Goal: Book appointment/travel/reservation

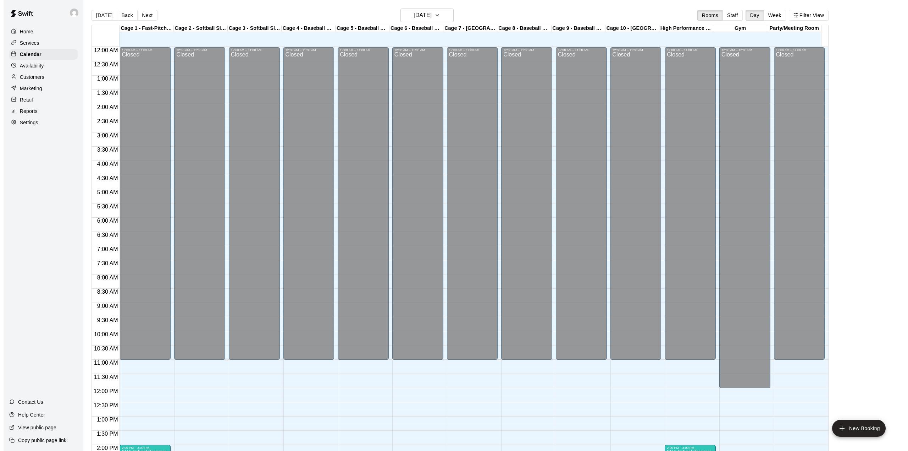
scroll to position [248, 0]
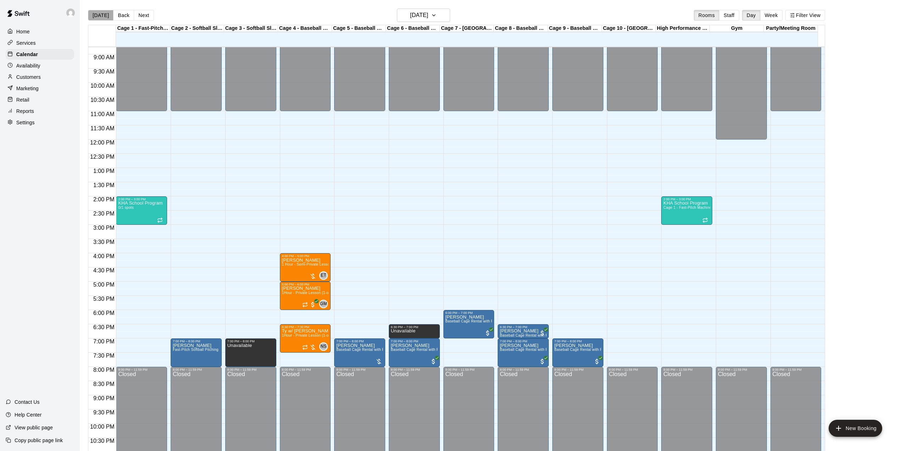
click at [101, 14] on button "[DATE]" at bounding box center [101, 15] width 26 height 11
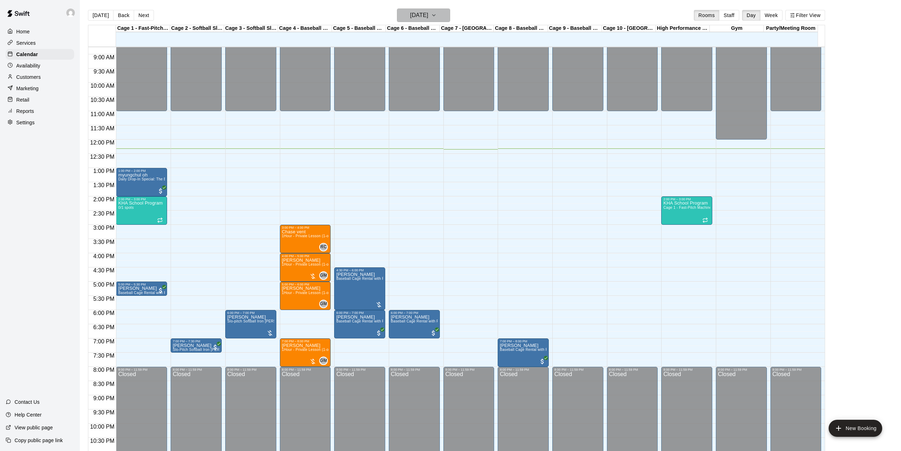
click at [437, 14] on icon "button" at bounding box center [434, 15] width 6 height 9
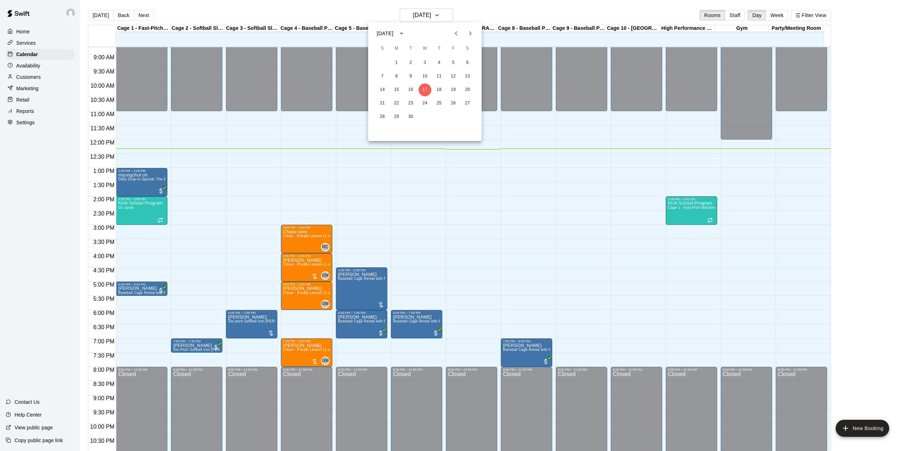
click at [469, 32] on icon "Next month" at bounding box center [470, 33] width 2 height 4
click at [395, 76] on button "3" at bounding box center [396, 76] width 13 height 13
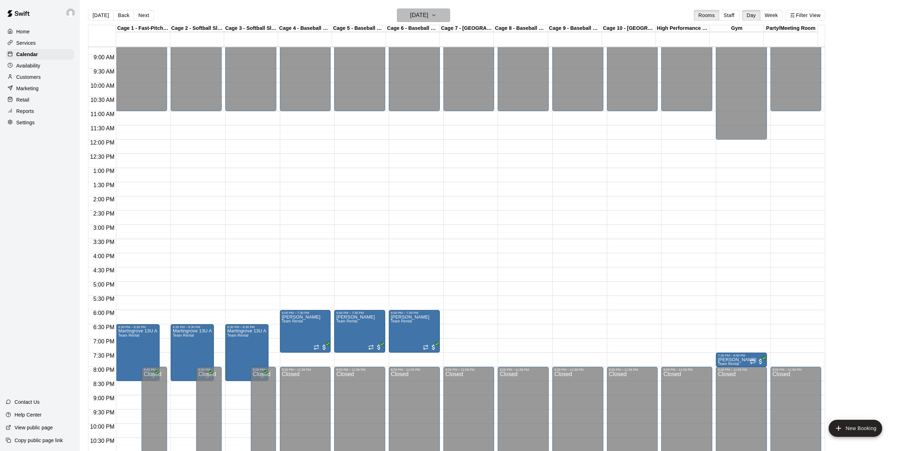
click at [437, 12] on icon "button" at bounding box center [434, 15] width 6 height 9
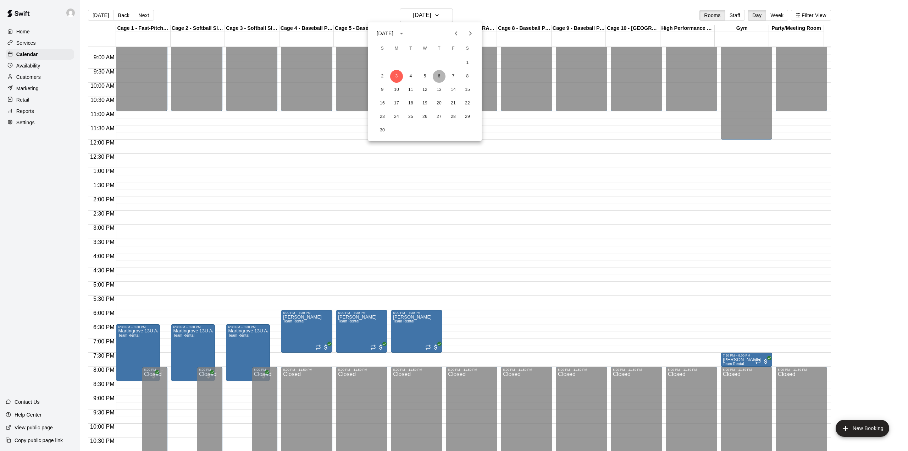
click at [439, 77] on button "6" at bounding box center [439, 76] width 13 height 13
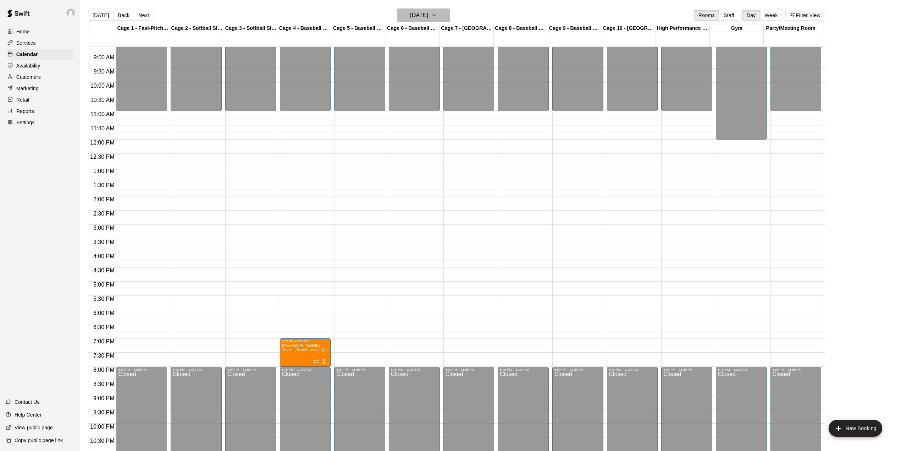
click at [437, 11] on icon "button" at bounding box center [434, 15] width 6 height 9
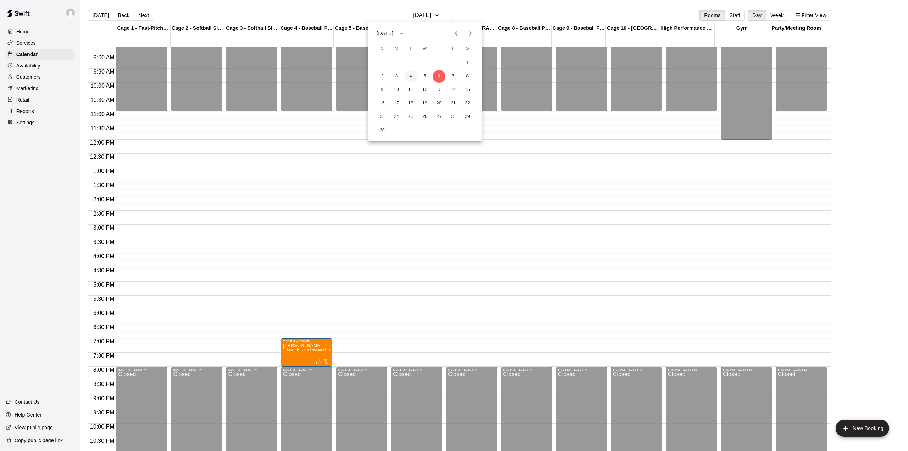
click at [410, 76] on button "4" at bounding box center [410, 76] width 13 height 13
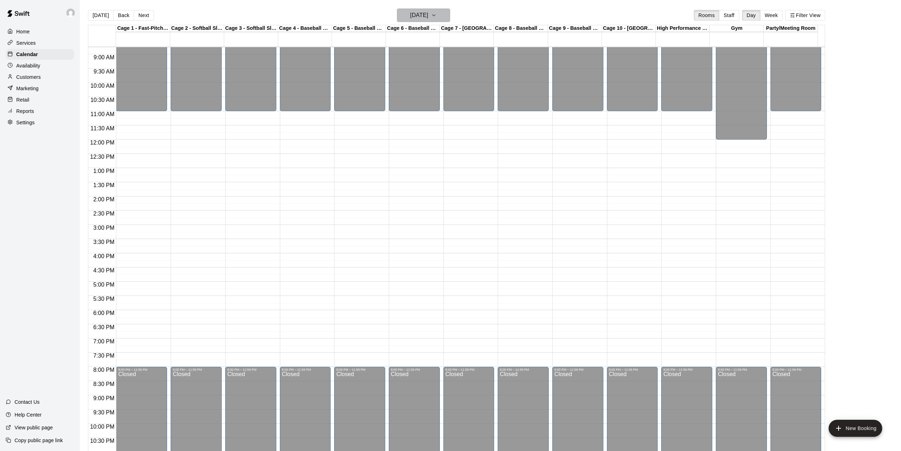
click at [426, 16] on h6 "[DATE]" at bounding box center [419, 15] width 18 height 10
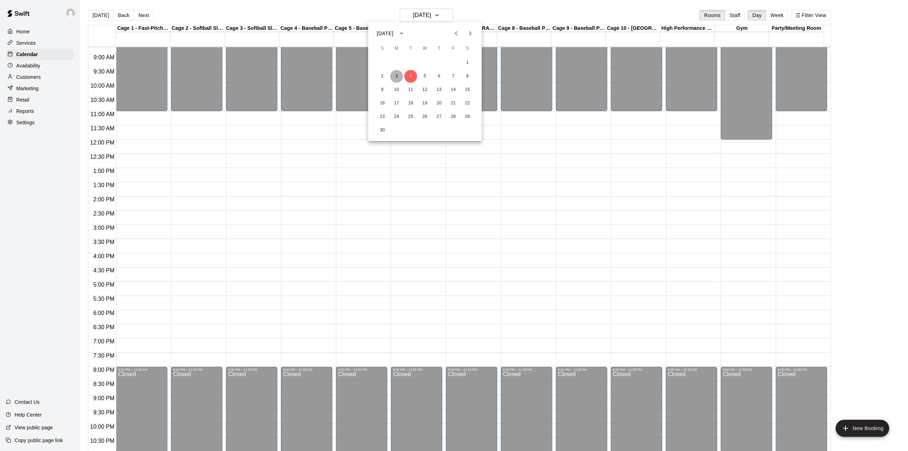
click at [395, 75] on button "3" at bounding box center [396, 76] width 13 height 13
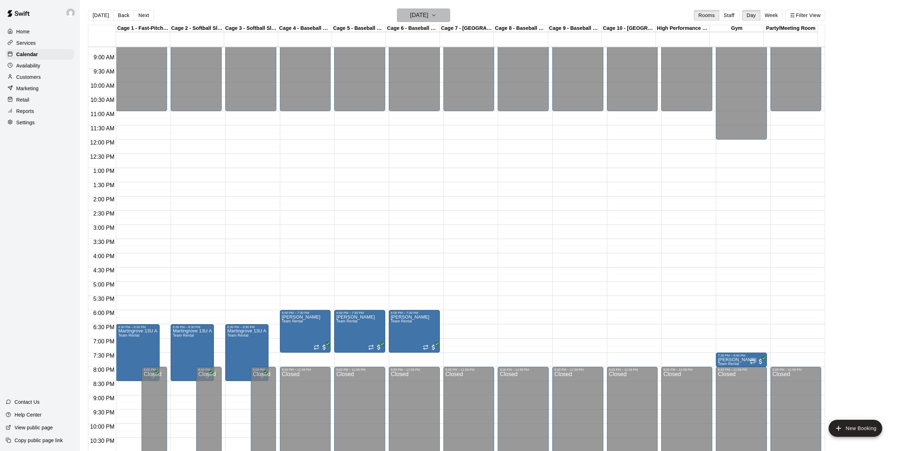
click at [424, 18] on h6 "[DATE]" at bounding box center [419, 15] width 18 height 10
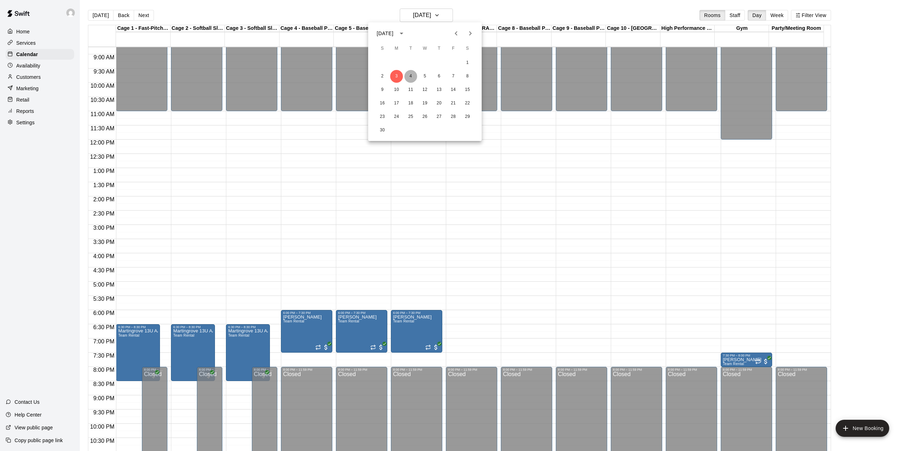
click at [408, 76] on button "4" at bounding box center [410, 76] width 13 height 13
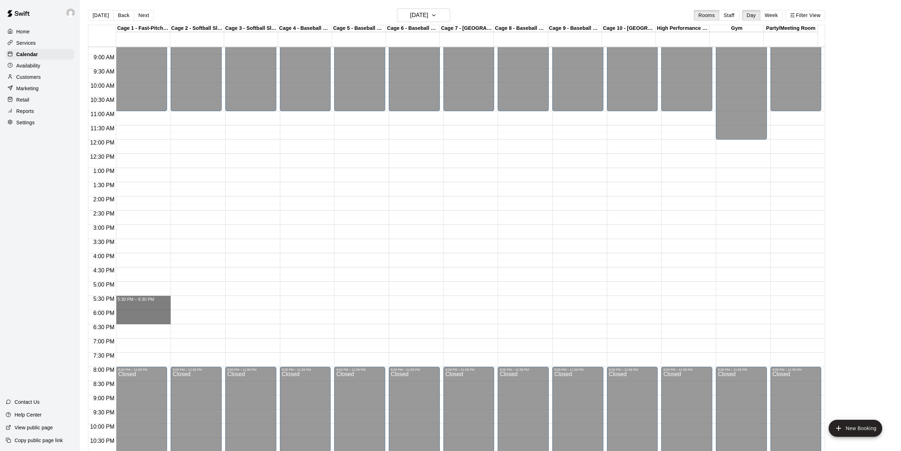
drag, startPoint x: 139, startPoint y: 301, endPoint x: 148, endPoint y: 324, distance: 23.9
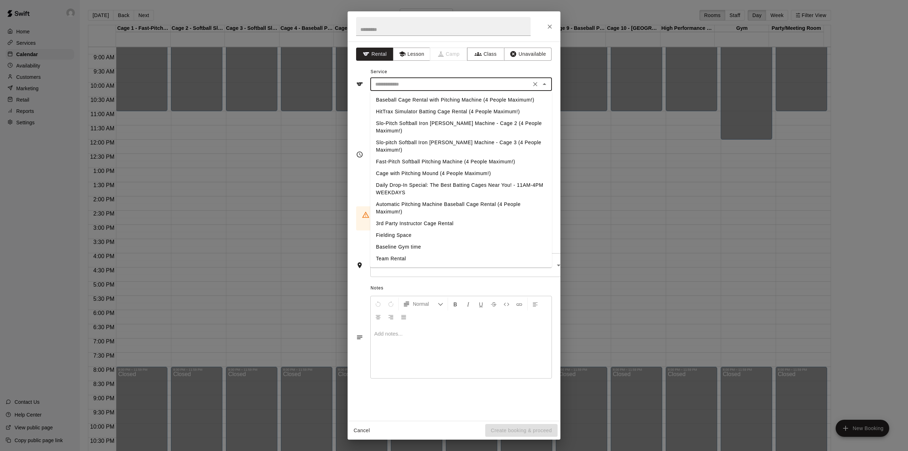
click at [427, 86] on input "text" at bounding box center [451, 84] width 156 height 9
click at [391, 253] on li "Team Rental" at bounding box center [461, 259] width 182 height 12
type input "**********"
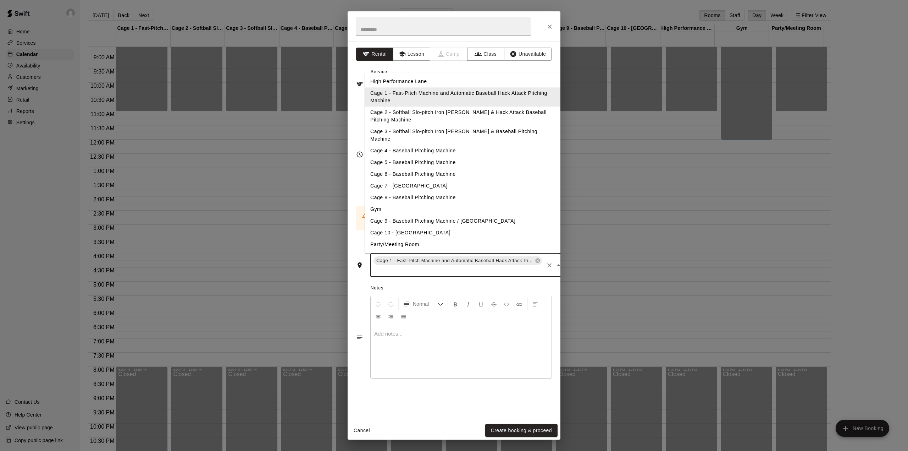
click at [516, 266] on input "text" at bounding box center [458, 270] width 171 height 9
click at [445, 112] on li "Cage 2 - Softball Slo-pitch Iron [PERSON_NAME] & Hack Attack Baseball Pitching …" at bounding box center [463, 116] width 196 height 19
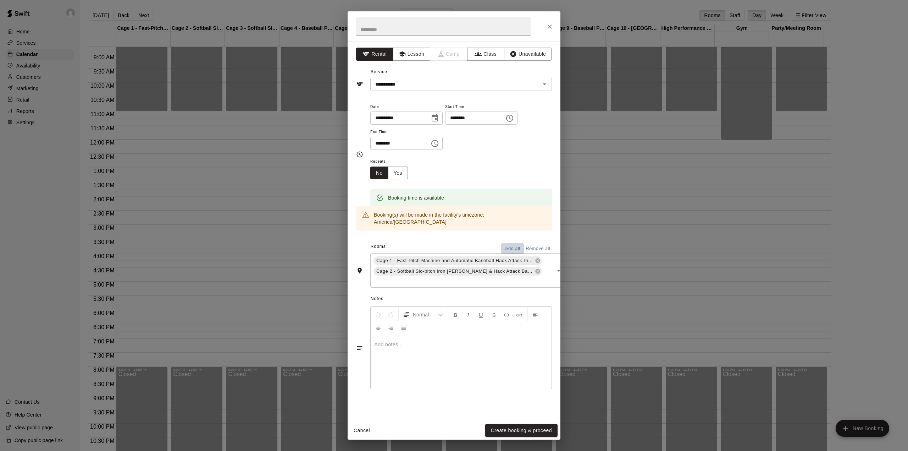
click at [510, 243] on button "Add all" at bounding box center [512, 248] width 23 height 11
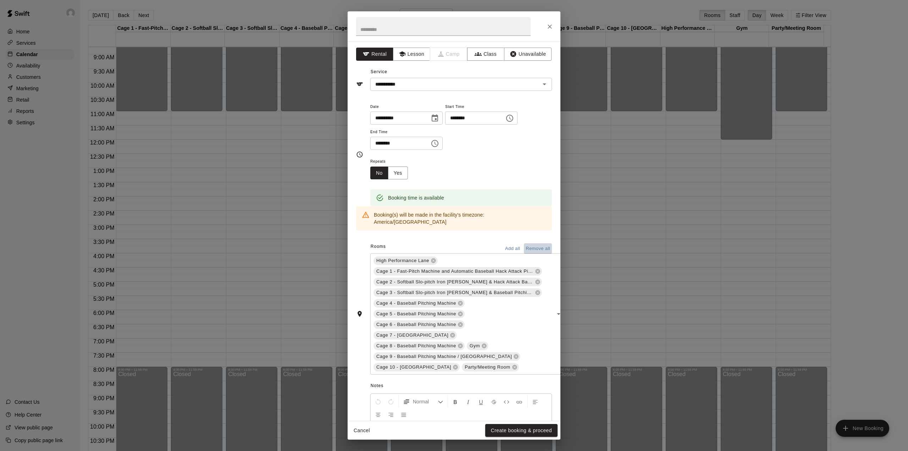
click at [531, 243] on button "Remove all" at bounding box center [538, 248] width 28 height 11
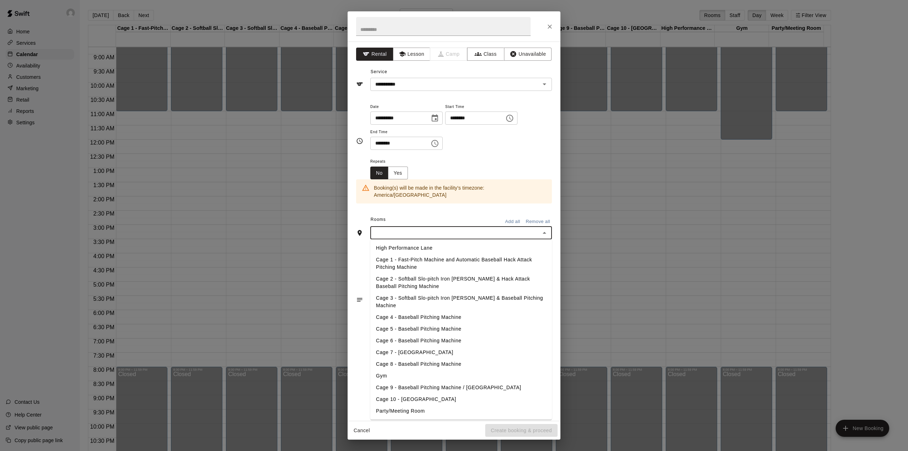
click at [498, 228] on input "text" at bounding box center [456, 232] width 166 height 9
click at [442, 254] on li "Cage 1 - Fast-Pitch Machine and Automatic Baseball Hack Attack Pitching Machine" at bounding box center [461, 263] width 182 height 19
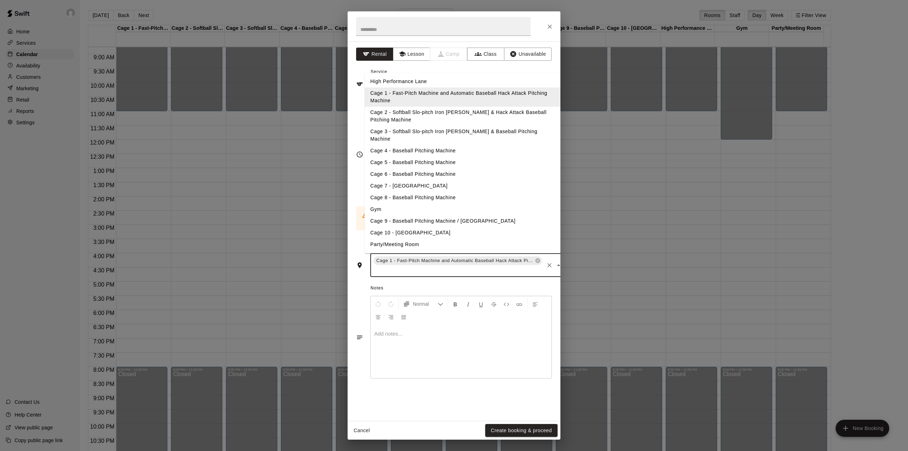
click at [436, 266] on input "text" at bounding box center [458, 270] width 171 height 9
click at [410, 114] on li "Cage 2 - Softball Slo-pitch Iron [PERSON_NAME] & Hack Attack Baseball Pitching …" at bounding box center [463, 116] width 196 height 19
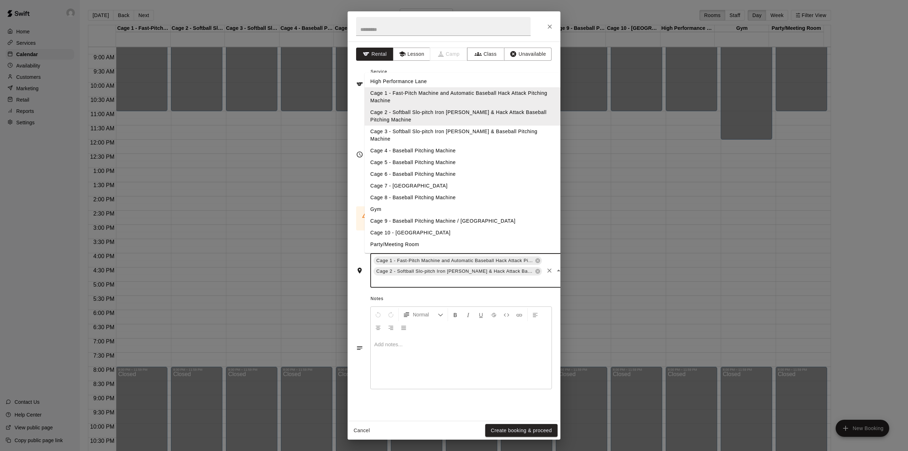
click at [405, 276] on input "text" at bounding box center [458, 280] width 171 height 9
click at [405, 128] on li "Cage 3 - Softball Slo-pitch Iron [PERSON_NAME] & Baseball Pitching Machine" at bounding box center [463, 135] width 196 height 19
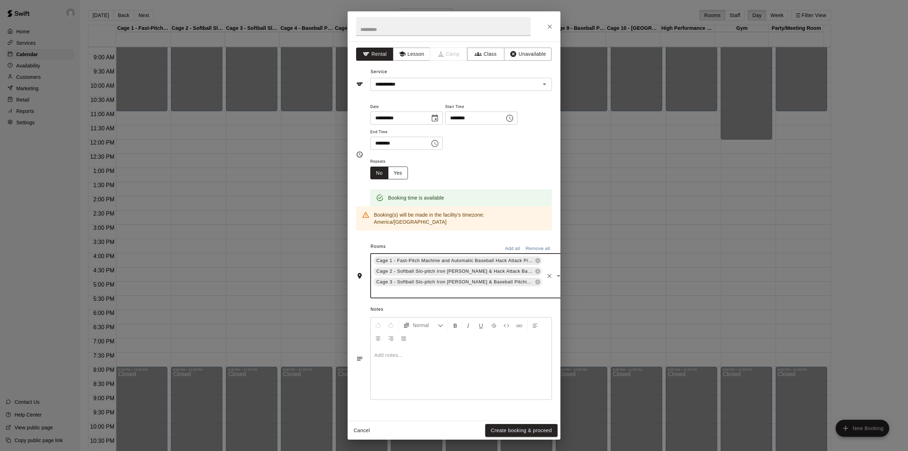
click at [402, 170] on button "Yes" at bounding box center [398, 172] width 20 height 13
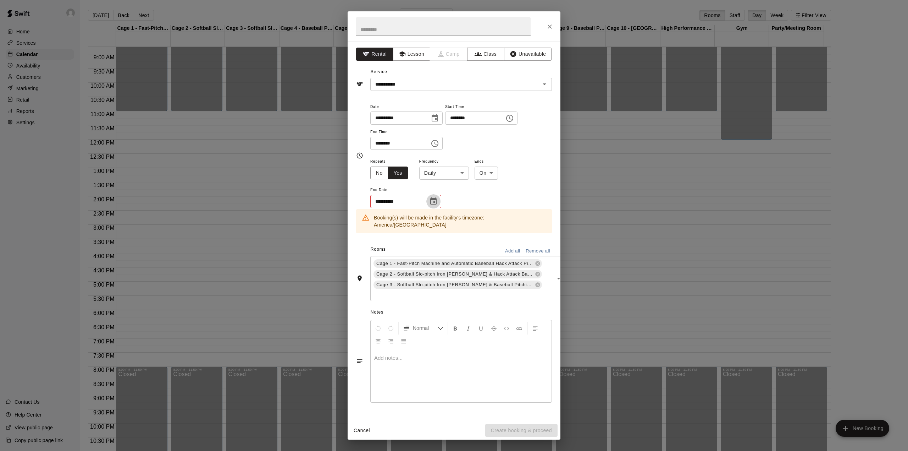
click at [434, 201] on icon "Choose date" at bounding box center [433, 201] width 9 height 9
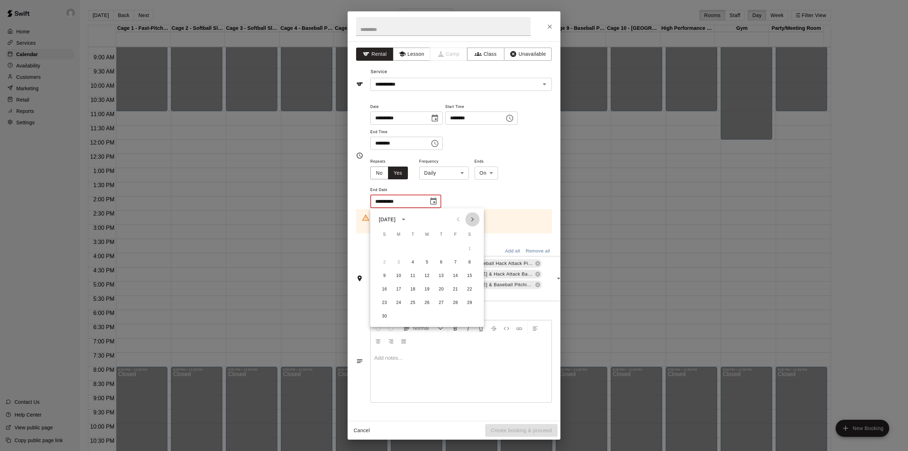
click at [470, 219] on icon "Next month" at bounding box center [472, 219] width 9 height 9
click at [458, 217] on icon "Previous month" at bounding box center [458, 219] width 9 height 9
click at [473, 216] on icon "Next month" at bounding box center [472, 219] width 9 height 9
click at [412, 273] on button "16" at bounding box center [413, 275] width 13 height 13
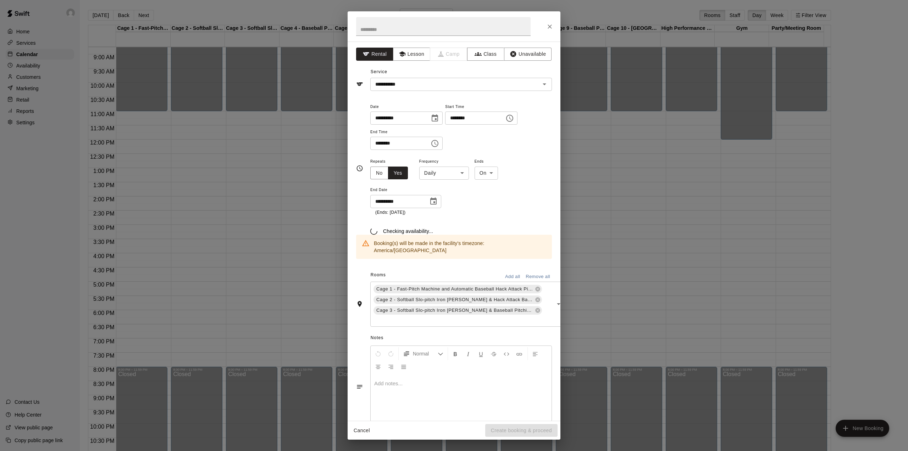
type input "**********"
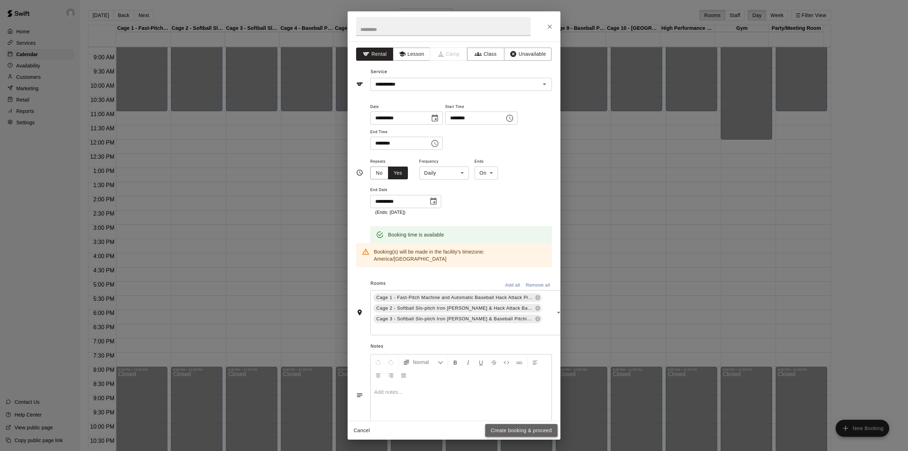
click at [517, 426] on button "Create booking & proceed" at bounding box center [521, 430] width 72 height 13
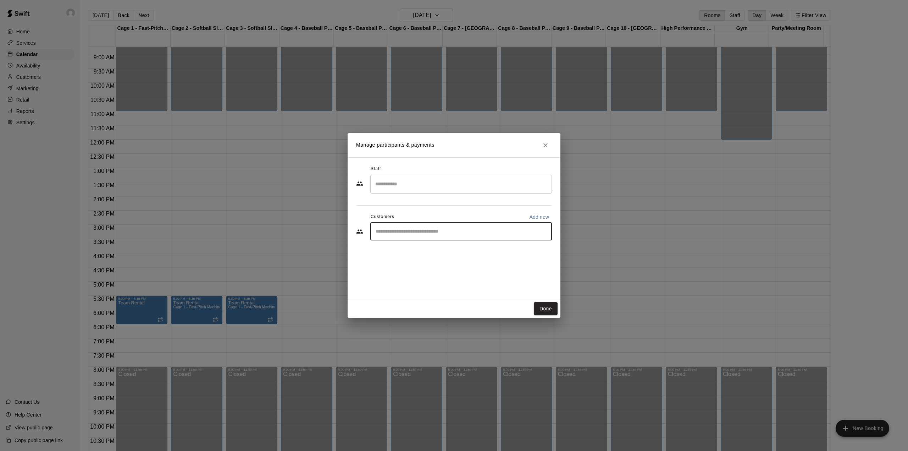
click at [416, 233] on input "Start typing to search customers..." at bounding box center [461, 231] width 175 height 7
type input "**********"
click at [548, 308] on button "Done" at bounding box center [546, 308] width 24 height 13
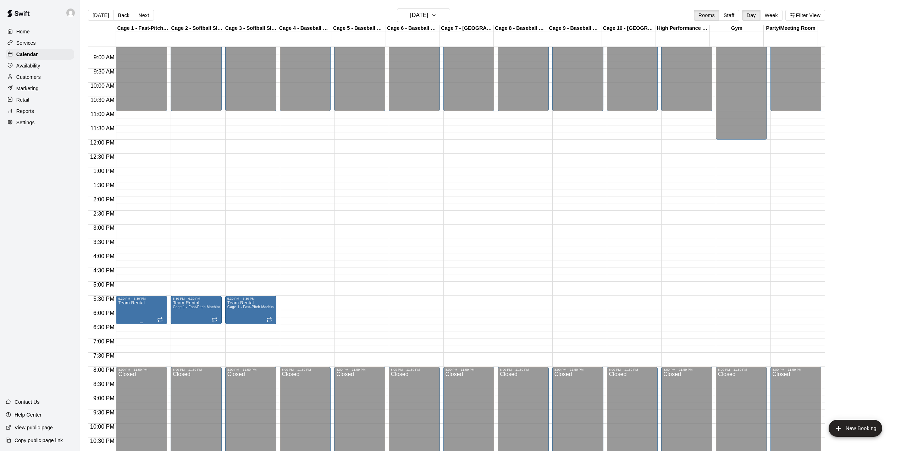
click at [120, 323] on button "edit" at bounding box center [125, 326] width 14 height 14
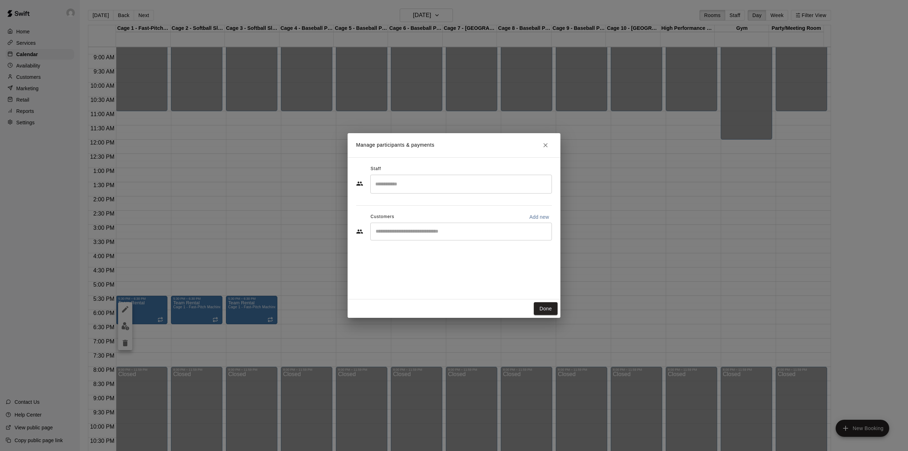
click at [426, 226] on div "​" at bounding box center [461, 231] width 182 height 18
paste input "**********"
type input "**********"
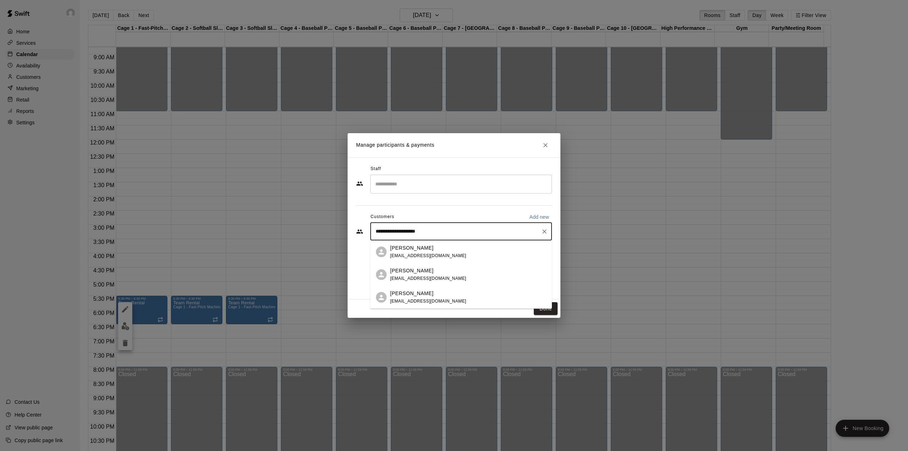
click at [418, 251] on p "[PERSON_NAME]" at bounding box center [411, 247] width 43 height 7
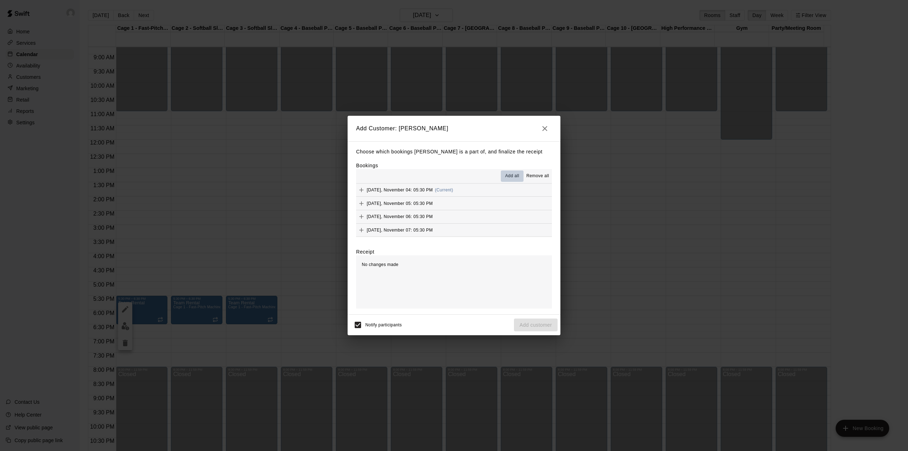
click at [509, 175] on span "Add all" at bounding box center [512, 175] width 14 height 7
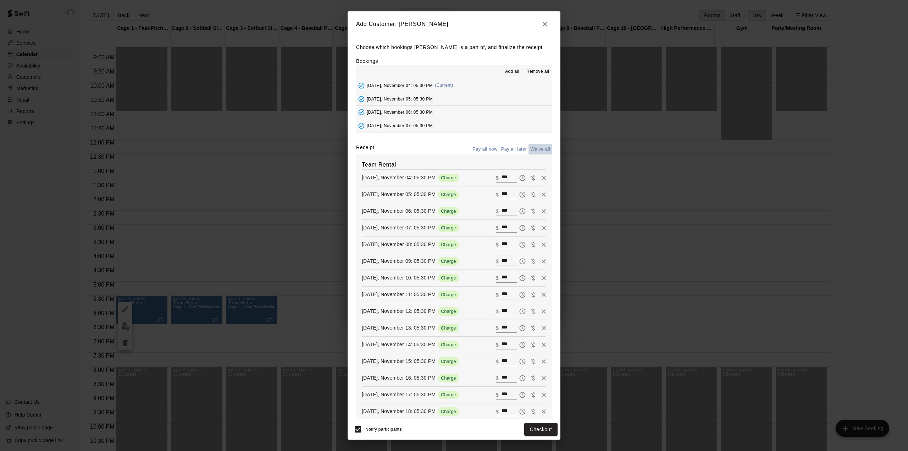
click at [529, 148] on button "Waive all" at bounding box center [540, 149] width 23 height 11
type input "*"
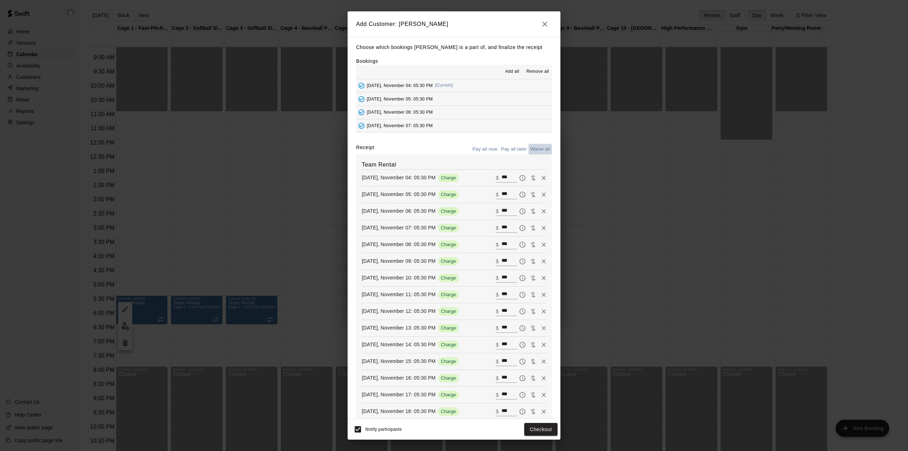
type input "*"
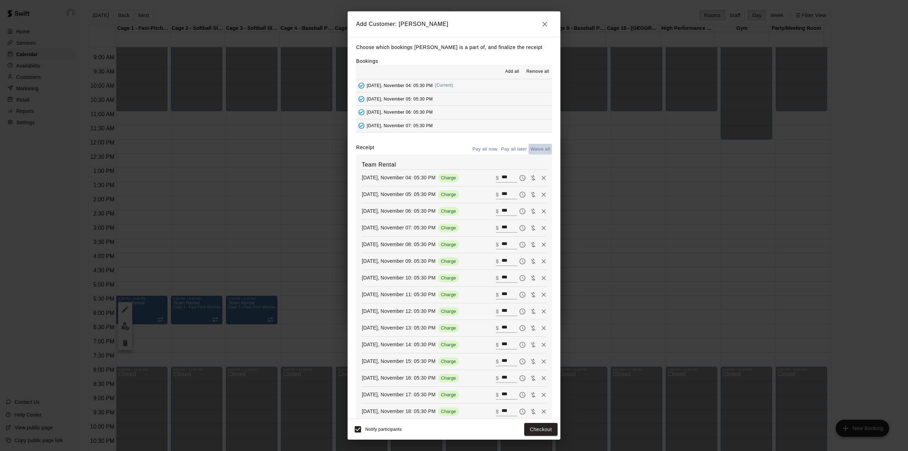
type input "*"
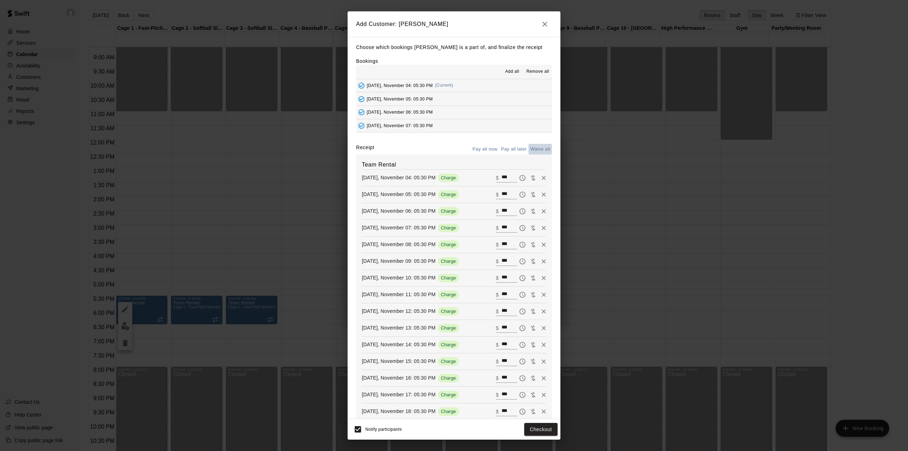
type input "*"
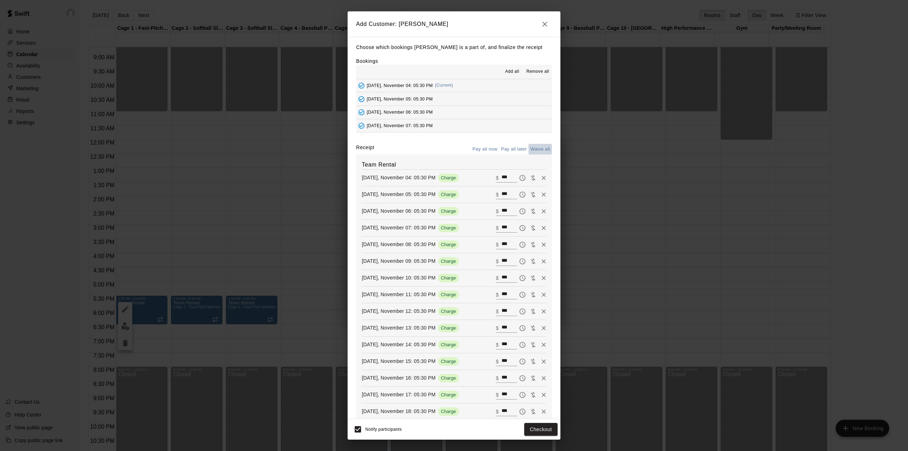
type input "*"
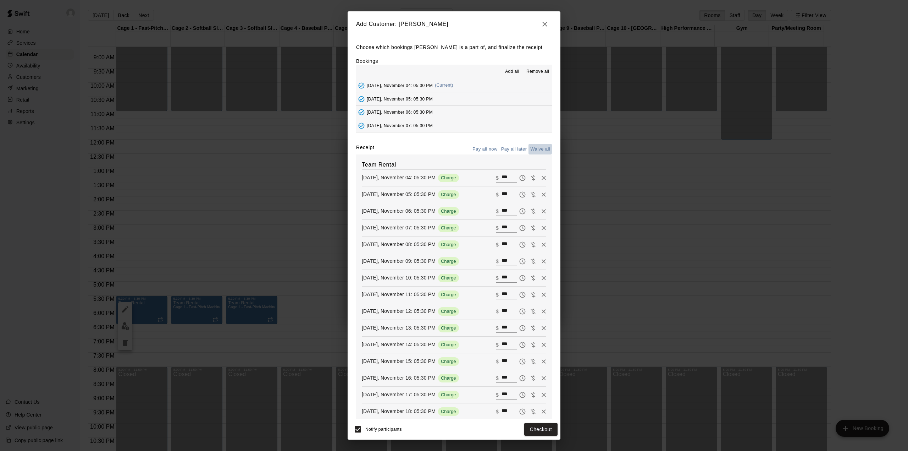
type input "*"
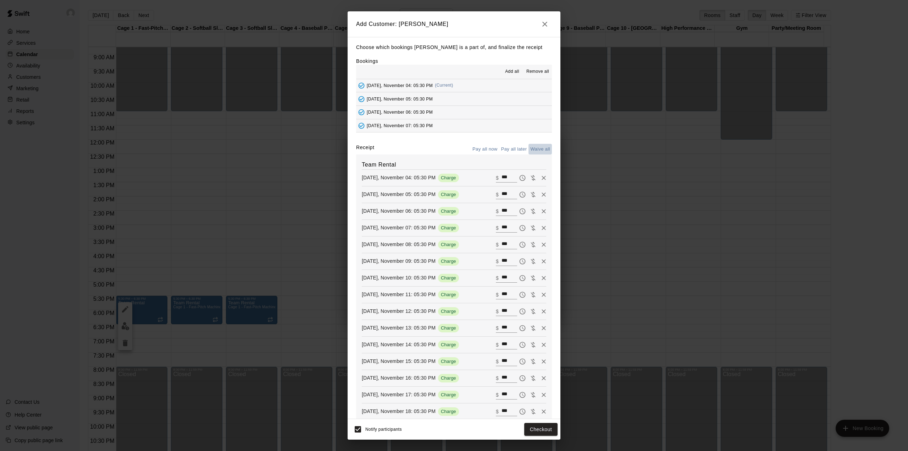
type input "*"
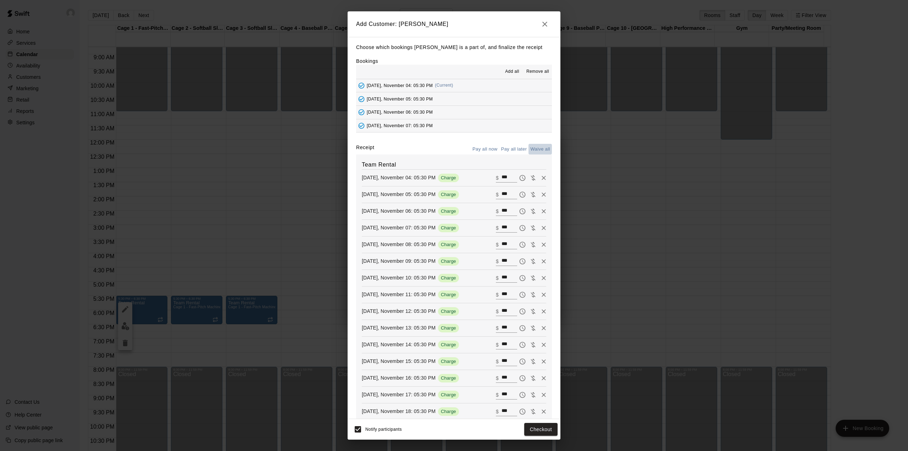
type input "*"
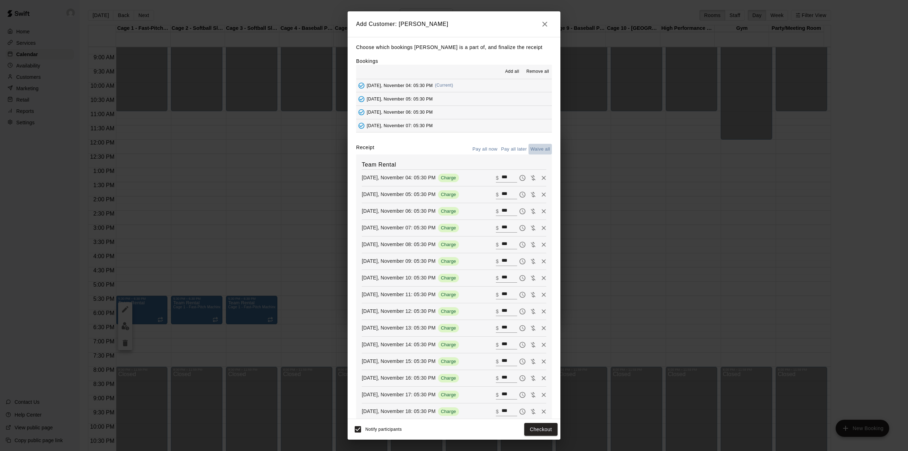
type input "*"
click at [546, 23] on icon "button" at bounding box center [545, 24] width 5 height 5
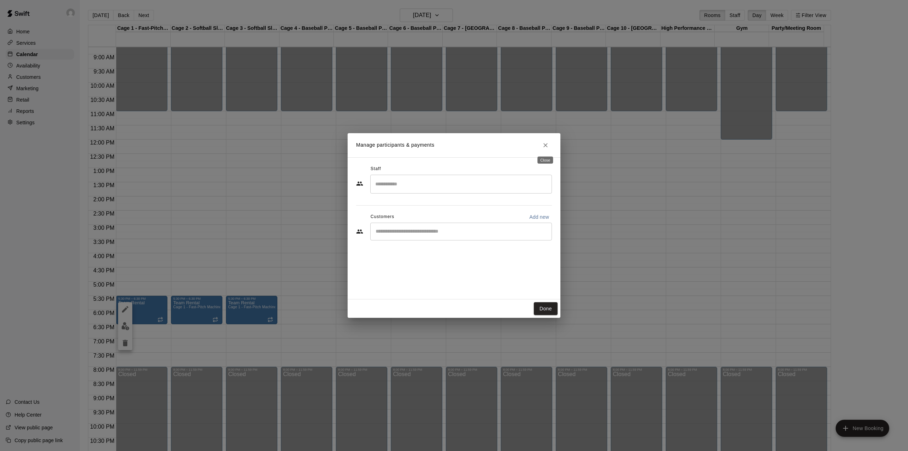
click at [548, 143] on icon "Close" at bounding box center [545, 145] width 7 height 7
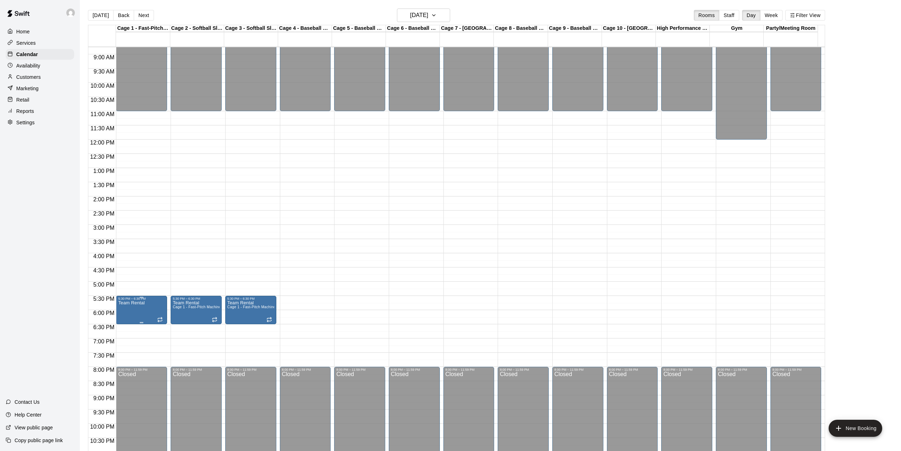
click at [124, 312] on icon "edit" at bounding box center [125, 309] width 9 height 9
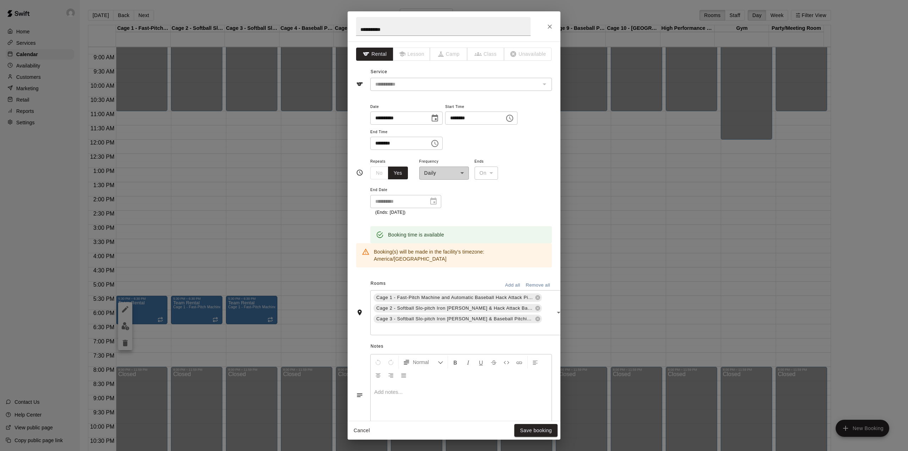
click at [451, 168] on div "**********" at bounding box center [444, 168] width 50 height 23
click at [453, 176] on div "**********" at bounding box center [444, 168] width 50 height 23
click at [539, 429] on button "Save booking" at bounding box center [535, 430] width 43 height 13
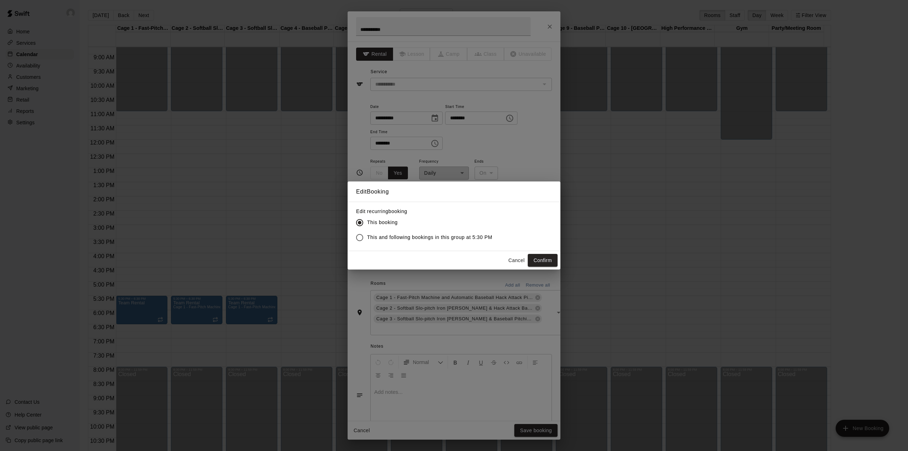
click at [518, 263] on button "Cancel" at bounding box center [516, 260] width 23 height 13
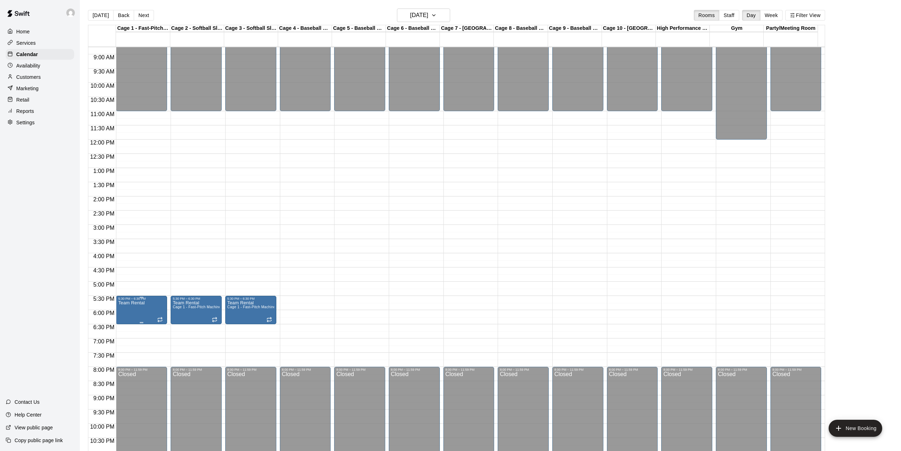
click at [124, 342] on icon "delete" at bounding box center [125, 343] width 5 height 6
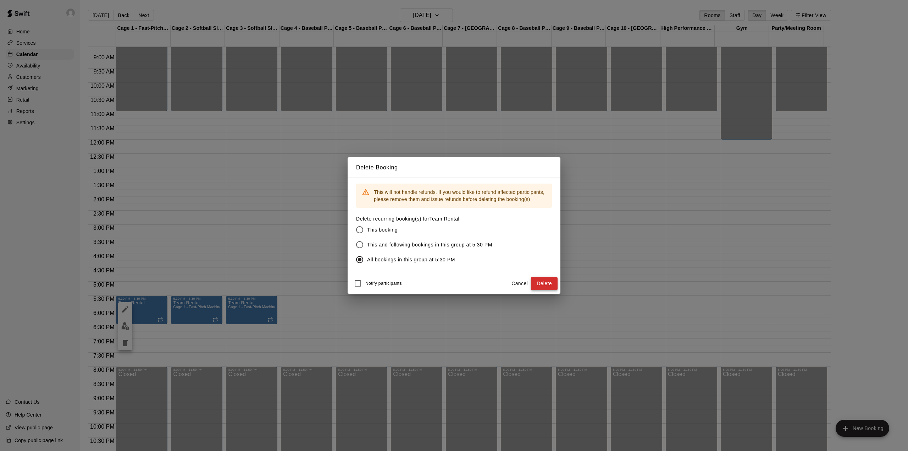
click at [538, 280] on button "Delete" at bounding box center [544, 283] width 27 height 13
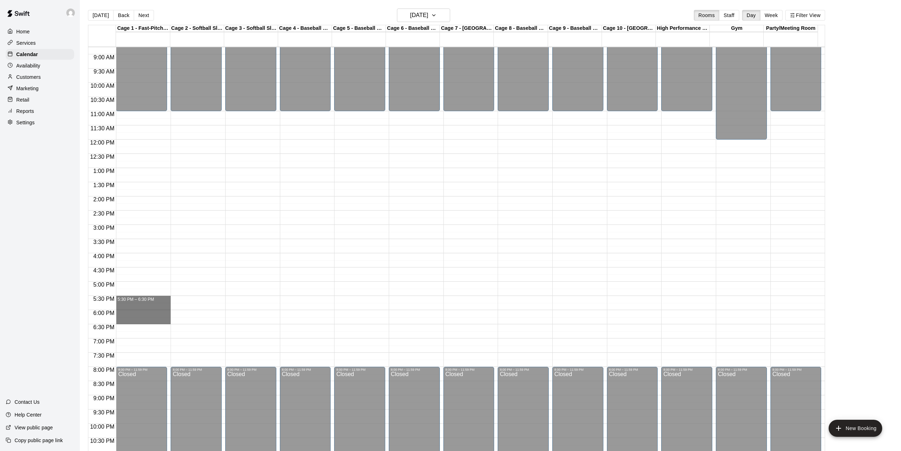
drag, startPoint x: 142, startPoint y: 301, endPoint x: 142, endPoint y: 321, distance: 20.2
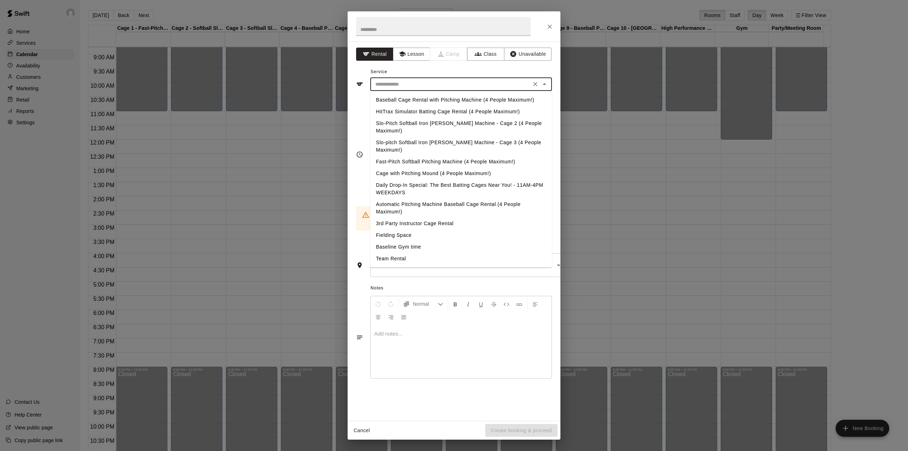
click at [426, 87] on input "text" at bounding box center [451, 84] width 156 height 9
click at [391, 253] on li "Team Rental" at bounding box center [461, 259] width 182 height 12
type input "**********"
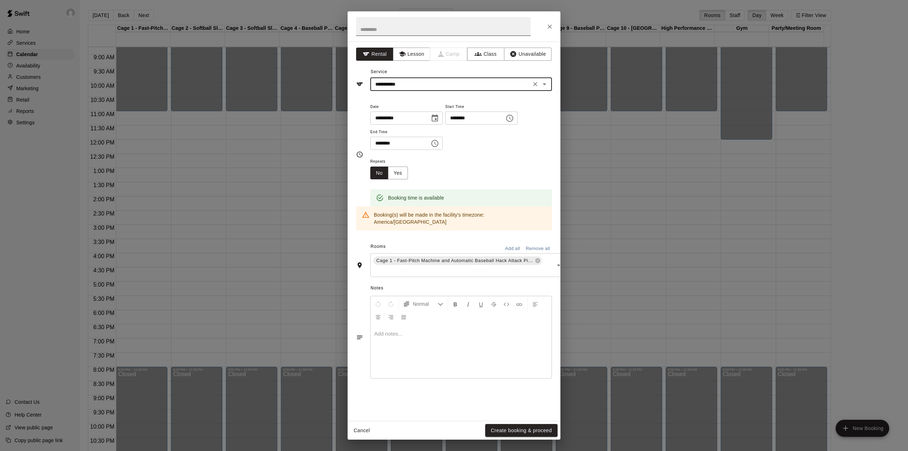
click at [392, 30] on input "text" at bounding box center [443, 26] width 175 height 19
type input "**********"
click at [530, 430] on button "Create booking & proceed" at bounding box center [521, 430] width 72 height 13
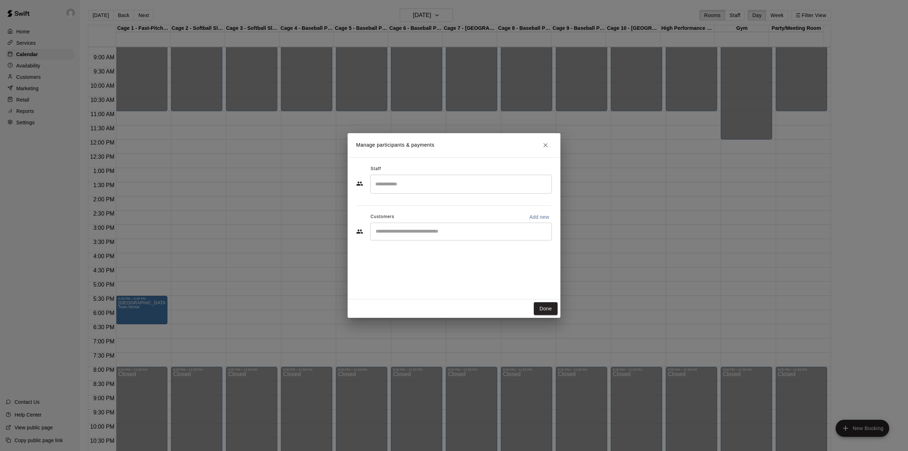
click at [134, 308] on div "Manage participants & payments Staff ​ Customers Add new ​ Done" at bounding box center [454, 225] width 908 height 451
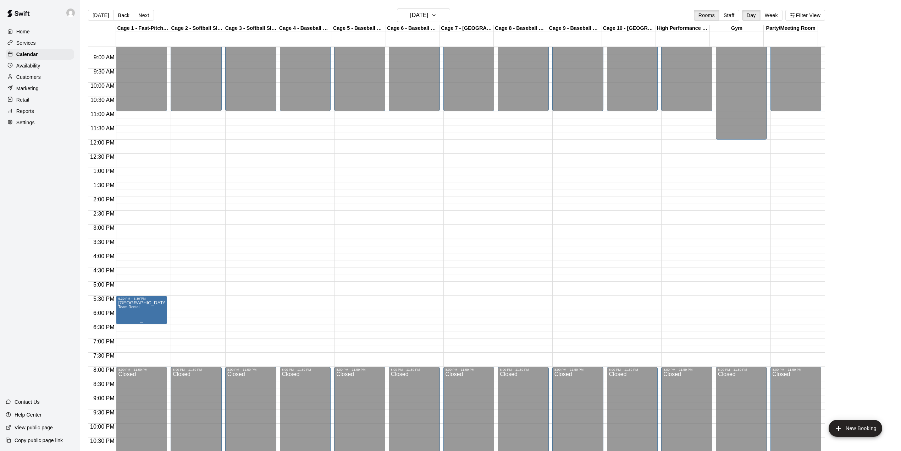
click at [122, 305] on icon "edit" at bounding box center [125, 309] width 9 height 9
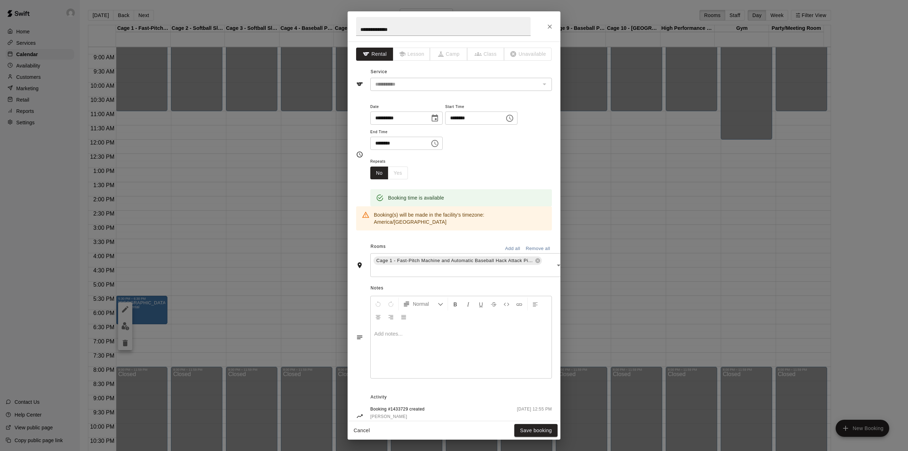
click at [399, 175] on div "No Yes" at bounding box center [389, 172] width 38 height 13
click at [361, 429] on button "Cancel" at bounding box center [362, 430] width 23 height 13
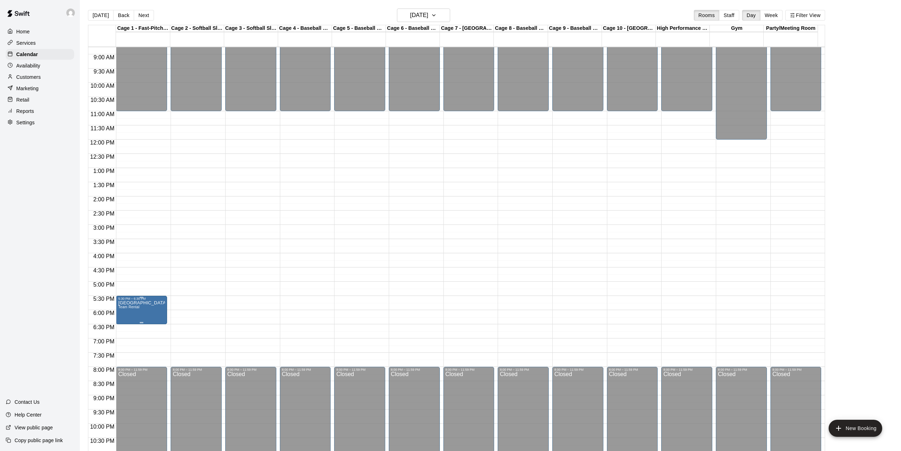
click at [121, 344] on icon "delete" at bounding box center [125, 343] width 9 height 9
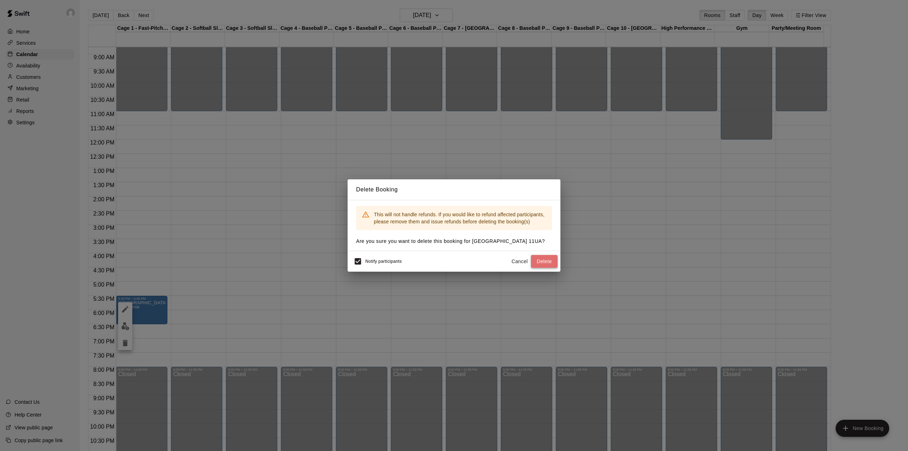
click at [547, 259] on button "Delete" at bounding box center [544, 261] width 27 height 13
click at [524, 258] on button "Cancel" at bounding box center [519, 261] width 23 height 13
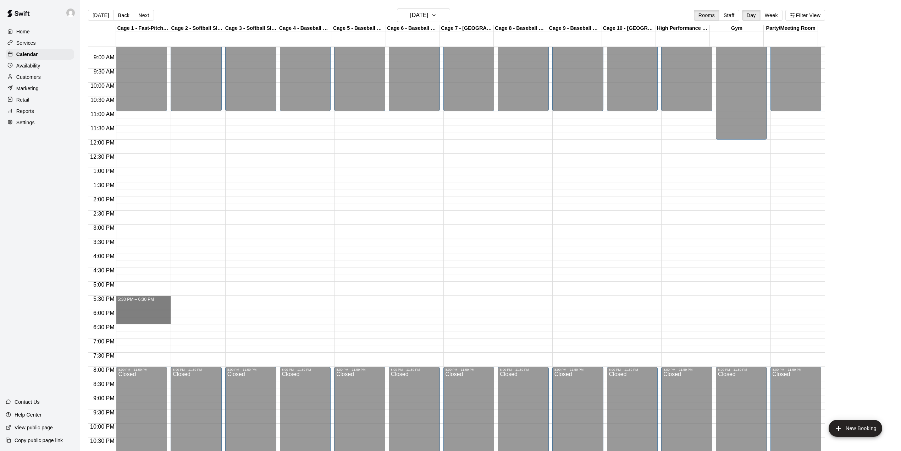
drag, startPoint x: 155, startPoint y: 301, endPoint x: 153, endPoint y: 323, distance: 21.8
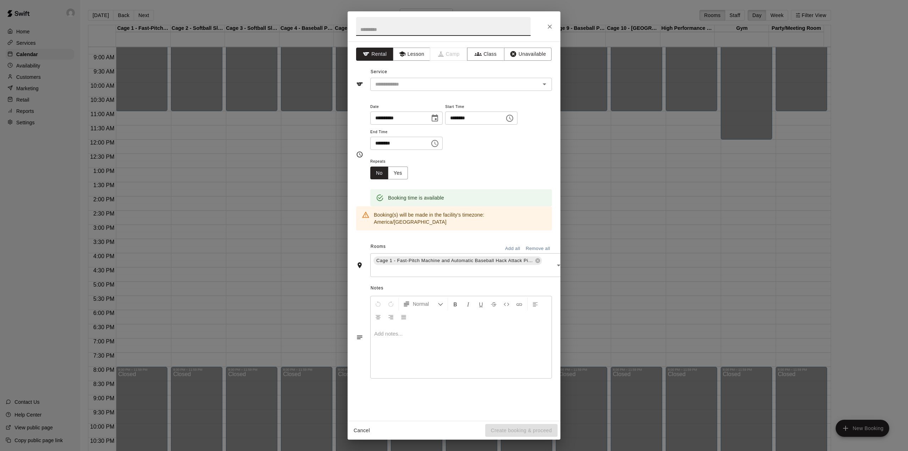
click at [438, 30] on input "text" at bounding box center [443, 26] width 175 height 19
type input "**********"
click at [436, 88] on input "text" at bounding box center [451, 84] width 156 height 9
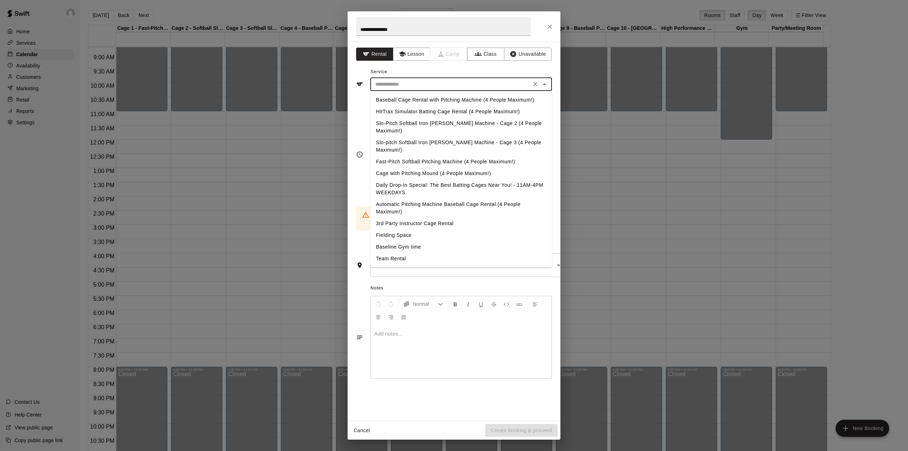
click at [394, 253] on li "Team Rental" at bounding box center [461, 259] width 182 height 12
type input "**********"
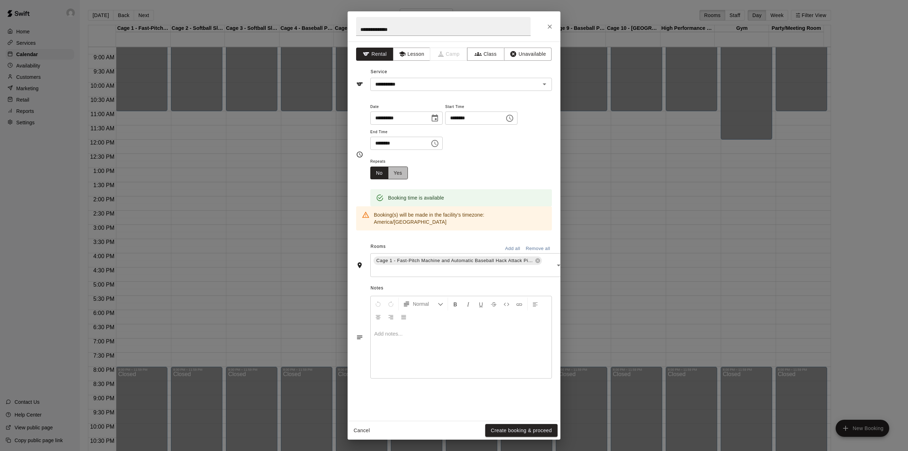
click at [403, 176] on button "Yes" at bounding box center [398, 172] width 20 height 13
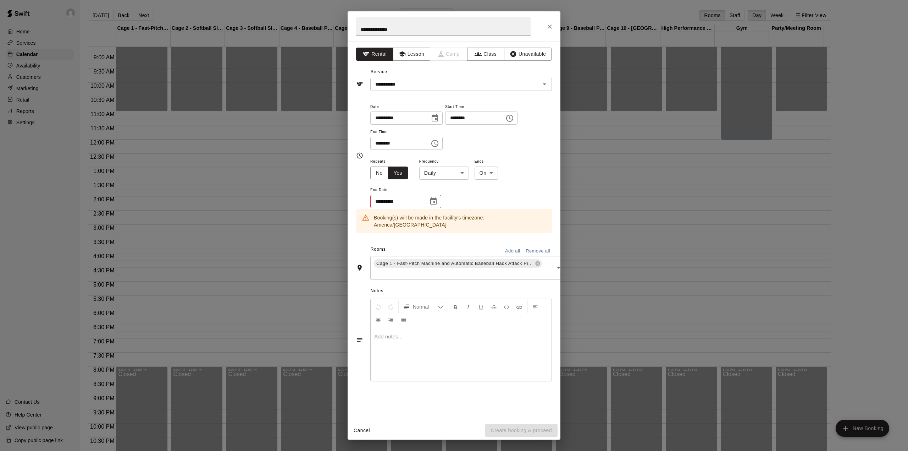
click at [441, 174] on body "Home Services Calendar Availability Customers Marketing Retail Reports Settings…" at bounding box center [454, 231] width 908 height 462
click at [436, 200] on li "Weekly [DATE]" at bounding box center [444, 200] width 89 height 12
type input "******"
click at [403, 202] on input "**********" at bounding box center [396, 201] width 53 height 13
click at [433, 199] on icon "Choose date" at bounding box center [433, 200] width 6 height 7
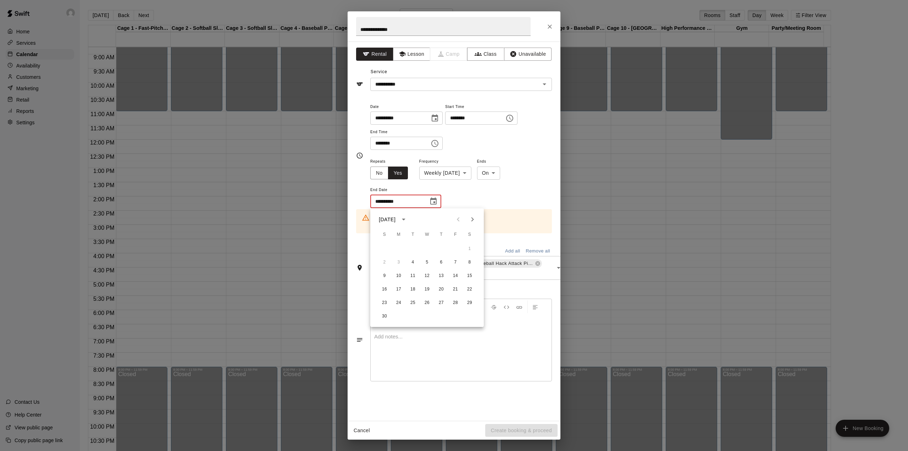
click at [473, 217] on icon "Next month" at bounding box center [472, 219] width 9 height 9
click at [415, 274] on button "16" at bounding box center [413, 275] width 13 height 13
type input "**********"
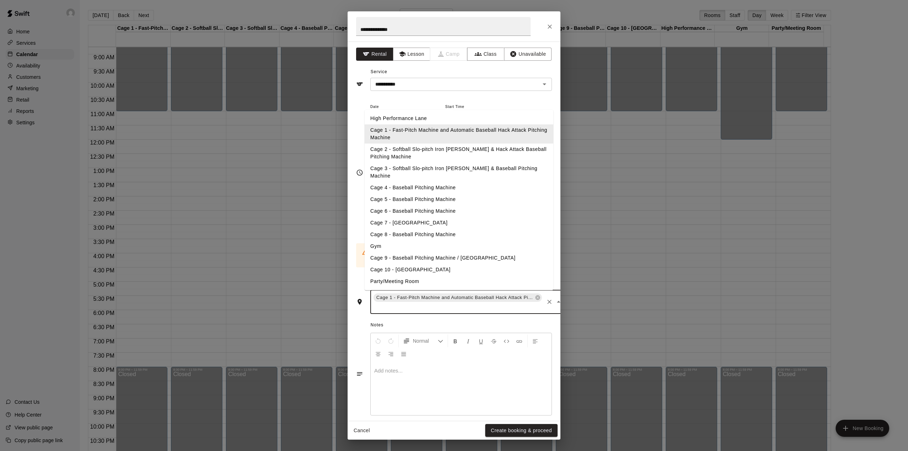
click at [526, 303] on input "text" at bounding box center [458, 307] width 171 height 9
click at [432, 151] on li "Cage 2 - Softball Slo-pitch Iron [PERSON_NAME] & Hack Attack Baseball Pitching …" at bounding box center [459, 152] width 189 height 19
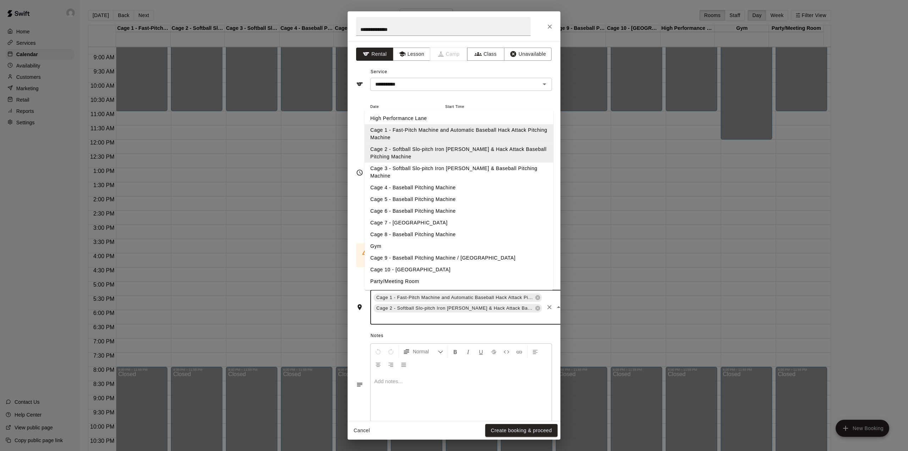
click at [497, 313] on input "text" at bounding box center [458, 317] width 171 height 9
click at [426, 167] on li "Cage 3 - Softball Slo-pitch Iron [PERSON_NAME] & Baseball Pitching Machine" at bounding box center [459, 171] width 189 height 19
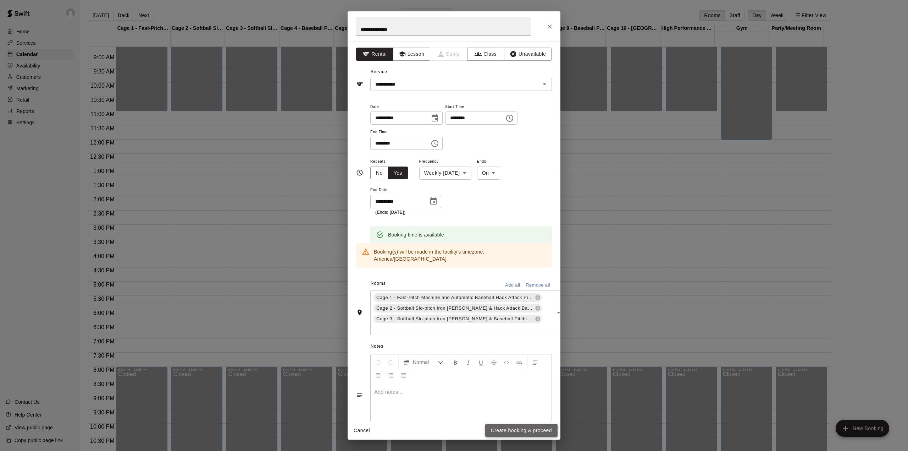
click at [531, 431] on button "Create booking & proceed" at bounding box center [521, 430] width 72 height 13
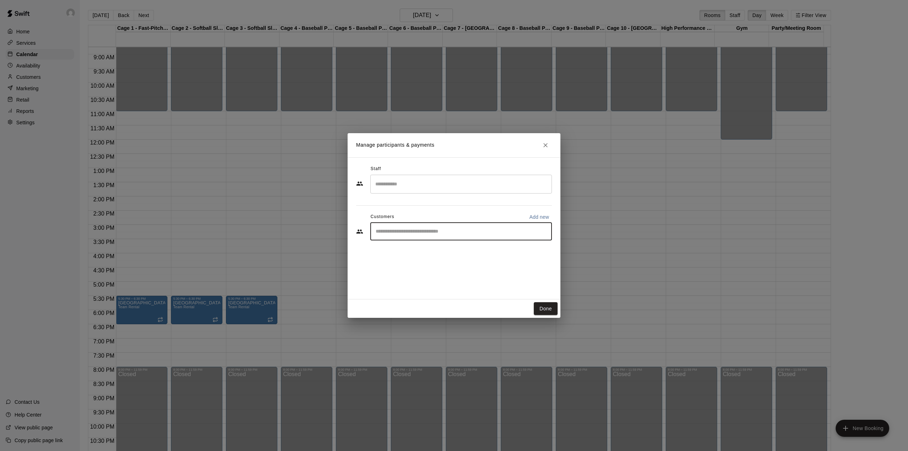
click at [409, 231] on input "Start typing to search customers..." at bounding box center [461, 231] width 175 height 7
paste input "**********"
type input "**********"
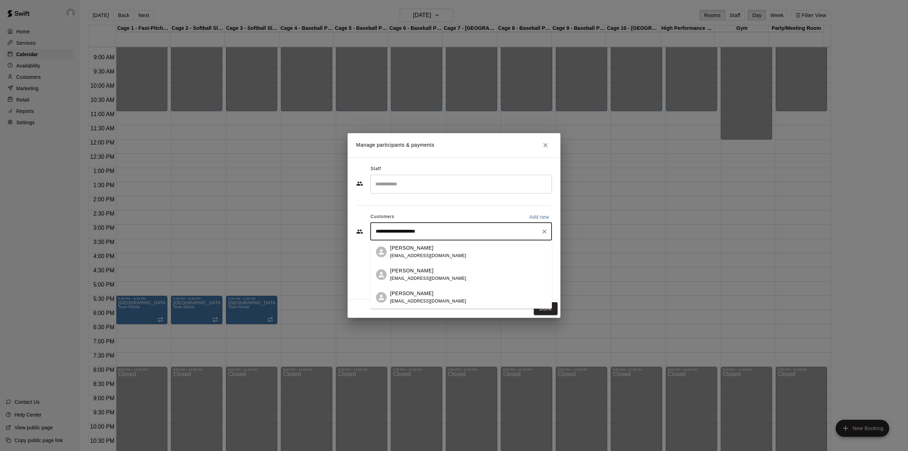
click at [408, 251] on div "[PERSON_NAME] [EMAIL_ADDRESS][DOMAIN_NAME]" at bounding box center [428, 251] width 76 height 15
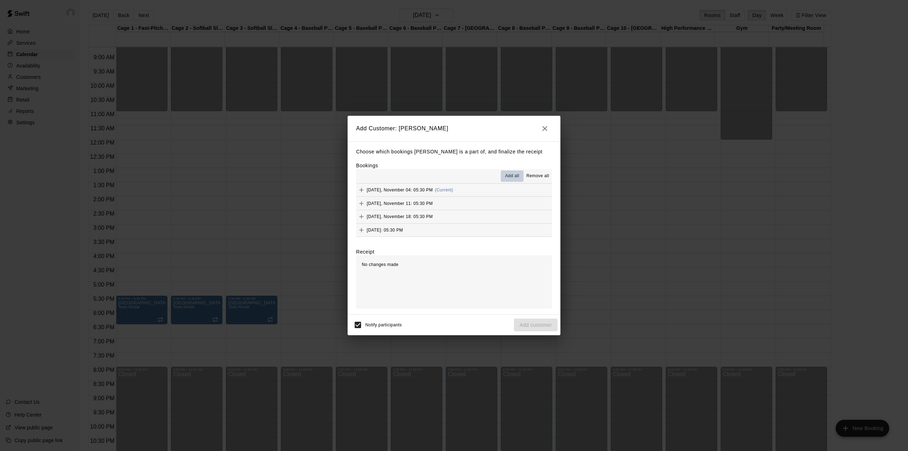
click at [508, 176] on span "Add all" at bounding box center [512, 175] width 14 height 7
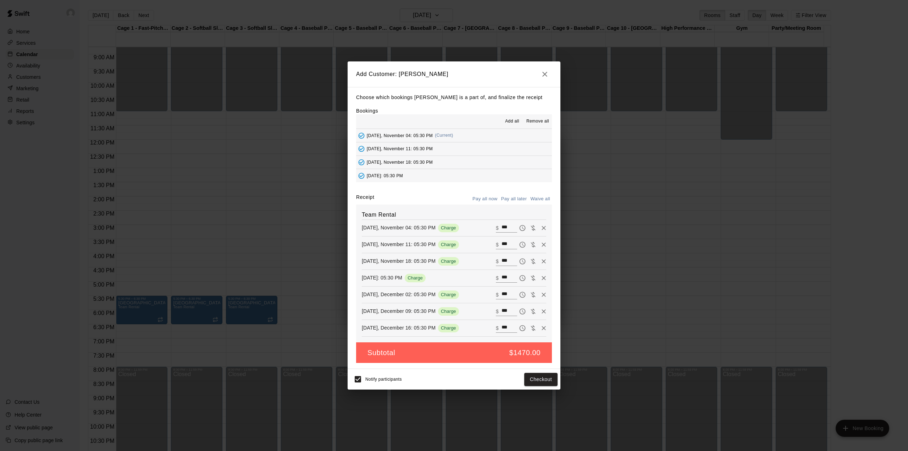
click at [536, 199] on button "Waive all" at bounding box center [540, 198] width 23 height 11
type input "*"
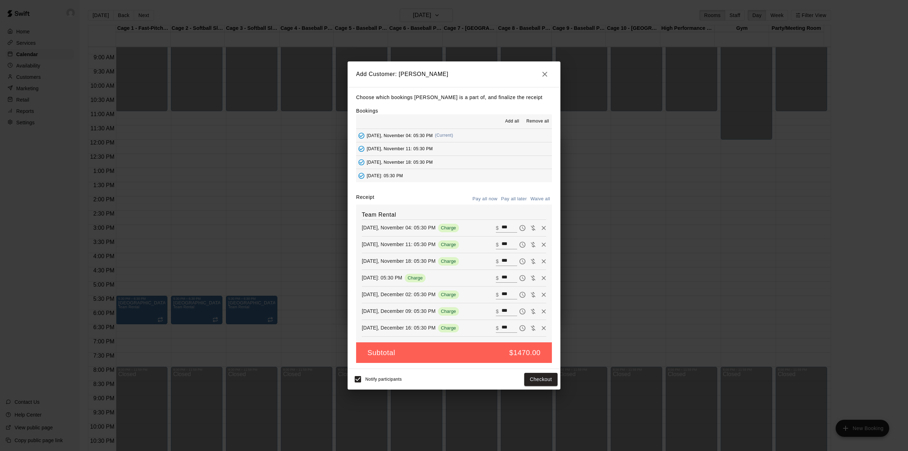
type input "*"
click at [537, 382] on button "Add customer" at bounding box center [536, 379] width 44 height 13
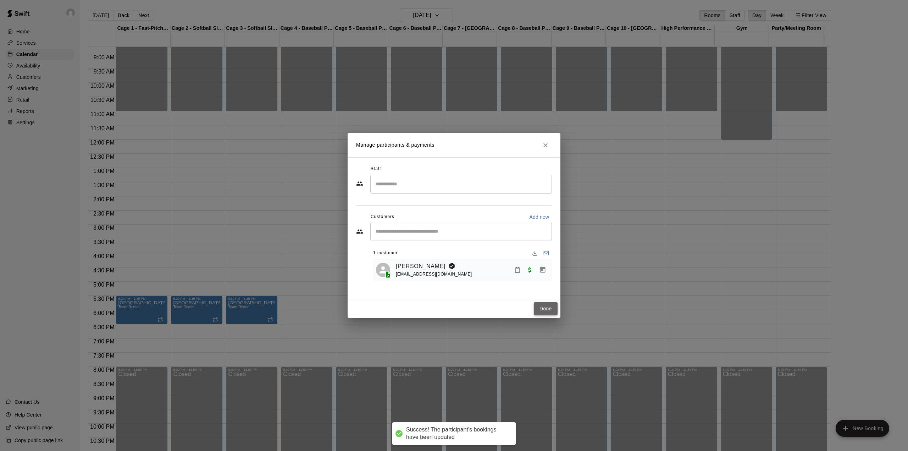
click at [551, 304] on button "Done" at bounding box center [546, 308] width 24 height 13
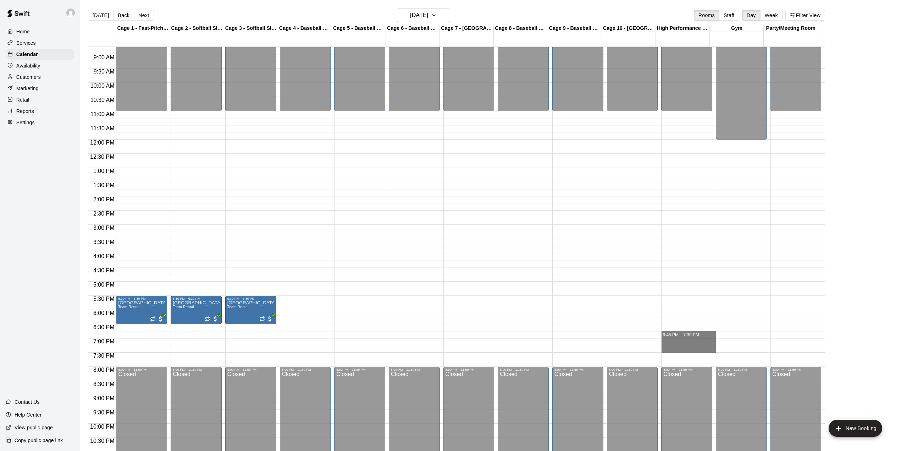
drag, startPoint x: 675, startPoint y: 332, endPoint x: 675, endPoint y: 347, distance: 14.9
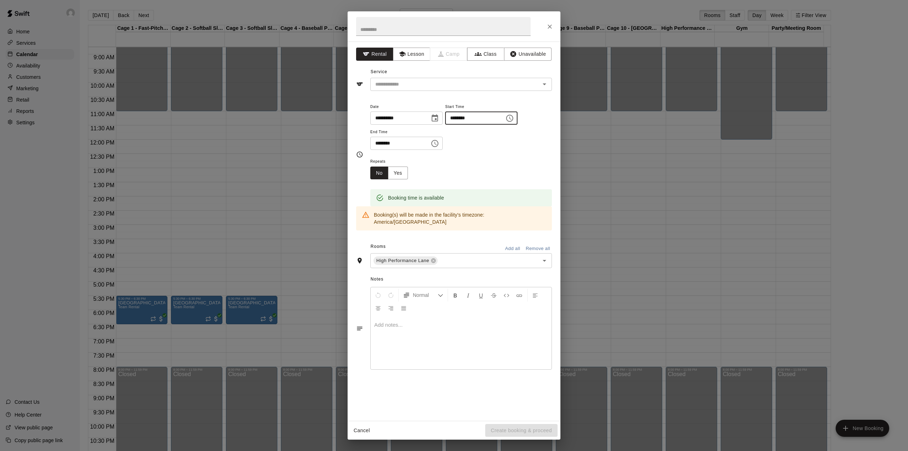
click at [474, 117] on input "********" at bounding box center [472, 117] width 55 height 13
type input "********"
click at [416, 28] on input "text" at bounding box center [443, 26] width 175 height 19
type input "**********"
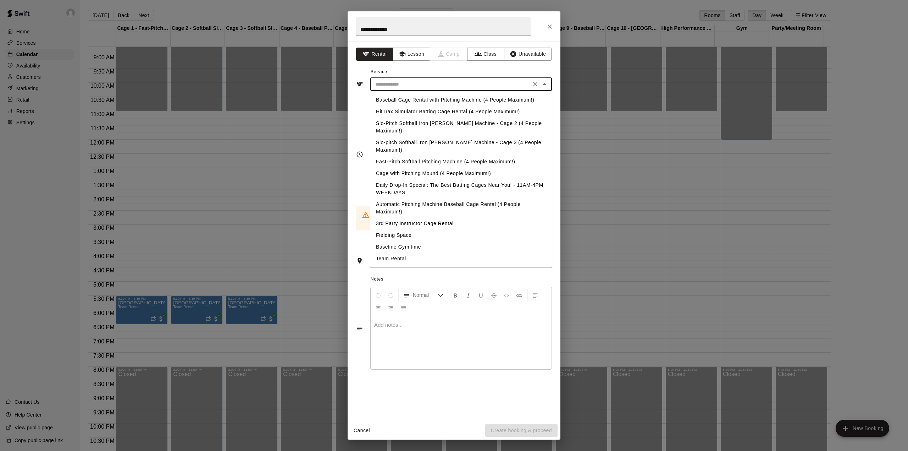
click at [449, 87] on input "text" at bounding box center [451, 84] width 156 height 9
click at [407, 253] on li "Team Rental" at bounding box center [461, 259] width 182 height 12
type input "**********"
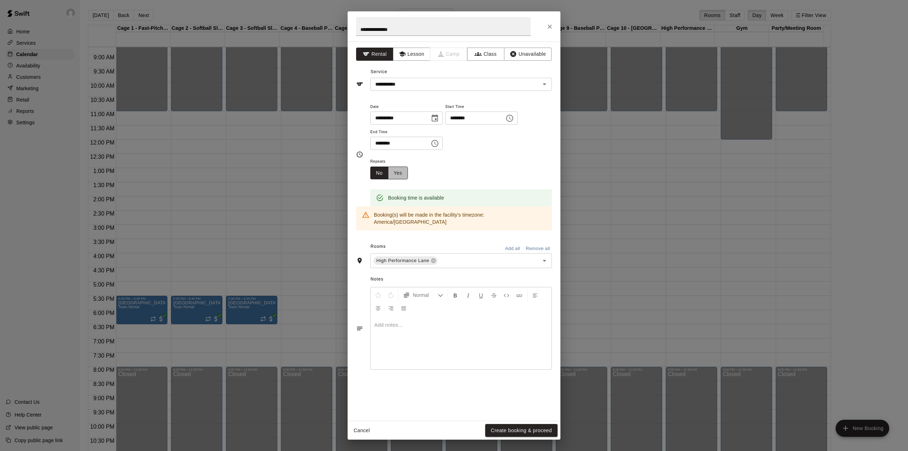
click at [402, 173] on button "Yes" at bounding box center [398, 172] width 20 height 13
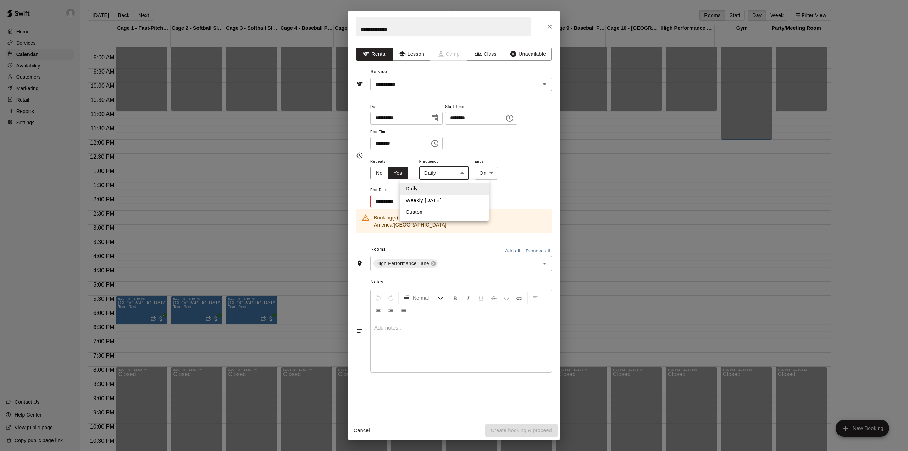
click at [452, 176] on body "Home Services Calendar Availability Customers Marketing Retail Reports Settings…" at bounding box center [454, 231] width 908 height 462
click at [439, 200] on li "Weekly [DATE]" at bounding box center [444, 200] width 89 height 12
type input "******"
click at [432, 198] on icon "Choose date" at bounding box center [433, 201] width 9 height 9
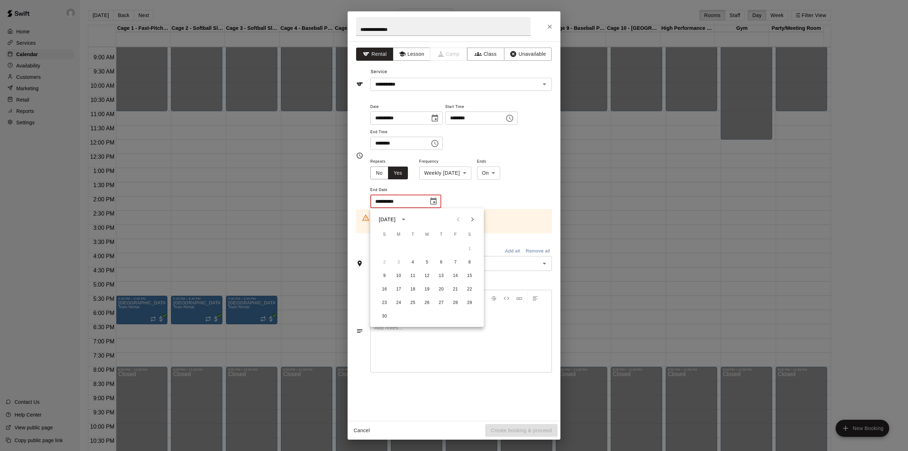
click at [472, 219] on icon "Next month" at bounding box center [472, 219] width 9 height 9
click at [412, 274] on button "16" at bounding box center [413, 275] width 13 height 13
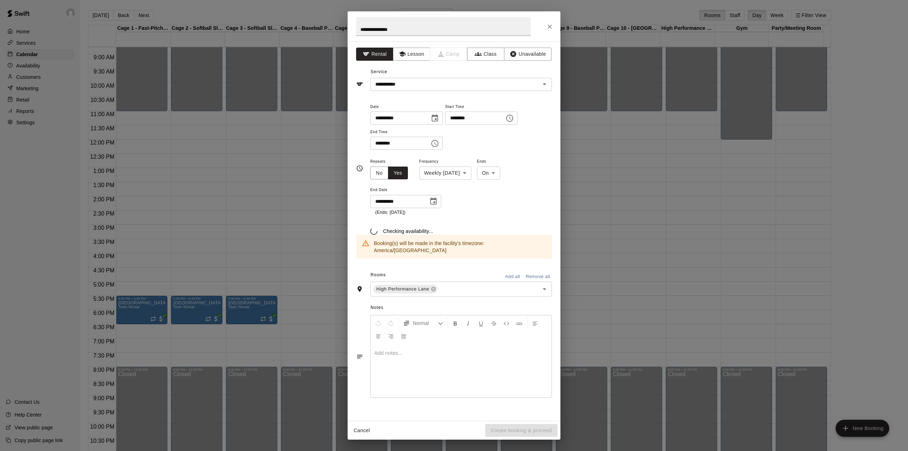
type input "**********"
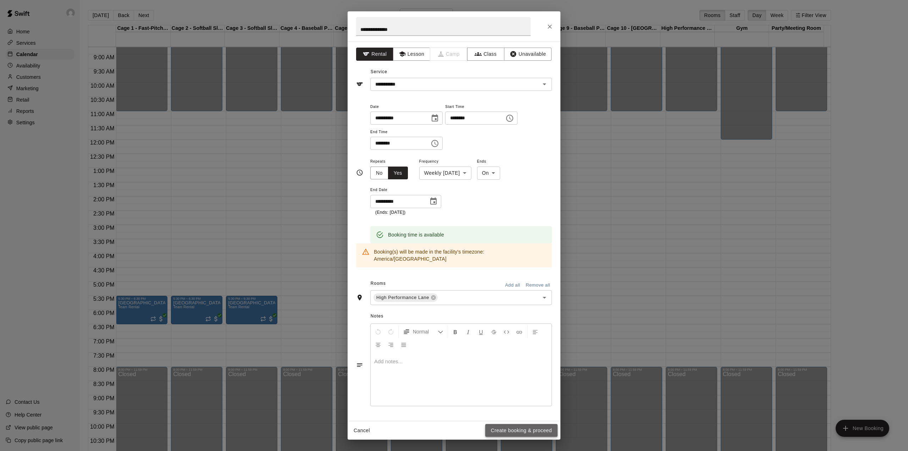
click at [509, 429] on button "Create booking & proceed" at bounding box center [521, 430] width 72 height 13
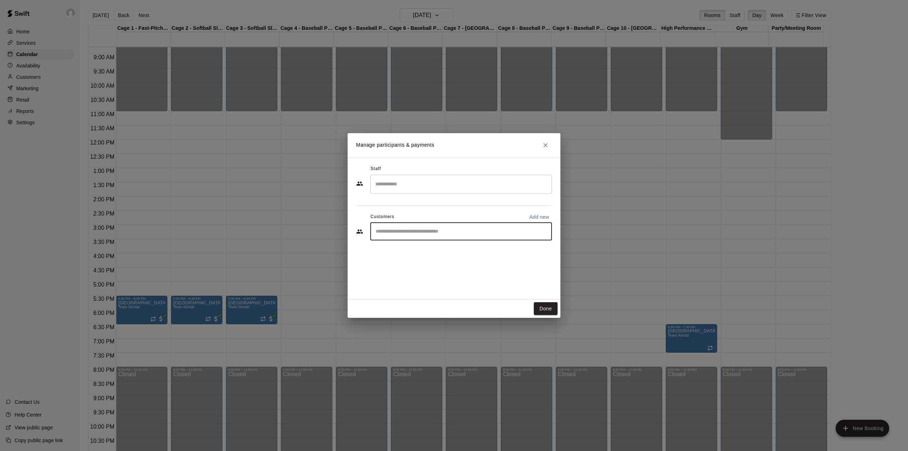
click at [439, 232] on input "Start typing to search customers..." at bounding box center [461, 231] width 175 height 7
paste input "**********"
type input "**********"
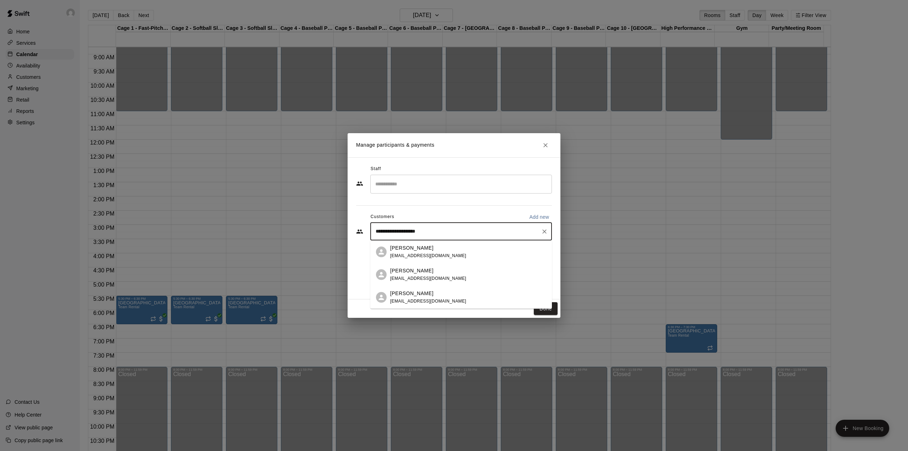
click at [426, 253] on span "[EMAIL_ADDRESS][DOMAIN_NAME]" at bounding box center [428, 255] width 76 height 5
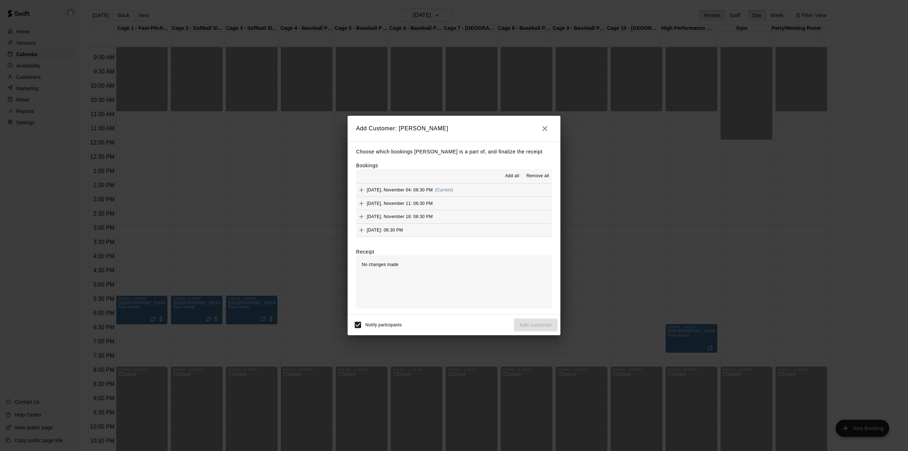
click at [514, 176] on span "Add all" at bounding box center [512, 175] width 14 height 7
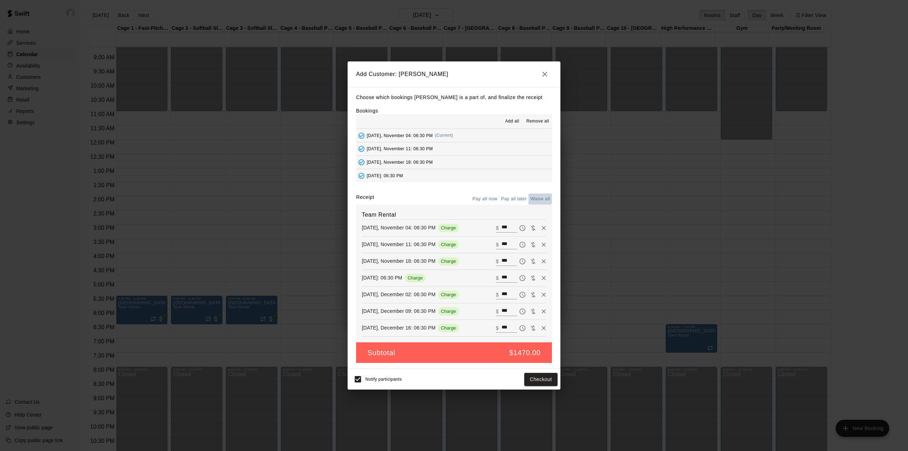
click at [544, 199] on button "Waive all" at bounding box center [540, 198] width 23 height 11
type input "*"
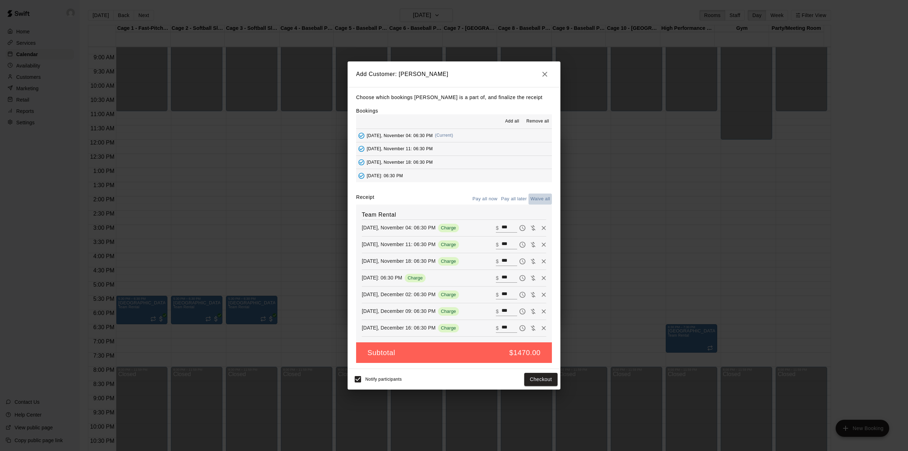
type input "*"
click at [533, 378] on button "Add customer" at bounding box center [536, 379] width 44 height 13
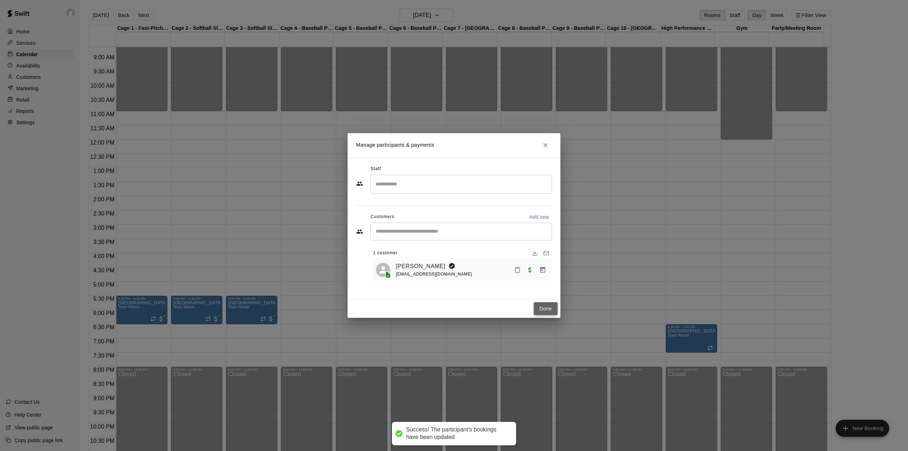
click at [549, 309] on button "Done" at bounding box center [546, 308] width 24 height 13
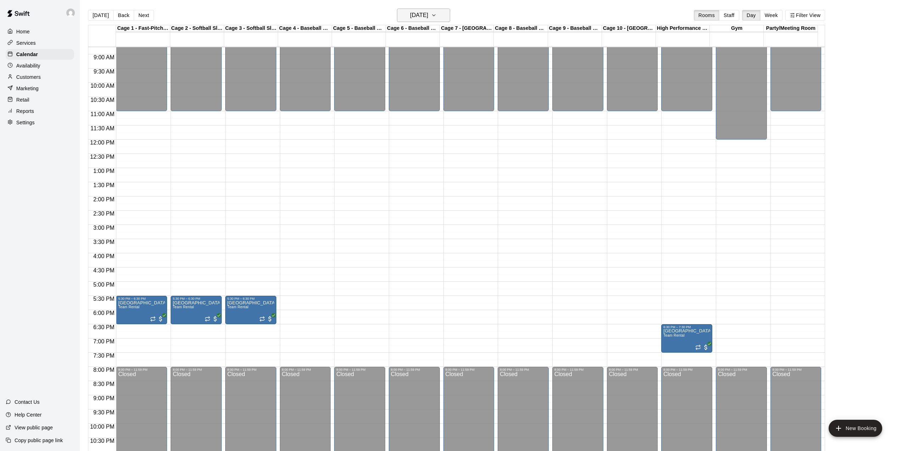
click at [444, 16] on button "[DATE]" at bounding box center [423, 15] width 53 height 13
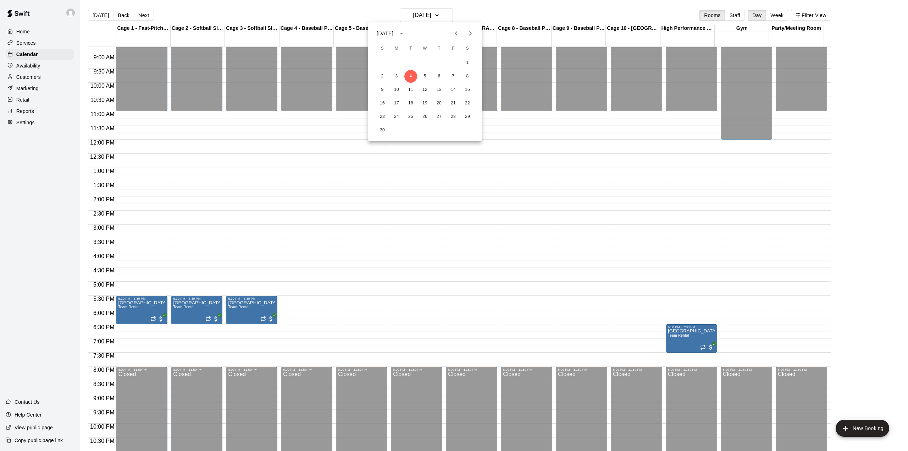
click at [473, 31] on icon "Next month" at bounding box center [470, 33] width 9 height 9
click at [470, 30] on icon "Next month" at bounding box center [470, 33] width 9 height 9
click at [412, 87] on button "13" at bounding box center [410, 89] width 13 height 13
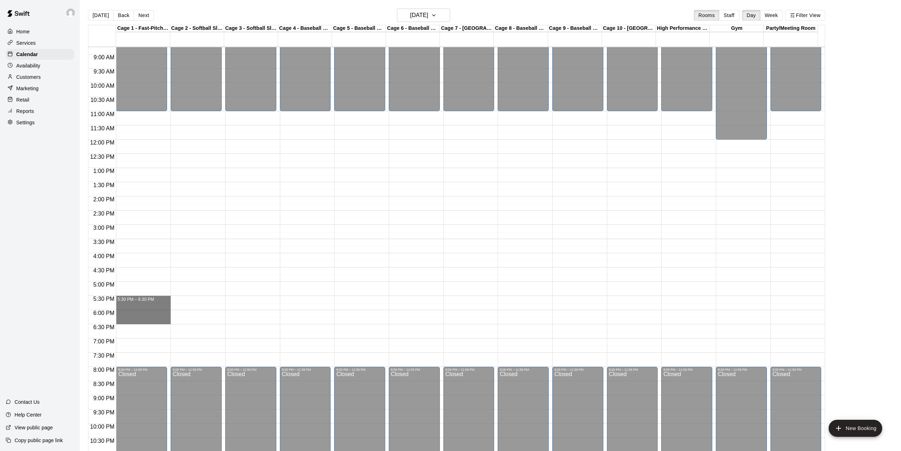
drag, startPoint x: 150, startPoint y: 301, endPoint x: 148, endPoint y: 319, distance: 18.5
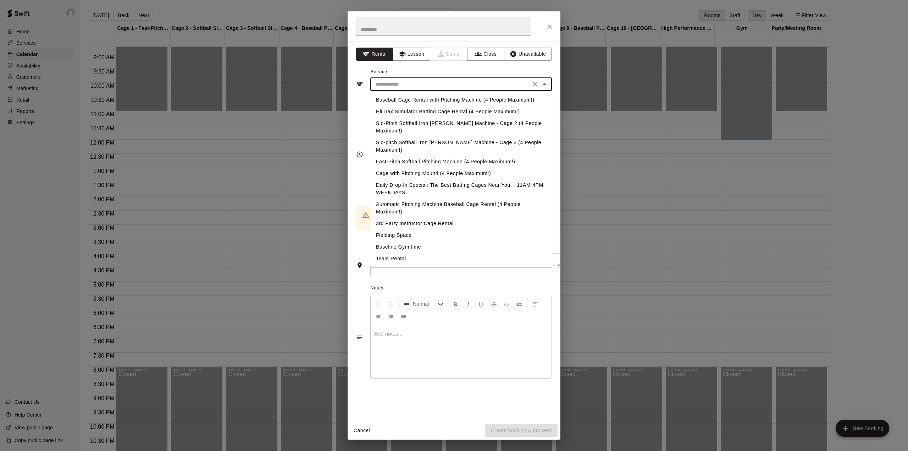
click at [419, 83] on input "text" at bounding box center [451, 84] width 156 height 9
click at [397, 253] on li "Team Rental" at bounding box center [461, 259] width 182 height 12
type input "**********"
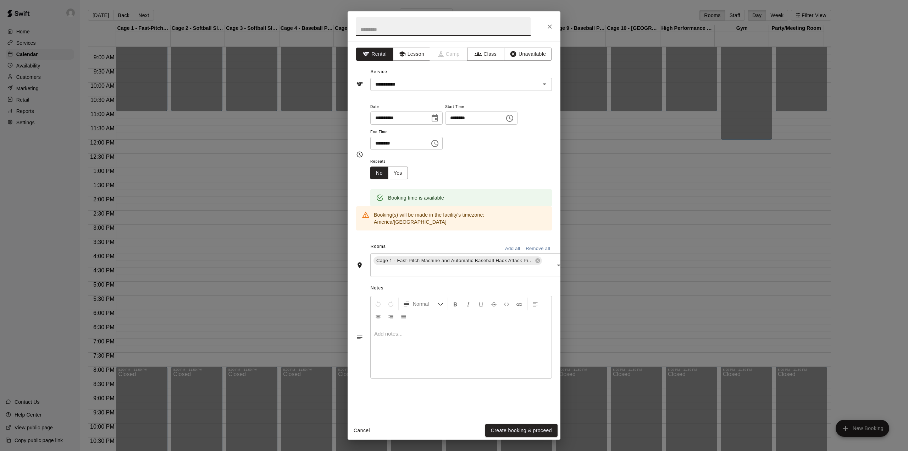
click at [404, 30] on input "text" at bounding box center [443, 26] width 175 height 19
type input "**********"
click at [527, 266] on input "text" at bounding box center [458, 270] width 171 height 9
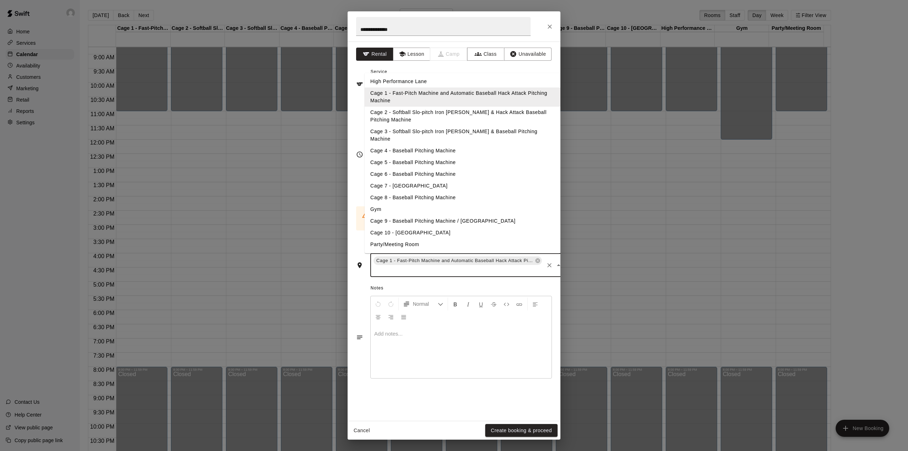
click at [429, 112] on li "Cage 2 - Softball Slo-pitch Iron [PERSON_NAME] & Hack Attack Baseball Pitching …" at bounding box center [463, 116] width 196 height 19
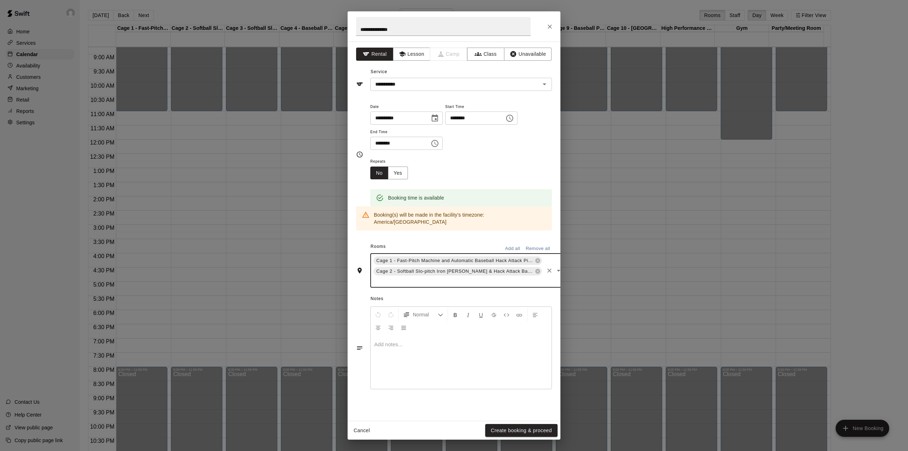
click at [506, 276] on input "text" at bounding box center [458, 280] width 171 height 9
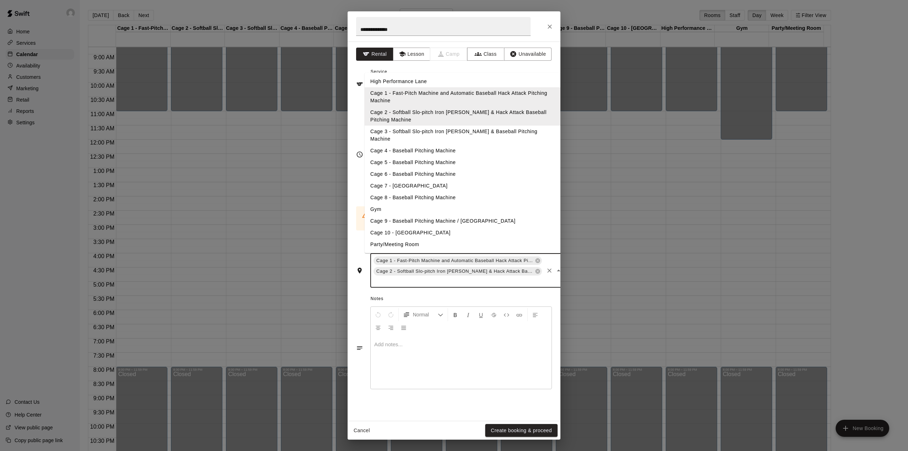
click at [430, 131] on li "Cage 3 - Softball Slo-pitch Iron [PERSON_NAME] & Baseball Pitching Machine" at bounding box center [463, 135] width 196 height 19
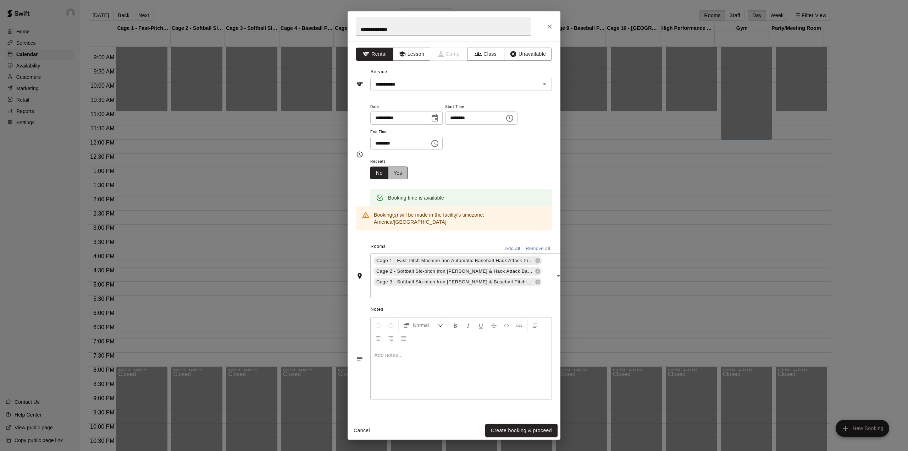
click at [403, 172] on button "Yes" at bounding box center [398, 172] width 20 height 13
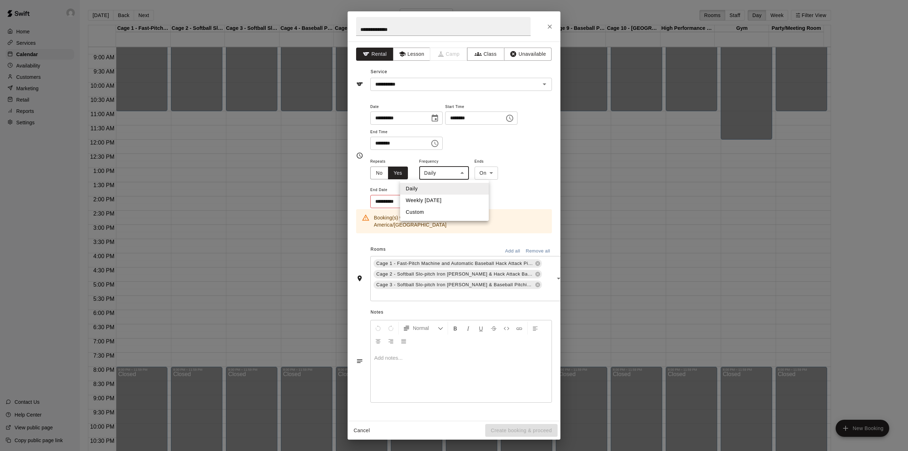
click at [434, 172] on body "Home Services Calendar Availability Customers Marketing Retail Reports Settings…" at bounding box center [454, 231] width 908 height 462
click at [437, 199] on li "Weekly [DATE]" at bounding box center [444, 200] width 89 height 12
type input "******"
click at [433, 200] on icon "Choose date" at bounding box center [433, 201] width 9 height 9
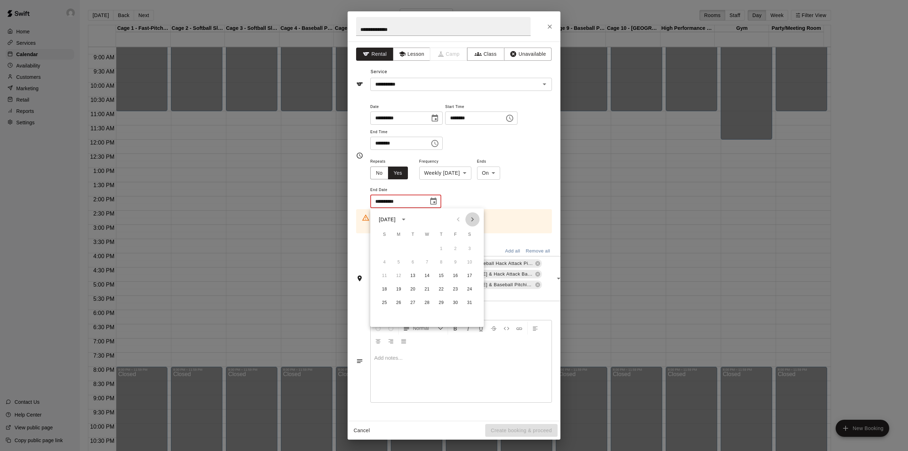
click at [473, 219] on icon "Next month" at bounding box center [472, 219] width 9 height 9
click at [414, 262] on button "10" at bounding box center [413, 262] width 13 height 13
type input "**********"
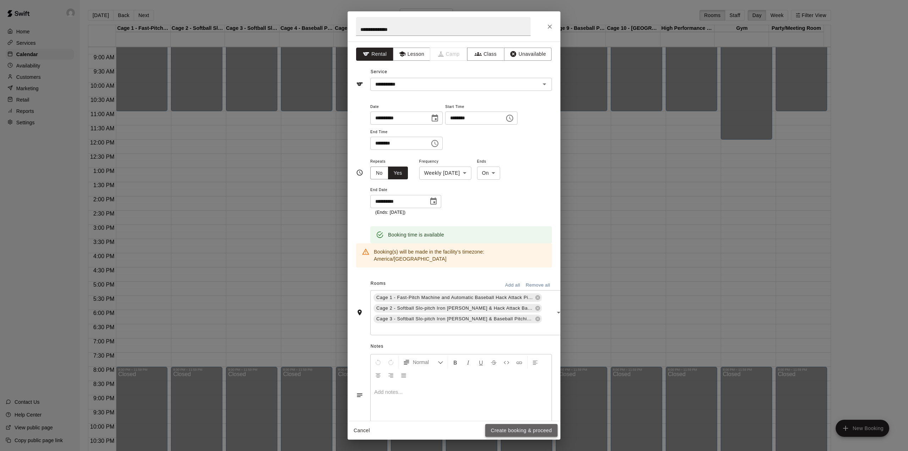
click at [520, 427] on button "Create booking & proceed" at bounding box center [521, 430] width 72 height 13
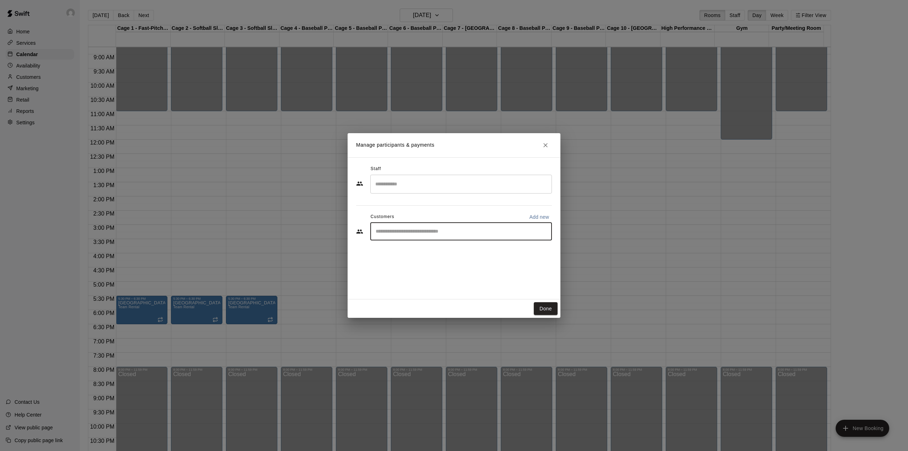
click at [415, 229] on input "Start typing to search customers..." at bounding box center [461, 231] width 175 height 7
paste input "**********"
type input "**********"
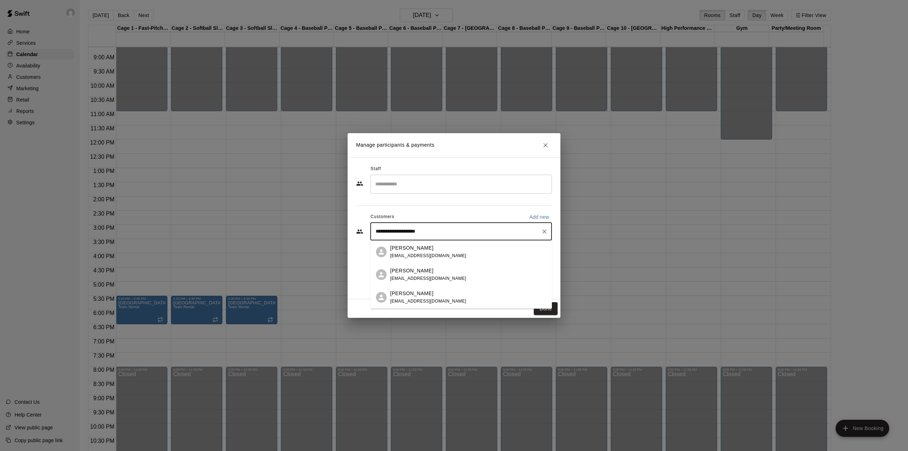
click at [420, 250] on p "[PERSON_NAME]" at bounding box center [411, 247] width 43 height 7
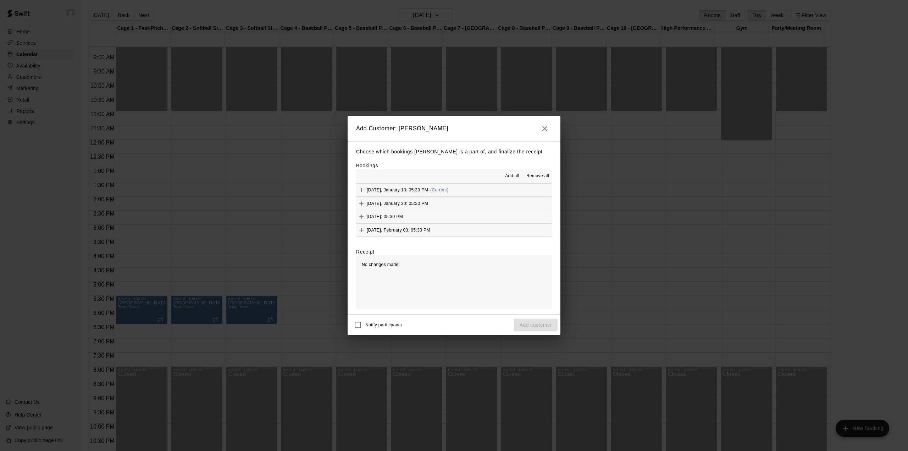
click at [515, 176] on span "Add all" at bounding box center [512, 175] width 14 height 7
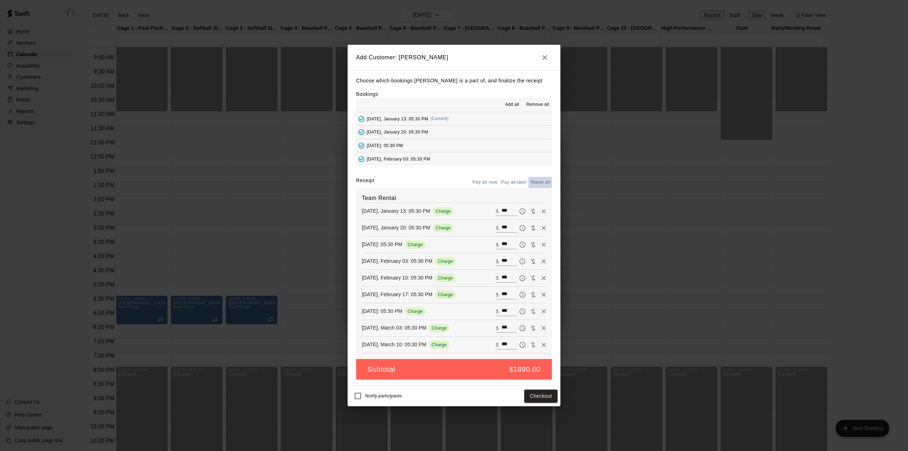
click at [544, 183] on button "Waive all" at bounding box center [540, 182] width 23 height 11
type input "*"
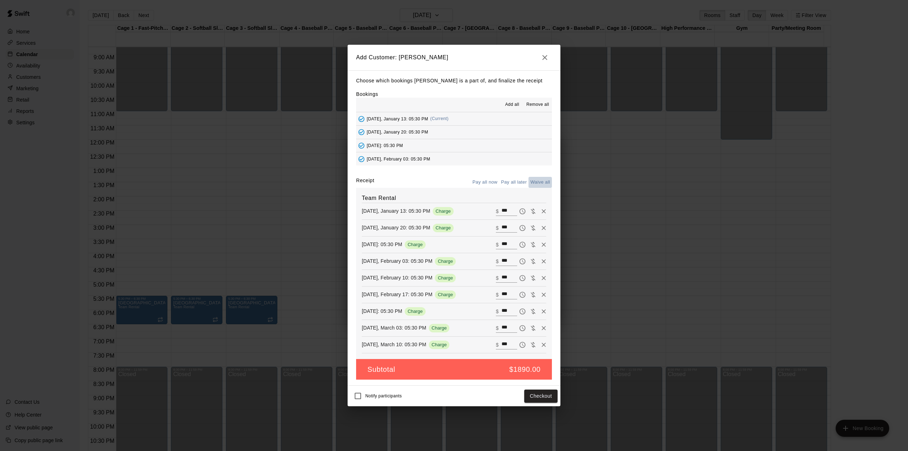
type input "*"
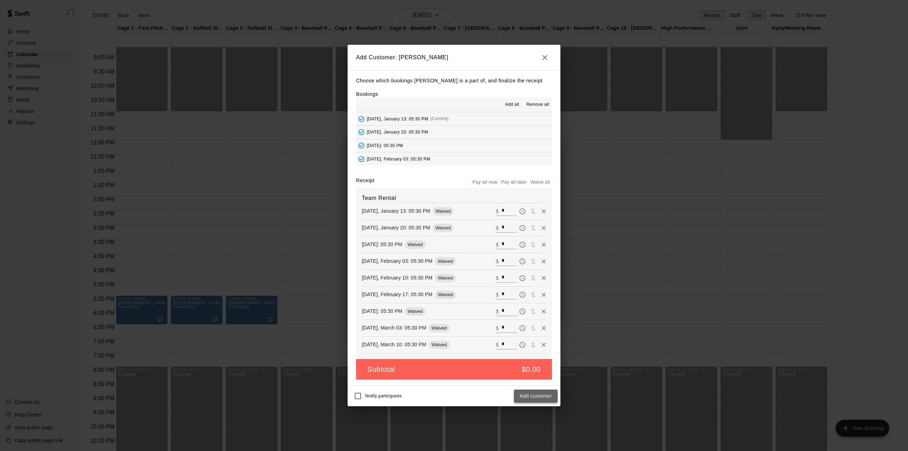
click at [546, 396] on button "Add customer" at bounding box center [536, 395] width 44 height 13
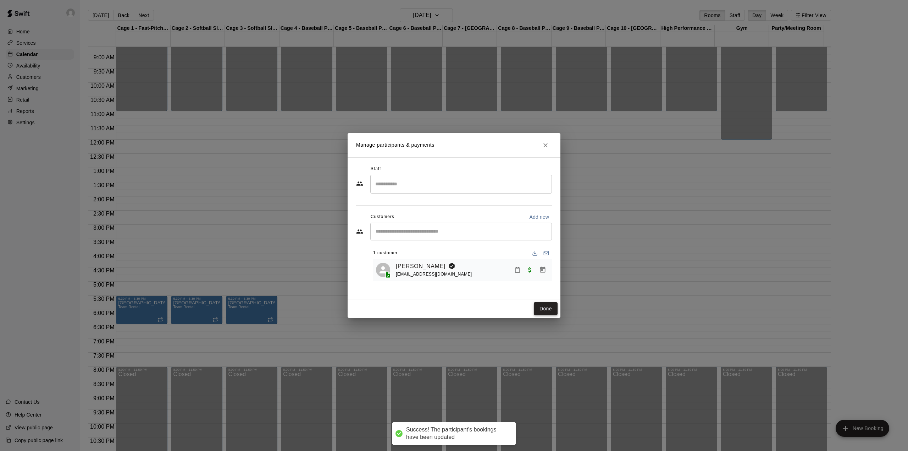
click at [548, 302] on button "Done" at bounding box center [546, 308] width 24 height 13
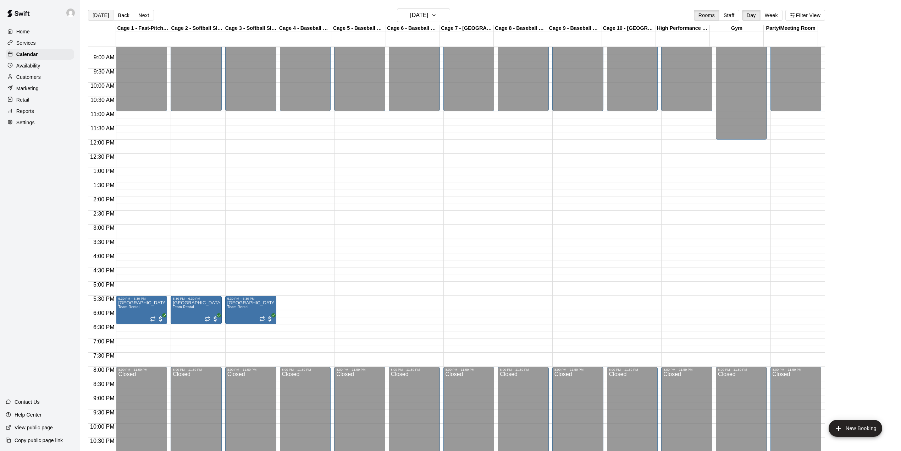
click at [101, 15] on button "[DATE]" at bounding box center [101, 15] width 26 height 11
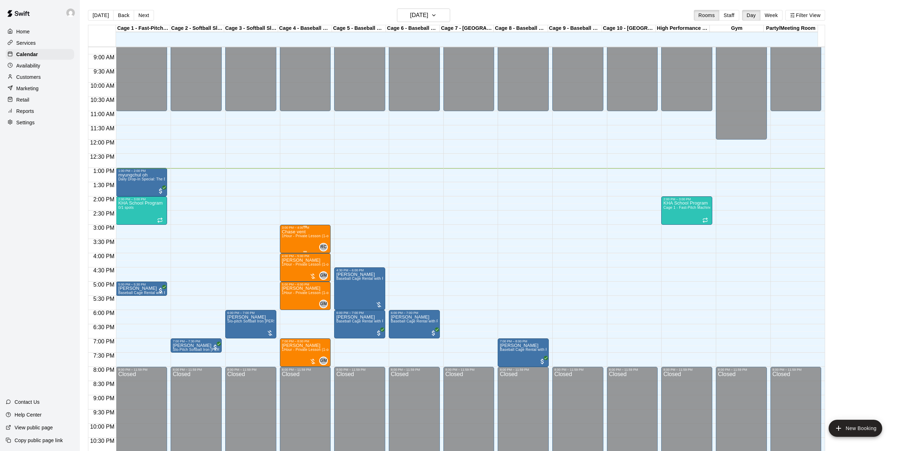
click at [318, 243] on div "Chase vent 1Hour - Private Lesson (1-on-1)" at bounding box center [305, 454] width 47 height 451
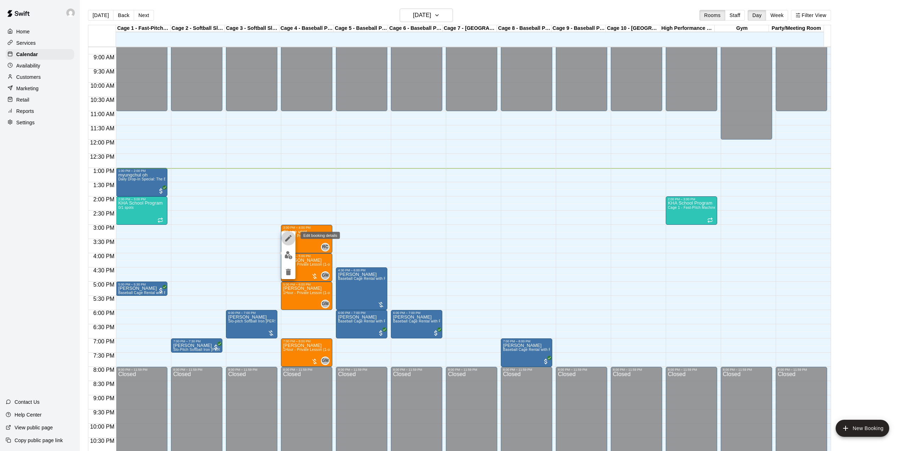
click at [286, 237] on icon "edit" at bounding box center [288, 238] width 9 height 9
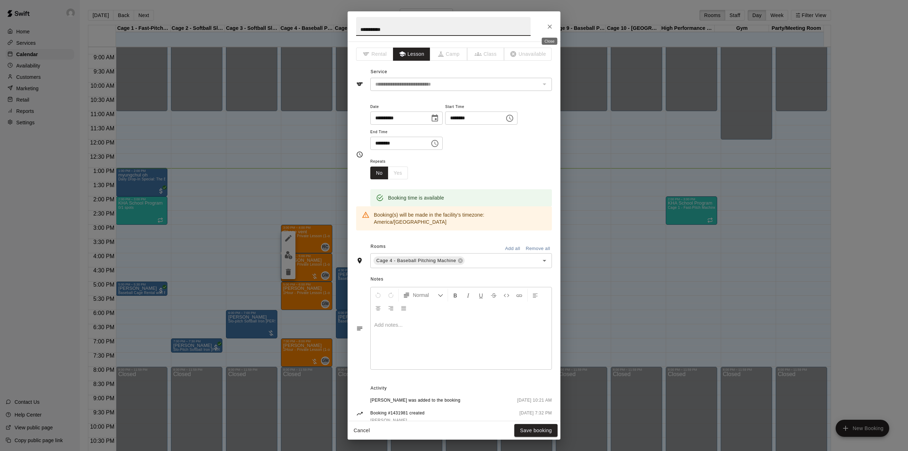
click at [548, 25] on icon "Close" at bounding box center [549, 26] width 7 height 7
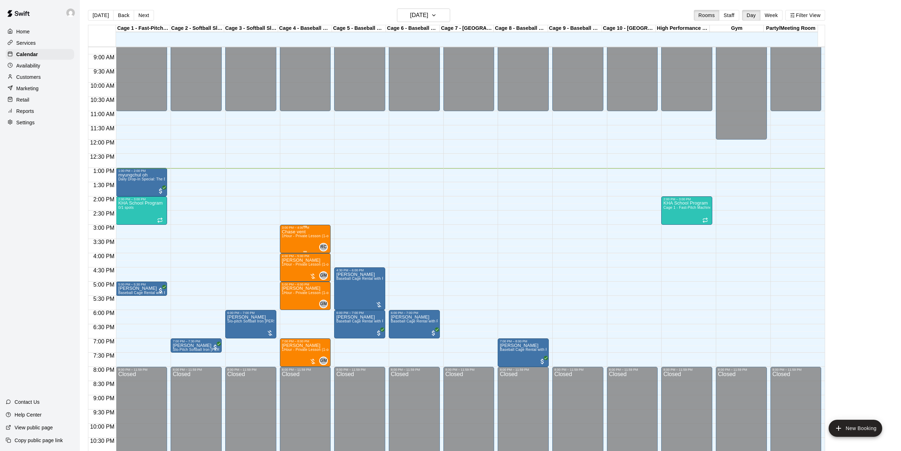
click at [303, 237] on span "1Hour - Private Lesson (1-on-1)" at bounding box center [309, 236] width 54 height 4
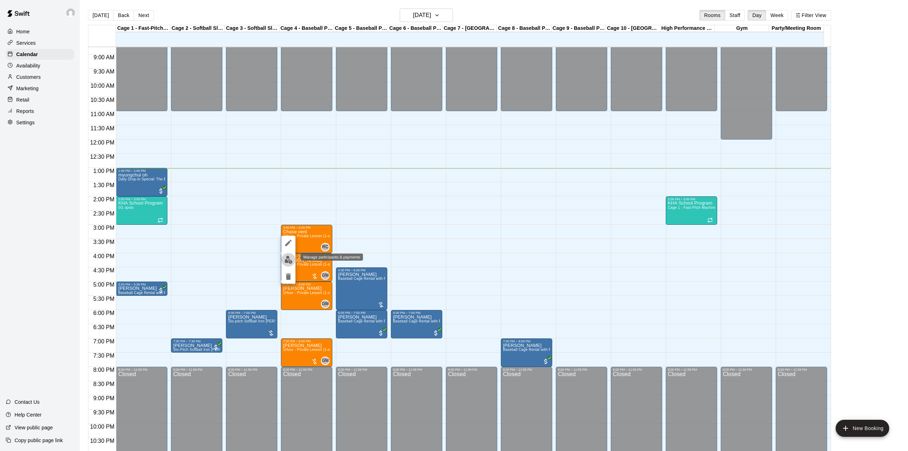
click at [291, 259] on img "edit" at bounding box center [289, 259] width 8 height 8
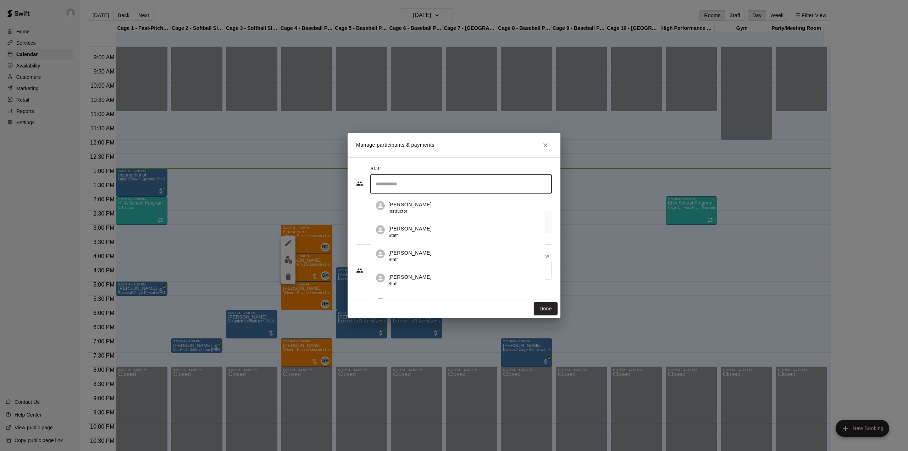
click at [426, 184] on input "Search staff" at bounding box center [461, 184] width 175 height 12
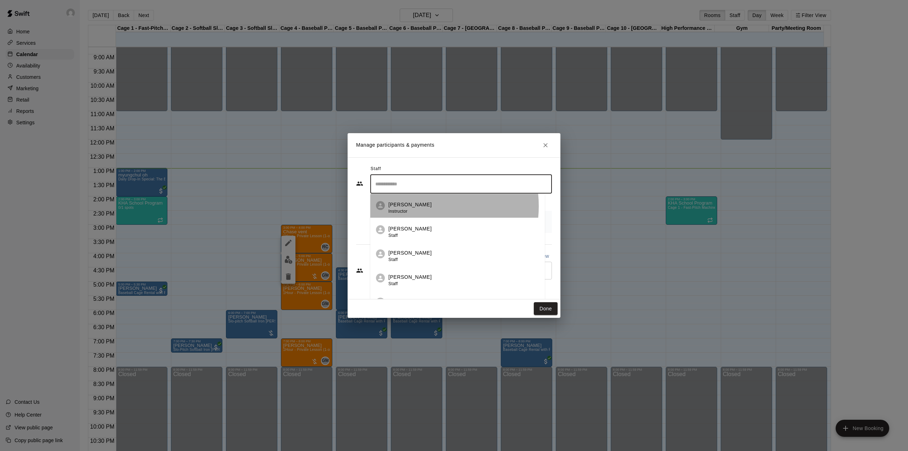
click at [416, 206] on p "[PERSON_NAME]" at bounding box center [410, 204] width 43 height 7
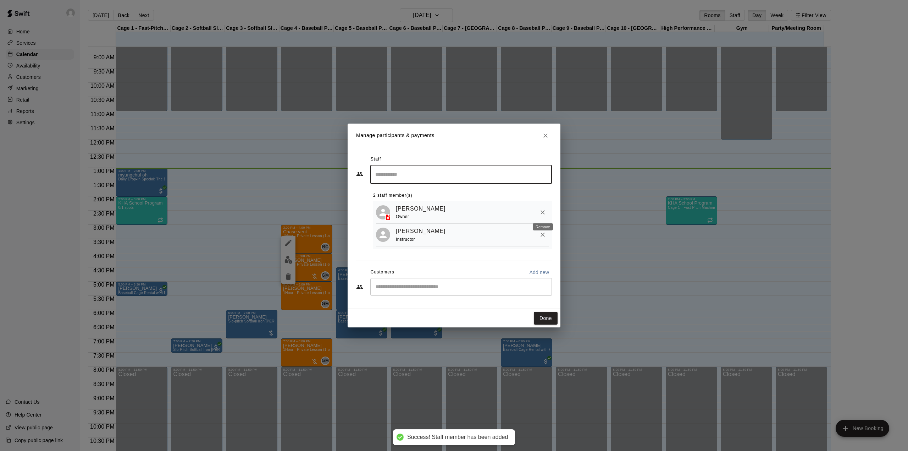
click at [540, 209] on icon "Remove" at bounding box center [542, 212] width 7 height 7
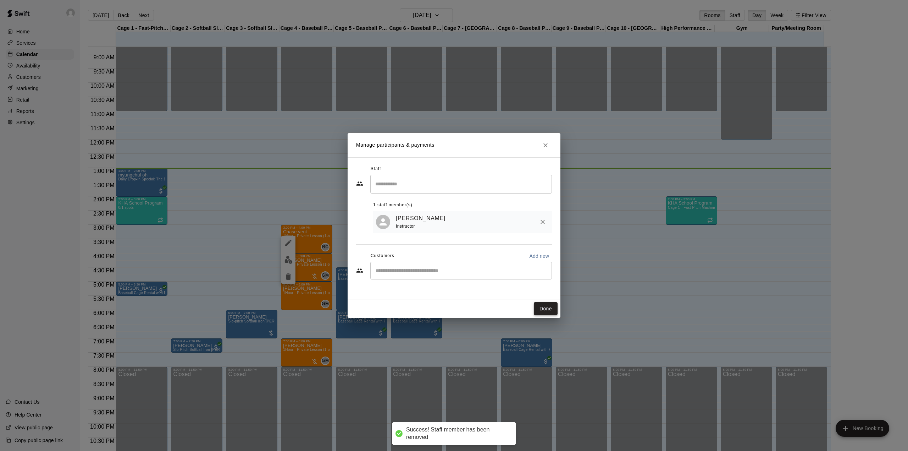
click at [548, 311] on button "Done" at bounding box center [546, 308] width 24 height 13
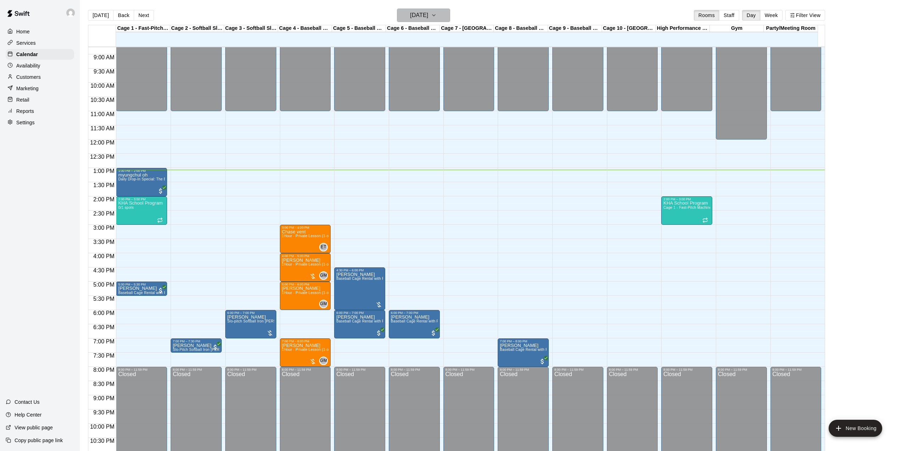
click at [419, 18] on h6 "[DATE]" at bounding box center [419, 15] width 18 height 10
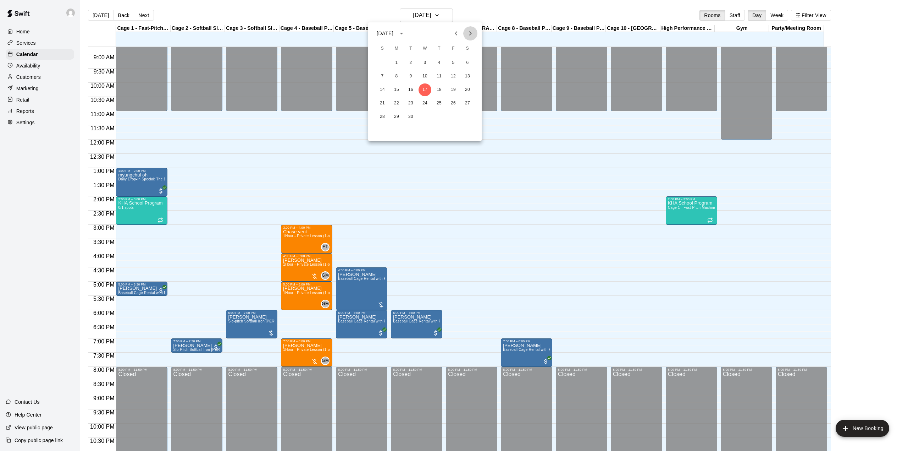
click at [469, 32] on icon "Next month" at bounding box center [470, 33] width 9 height 9
click at [467, 32] on icon "Next month" at bounding box center [470, 33] width 9 height 9
click at [409, 88] on button "13" at bounding box center [410, 89] width 13 height 13
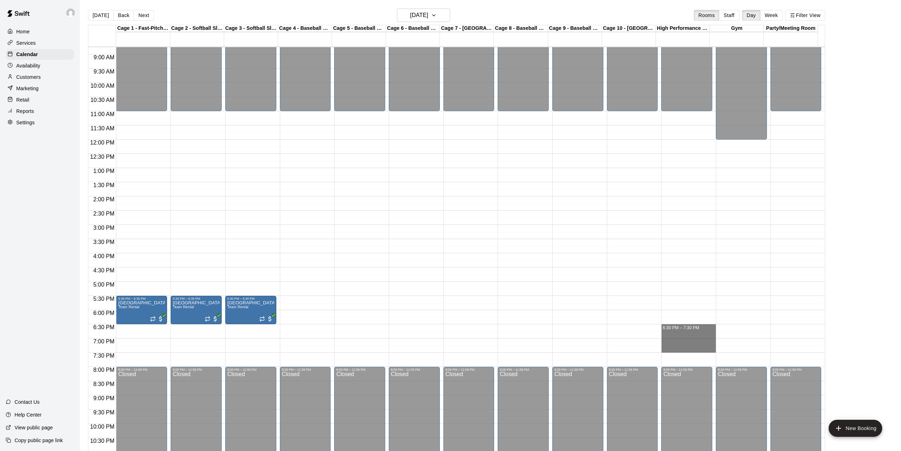
drag, startPoint x: 686, startPoint y: 326, endPoint x: 687, endPoint y: 346, distance: 19.9
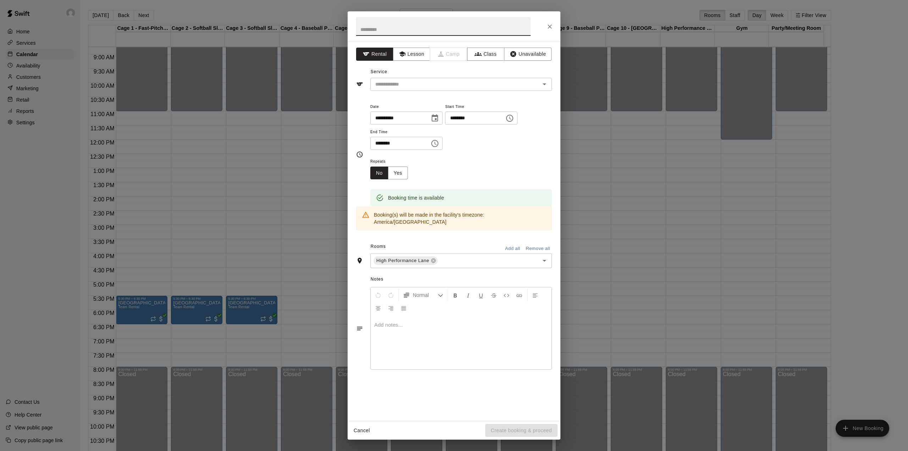
click at [409, 26] on input "text" at bounding box center [443, 26] width 175 height 19
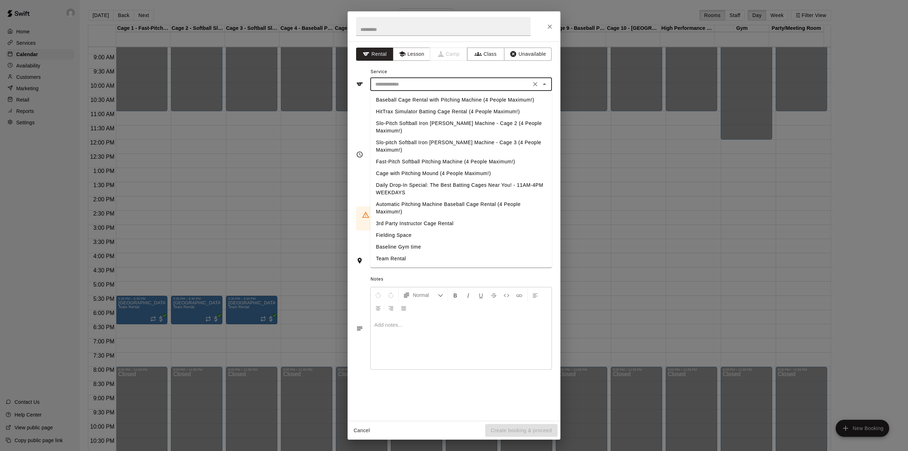
click at [417, 84] on input "text" at bounding box center [451, 84] width 156 height 9
click at [395, 253] on li "Team Rental" at bounding box center [461, 259] width 182 height 12
type input "**********"
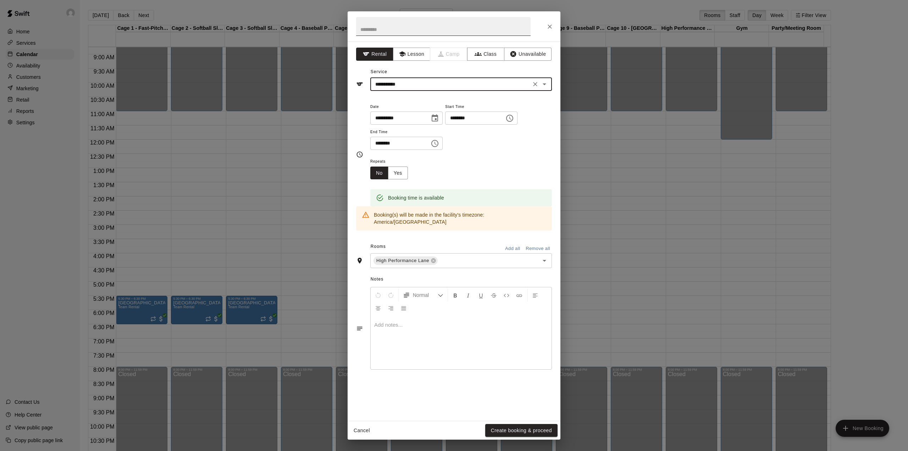
click at [398, 28] on input "text" at bounding box center [443, 26] width 175 height 19
type input "*"
type input "**********"
click at [401, 174] on button "Yes" at bounding box center [398, 172] width 20 height 13
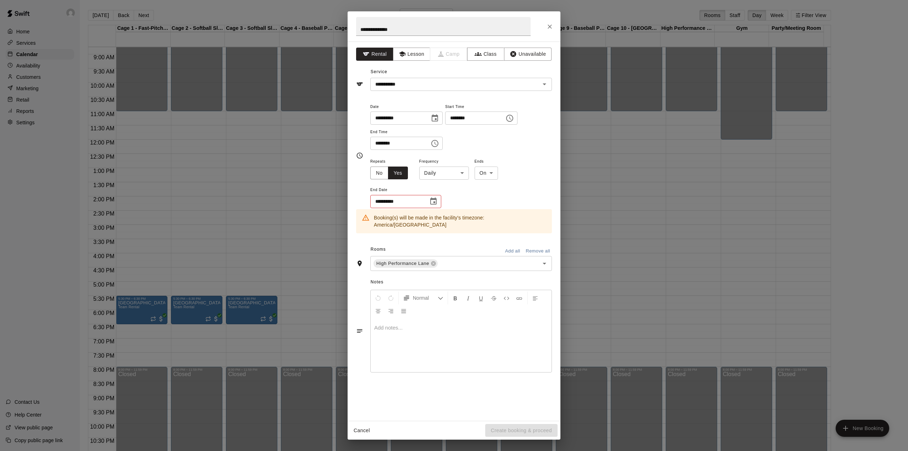
click at [447, 172] on body "Home Services Calendar Availability Customers Marketing Retail Reports Settings…" at bounding box center [454, 231] width 908 height 462
click at [446, 205] on li "Weekly [DATE]" at bounding box center [444, 200] width 89 height 12
type input "******"
click at [431, 203] on icon "Choose date" at bounding box center [433, 201] width 9 height 9
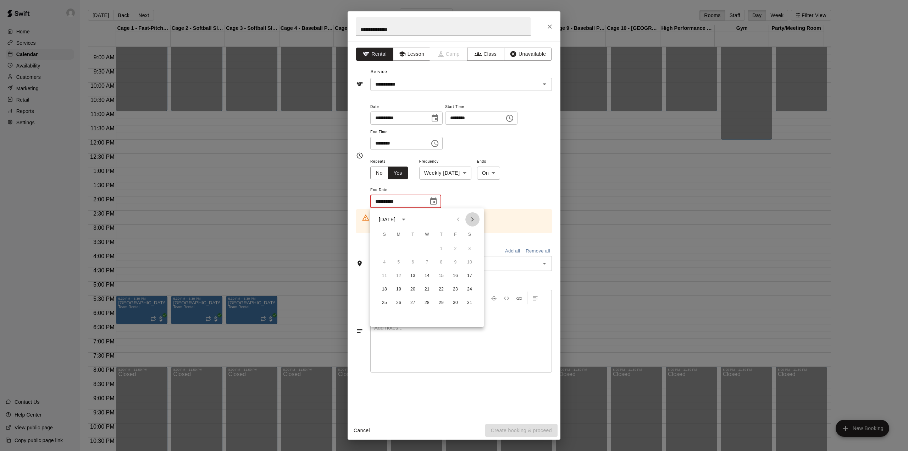
click at [470, 218] on icon "Next month" at bounding box center [472, 219] width 9 height 9
click at [413, 264] on button "10" at bounding box center [413, 262] width 13 height 13
type input "**********"
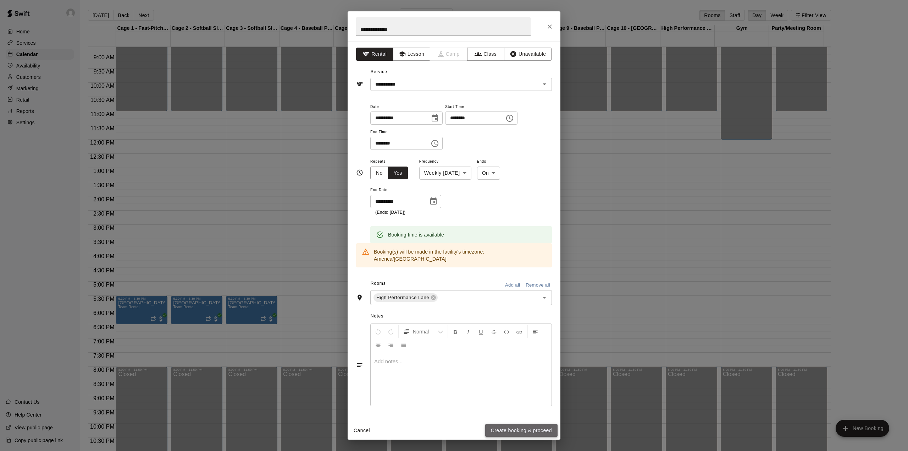
click at [532, 429] on button "Create booking & proceed" at bounding box center [521, 430] width 72 height 13
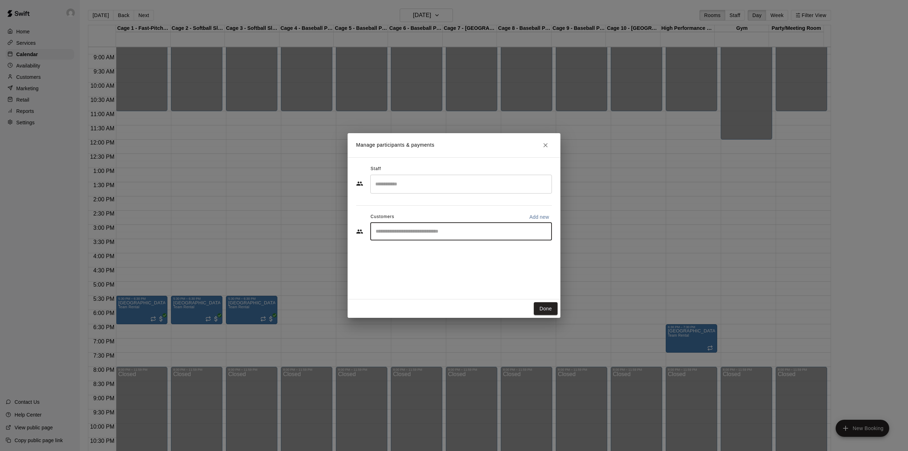
click at [429, 235] on input "Start typing to search customers..." at bounding box center [461, 231] width 175 height 7
paste input "**********"
type input "**********"
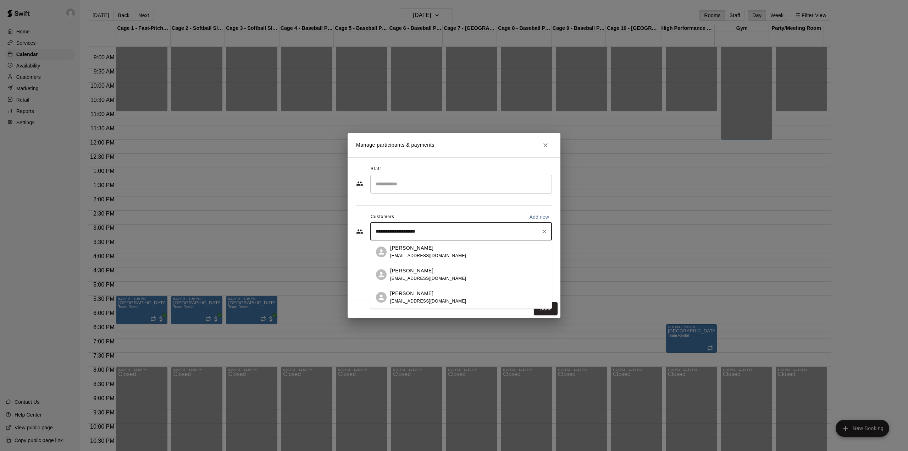
click at [420, 254] on span "[EMAIL_ADDRESS][DOMAIN_NAME]" at bounding box center [428, 255] width 76 height 5
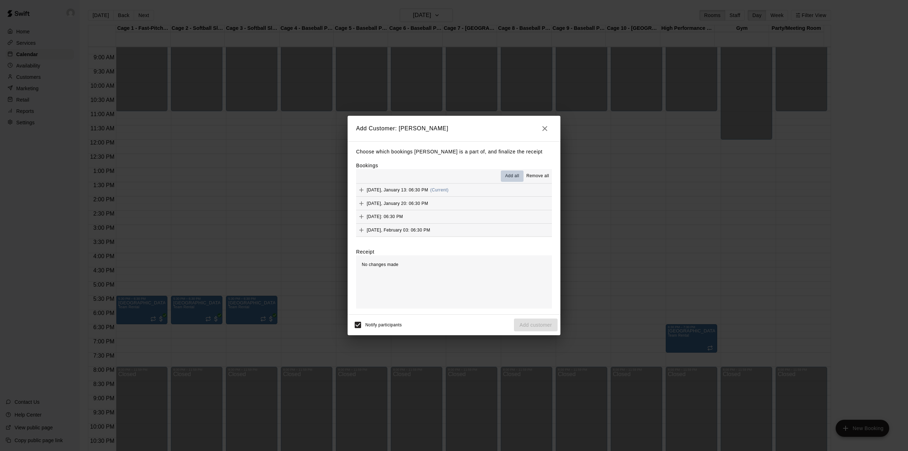
click at [514, 174] on span "Add all" at bounding box center [512, 175] width 14 height 7
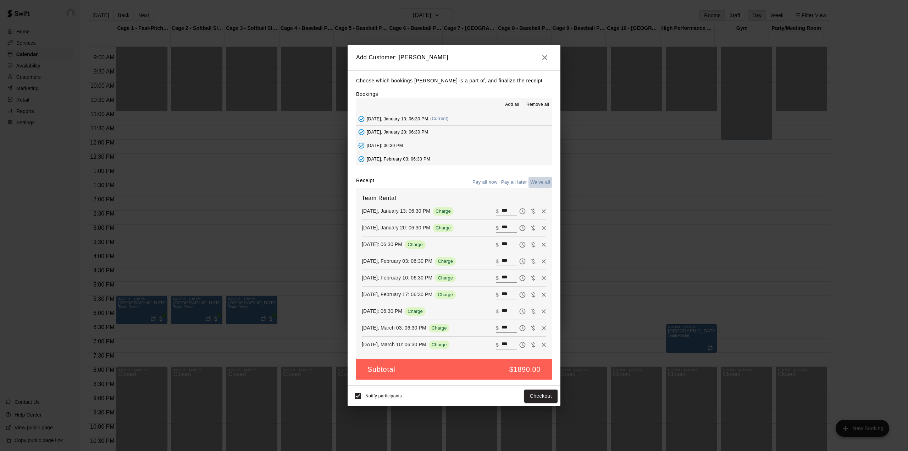
click at [539, 182] on button "Waive all" at bounding box center [540, 182] width 23 height 11
type input "*"
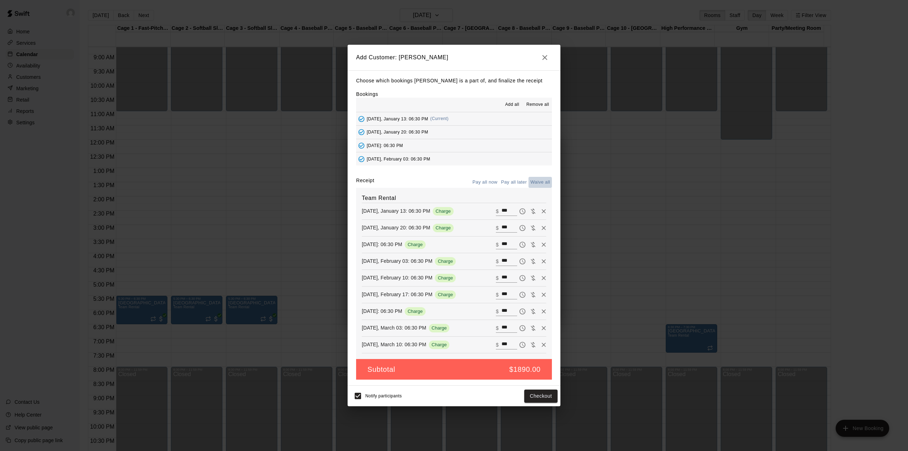
type input "*"
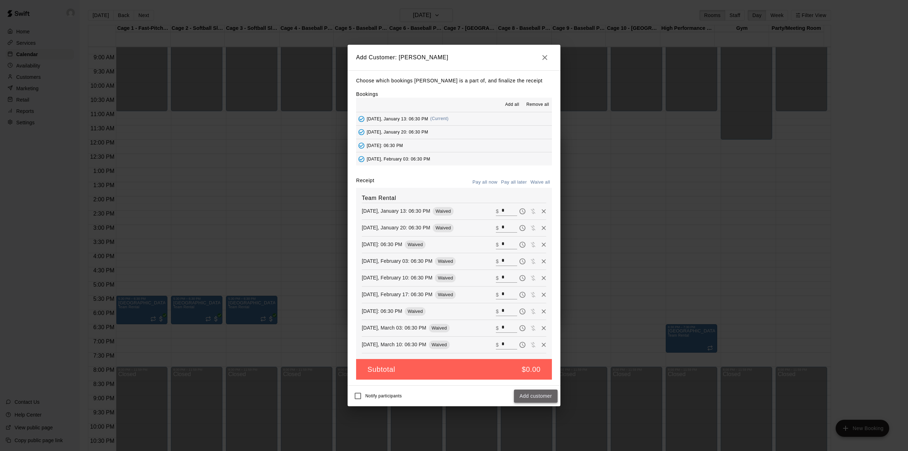
click at [528, 397] on button "Add customer" at bounding box center [536, 395] width 44 height 13
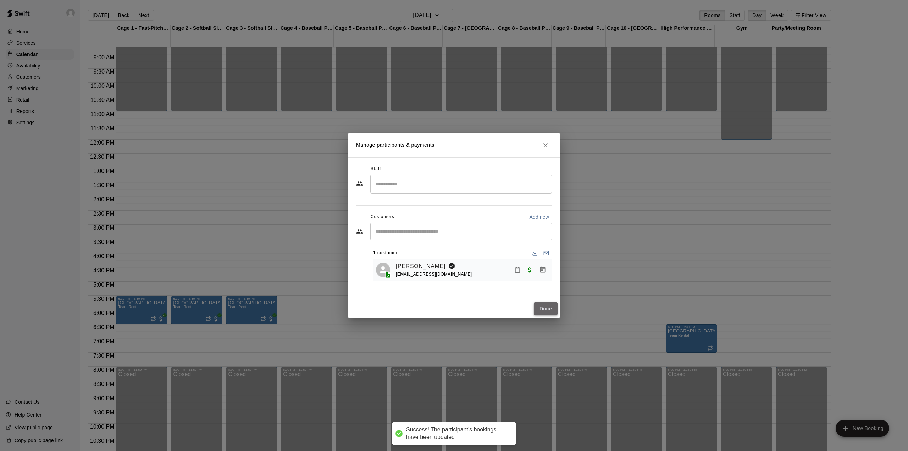
click at [547, 307] on button "Done" at bounding box center [546, 308] width 24 height 13
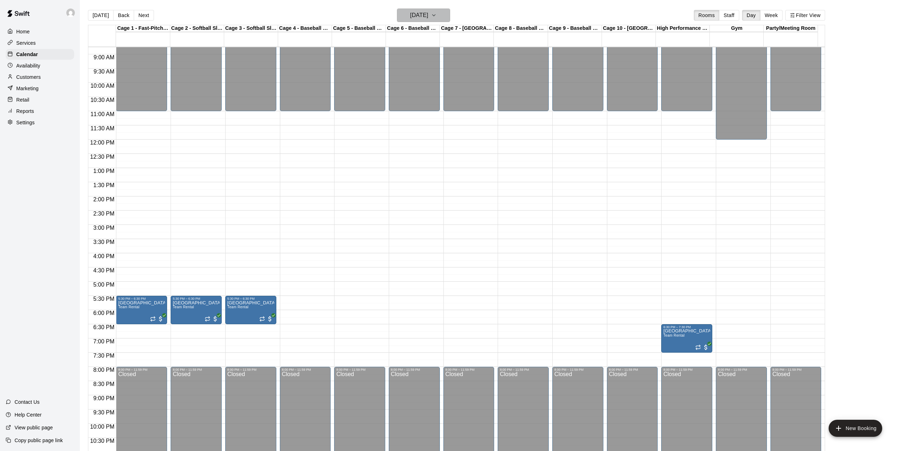
click at [437, 13] on icon "button" at bounding box center [434, 15] width 6 height 9
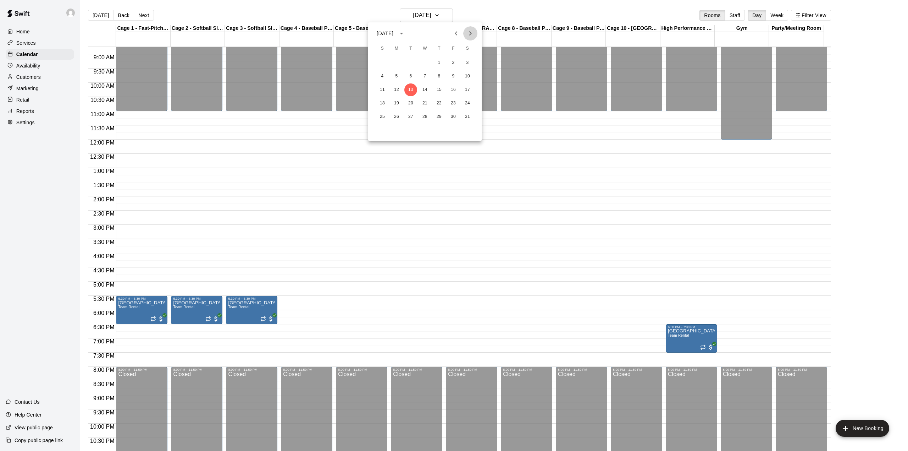
click at [471, 31] on icon "Next month" at bounding box center [470, 33] width 9 height 9
click at [472, 30] on icon "Next month" at bounding box center [470, 33] width 9 height 9
click at [409, 114] on button "31" at bounding box center [410, 116] width 13 height 13
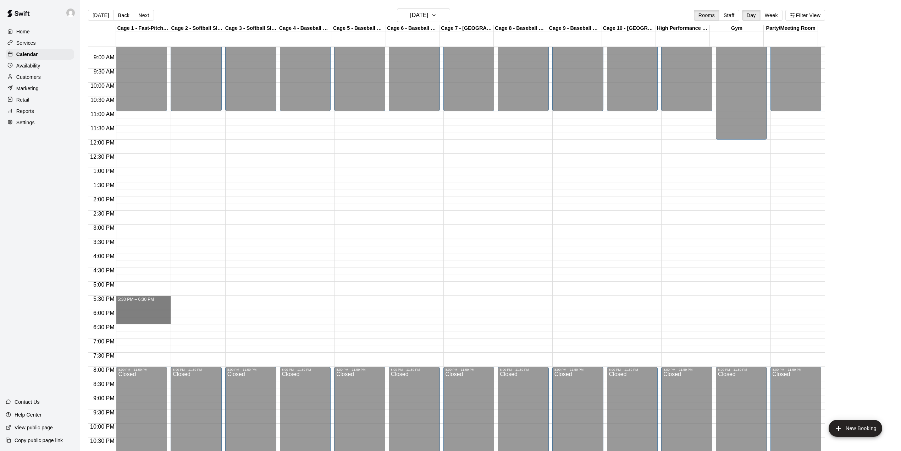
drag, startPoint x: 152, startPoint y: 300, endPoint x: 154, endPoint y: 324, distance: 23.8
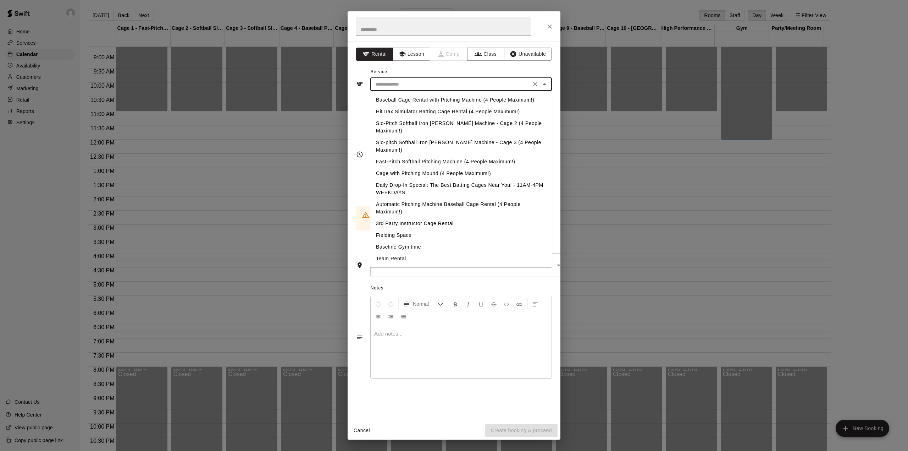
click at [411, 87] on input "text" at bounding box center [451, 84] width 156 height 9
click at [402, 253] on li "Team Rental" at bounding box center [461, 259] width 182 height 12
type input "**********"
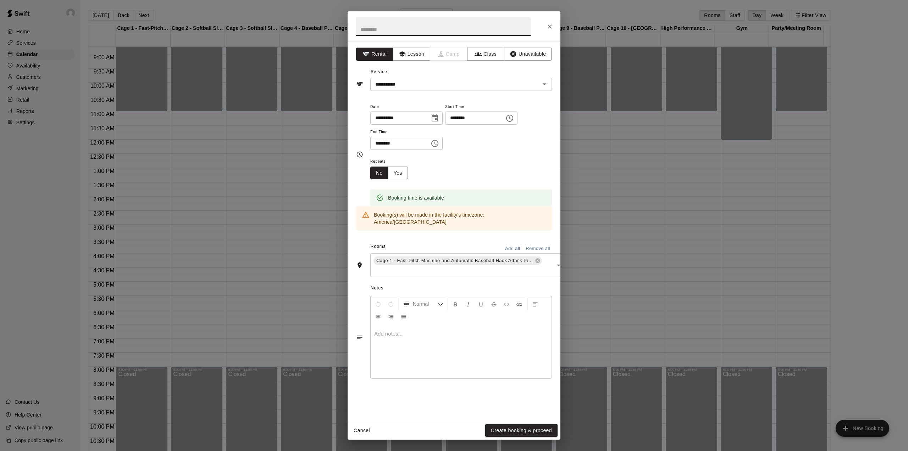
click at [408, 31] on input "text" at bounding box center [443, 26] width 175 height 19
type input "**********"
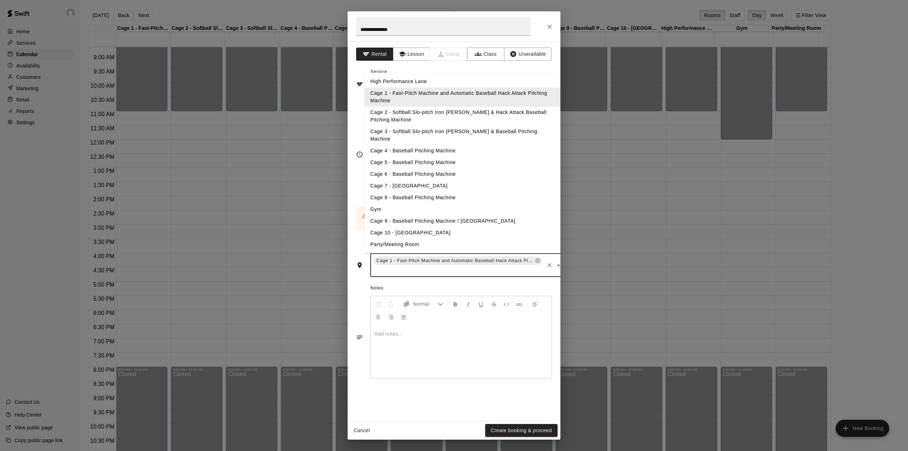
click at [517, 266] on input "text" at bounding box center [458, 270] width 171 height 9
click at [428, 114] on li "Cage 2 - Softball Slo-pitch Iron [PERSON_NAME] & Hack Attack Baseball Pitching …" at bounding box center [463, 116] width 196 height 19
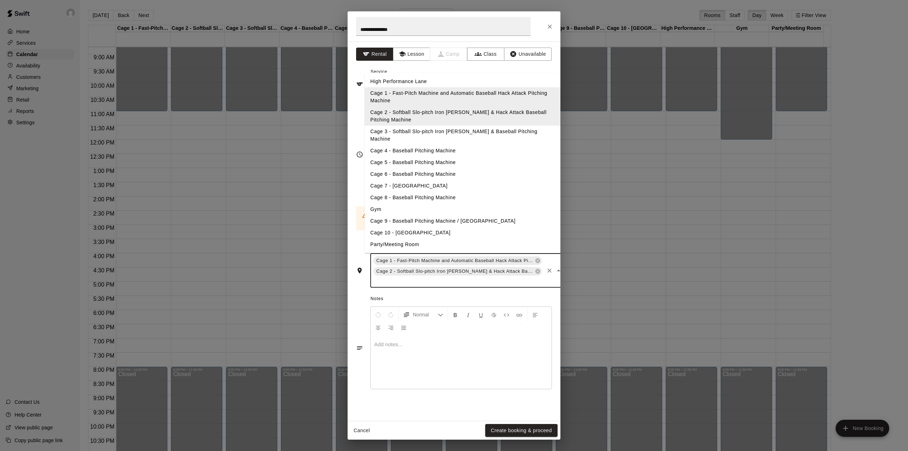
click at [453, 276] on input "text" at bounding box center [458, 280] width 171 height 9
click at [431, 130] on li "Cage 3 - Softball Slo-pitch Iron [PERSON_NAME] & Baseball Pitching Machine" at bounding box center [463, 135] width 196 height 19
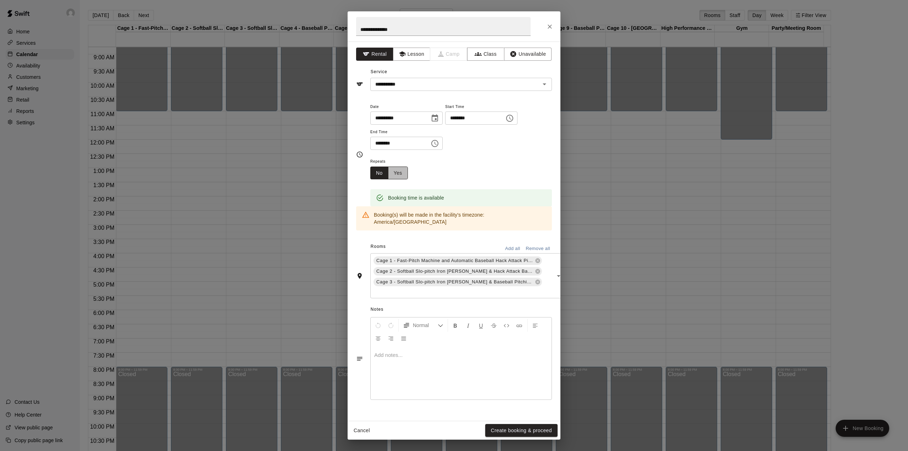
click at [398, 174] on button "Yes" at bounding box center [398, 172] width 20 height 13
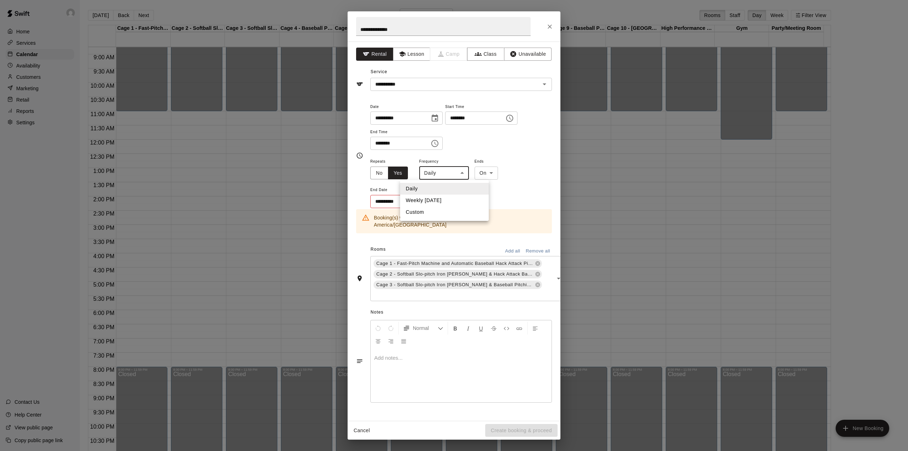
click at [441, 175] on body "Home Services Calendar Availability Customers Marketing Retail Reports Settings…" at bounding box center [454, 231] width 908 height 462
click at [436, 198] on li "Weekly [DATE]" at bounding box center [444, 200] width 89 height 12
type input "******"
click at [435, 201] on icon "Choose date" at bounding box center [433, 201] width 9 height 9
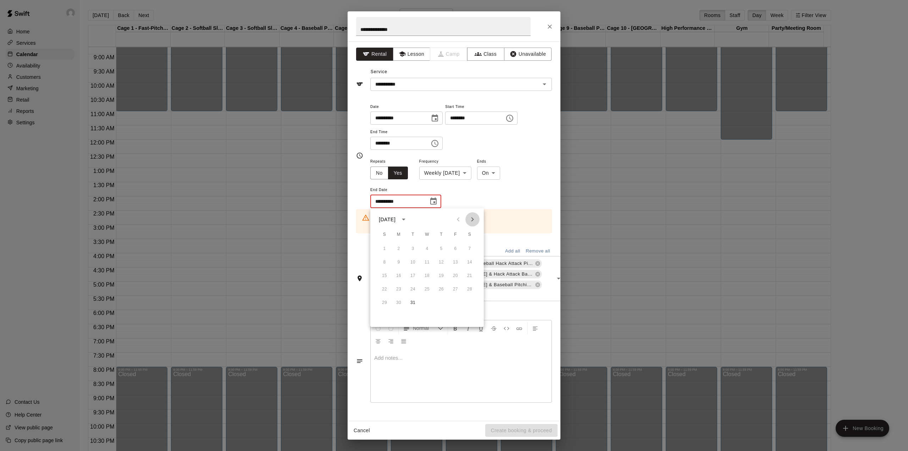
click at [471, 216] on icon "Next month" at bounding box center [472, 219] width 9 height 9
click at [412, 302] on button "28" at bounding box center [413, 302] width 13 height 13
type input "**********"
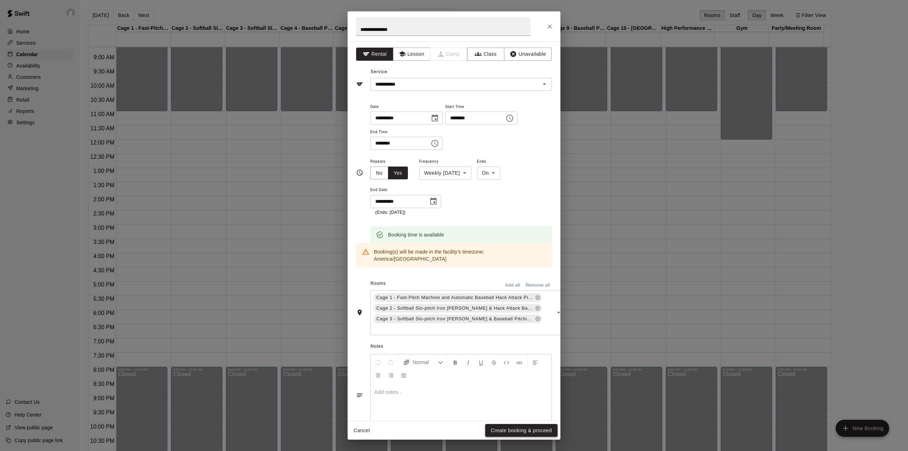
click at [527, 430] on button "Create booking & proceed" at bounding box center [521, 430] width 72 height 13
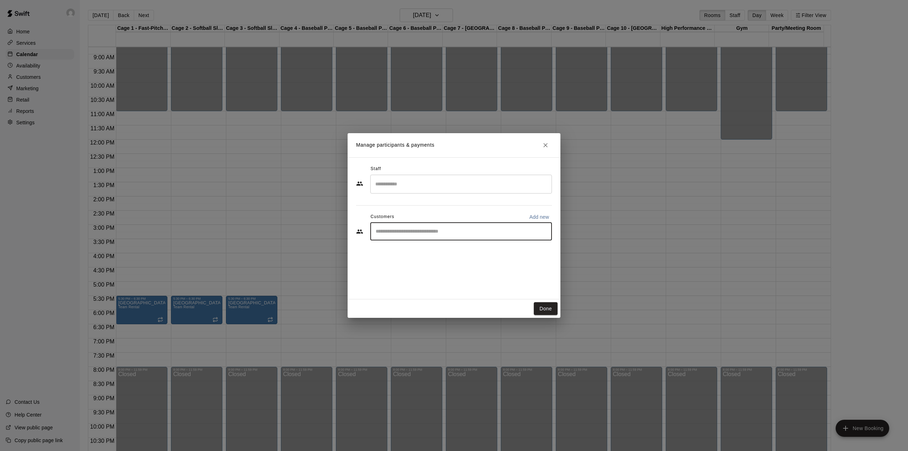
click at [438, 230] on input "Start typing to search customers..." at bounding box center [461, 231] width 175 height 7
paste input "**********"
type input "**********"
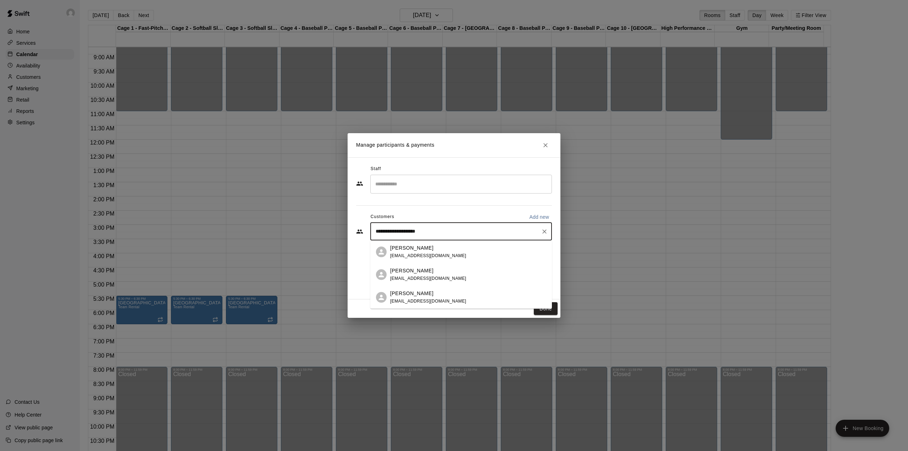
click at [427, 255] on span "[EMAIL_ADDRESS][DOMAIN_NAME]" at bounding box center [428, 255] width 76 height 5
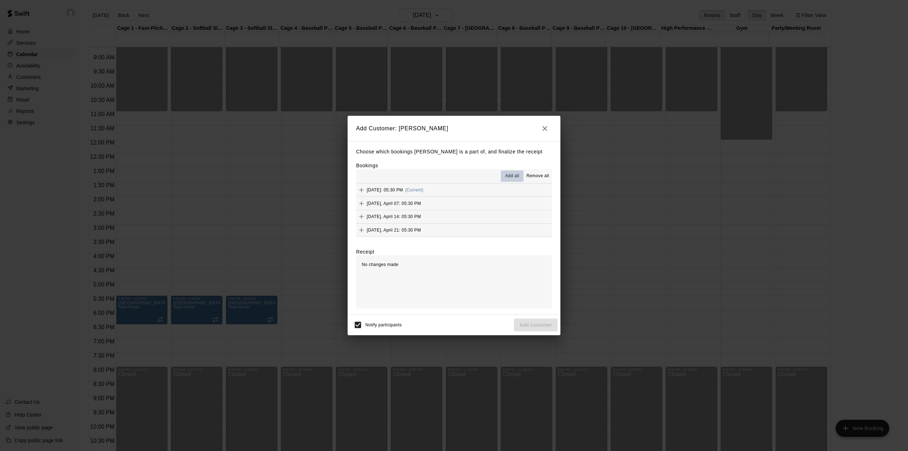
click at [510, 172] on button "Add all" at bounding box center [512, 175] width 23 height 11
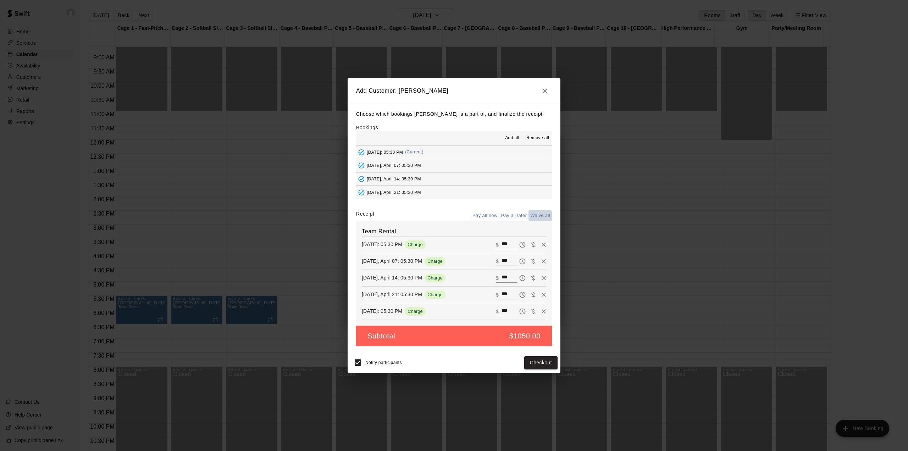
click at [538, 213] on button "Waive all" at bounding box center [540, 215] width 23 height 11
type input "*"
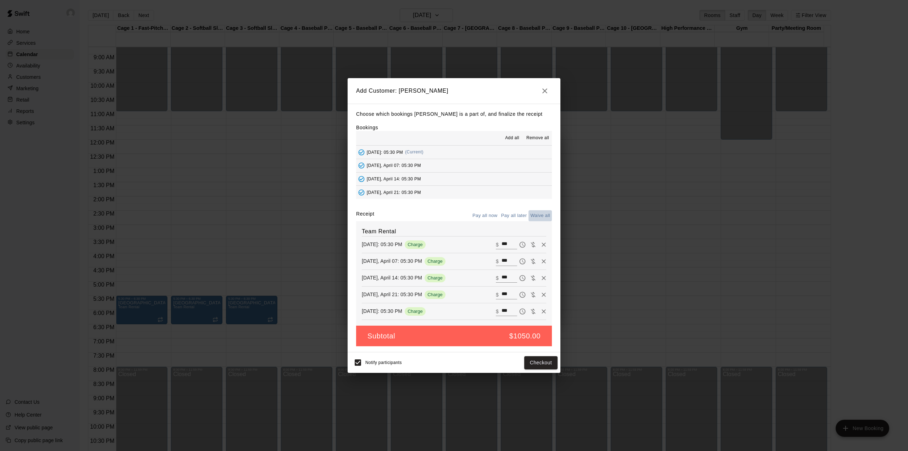
type input "*"
click at [535, 365] on button "Add customer" at bounding box center [536, 362] width 44 height 13
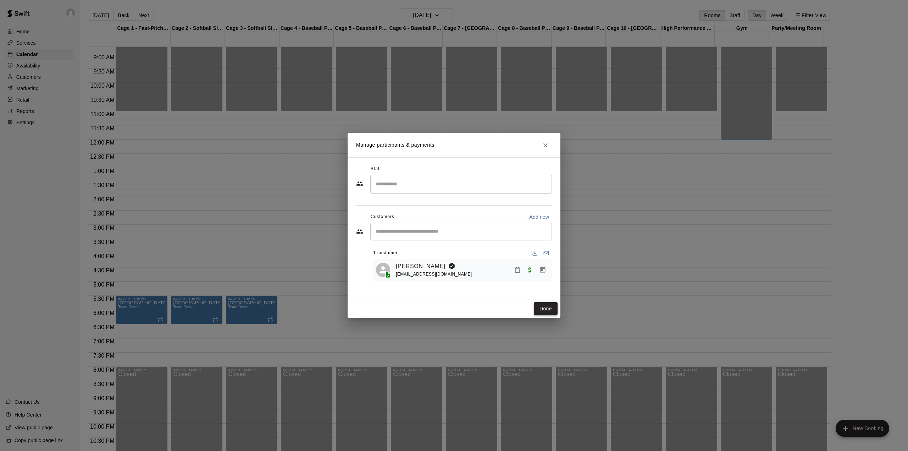
click at [546, 306] on button "Done" at bounding box center [546, 308] width 24 height 13
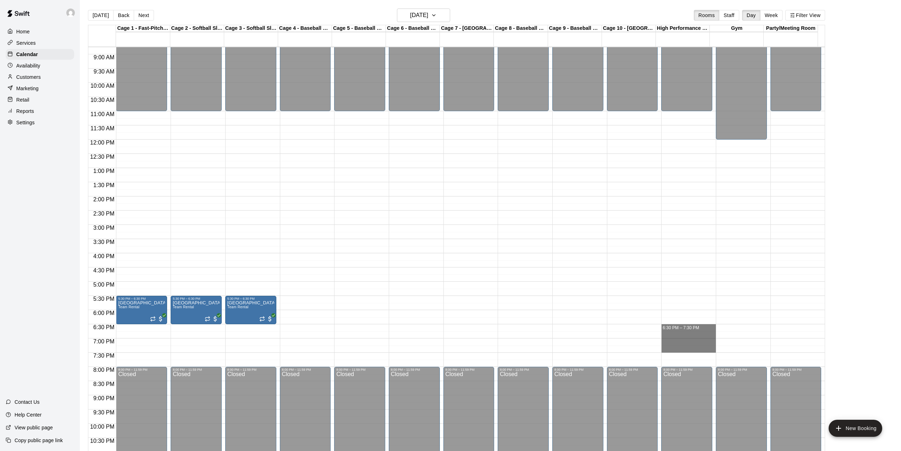
drag, startPoint x: 686, startPoint y: 331, endPoint x: 690, endPoint y: 347, distance: 16.6
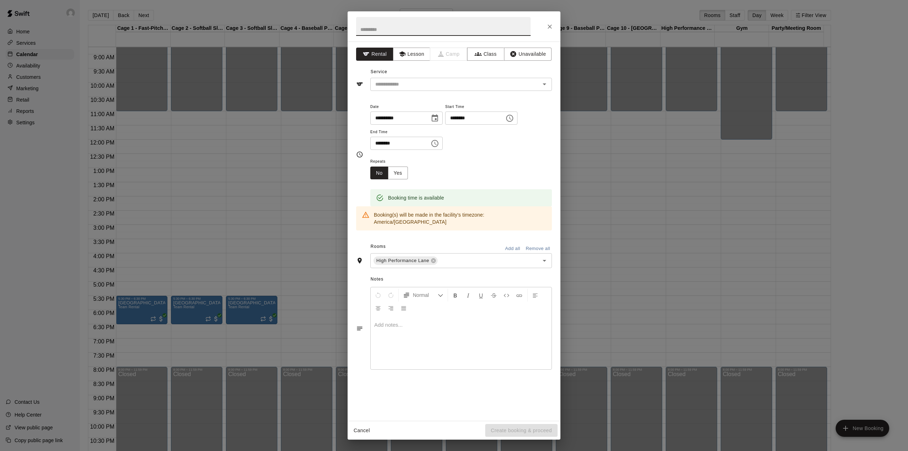
click at [405, 23] on input "text" at bounding box center [443, 26] width 175 height 19
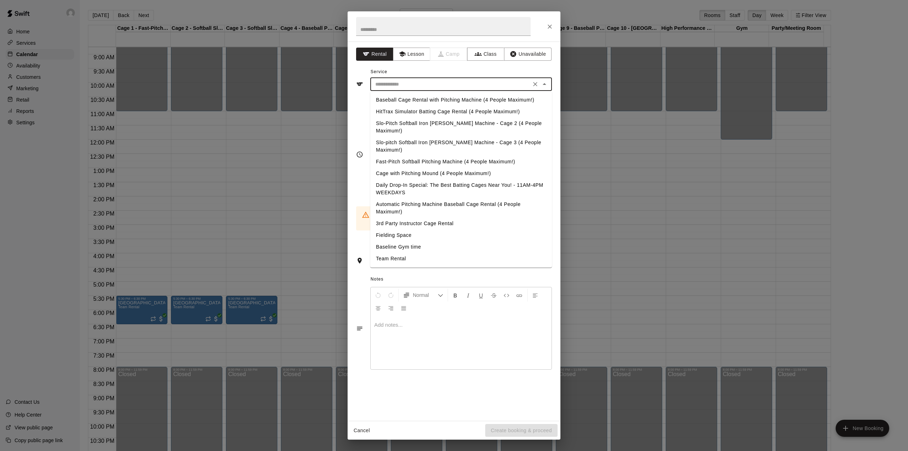
click at [423, 86] on input "text" at bounding box center [451, 84] width 156 height 9
click at [403, 253] on li "Team Rental" at bounding box center [461, 259] width 182 height 12
type input "**********"
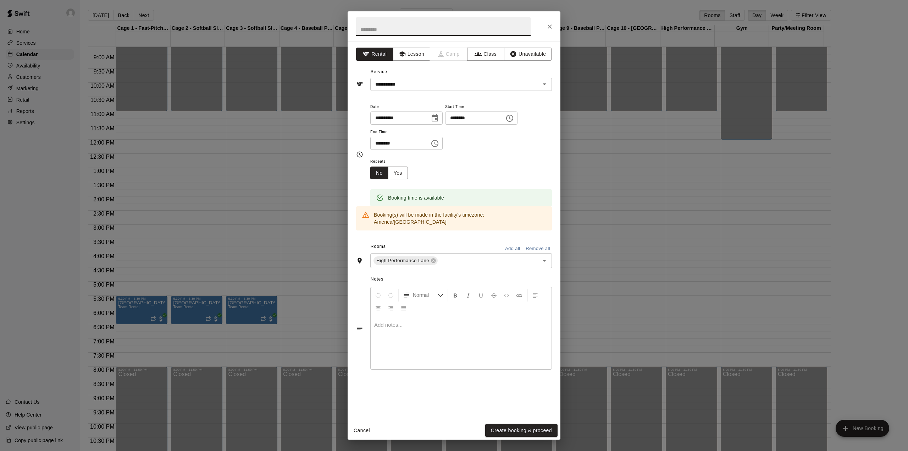
click at [387, 28] on input "text" at bounding box center [443, 26] width 175 height 19
type input "*"
type input "**********"
click at [401, 175] on button "Yes" at bounding box center [398, 172] width 20 height 13
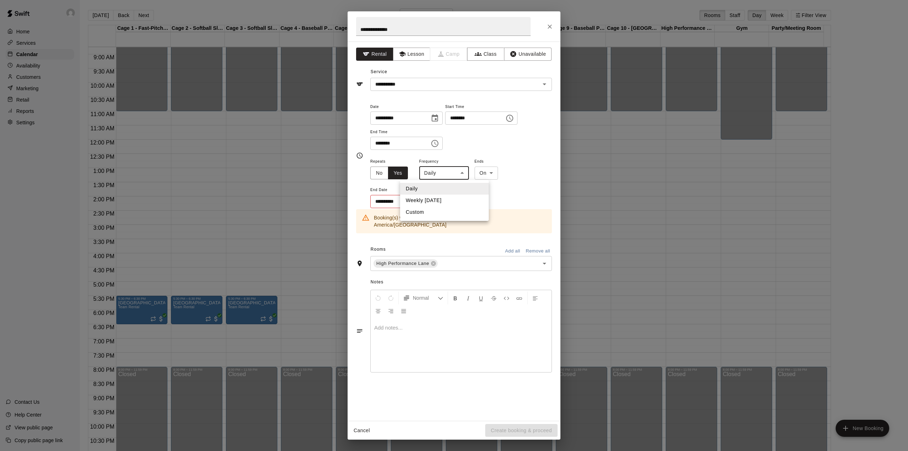
click at [457, 172] on body "Home Services Calendar Availability Customers Marketing Retail Reports Settings…" at bounding box center [454, 231] width 908 height 462
click at [435, 202] on li "Weekly [DATE]" at bounding box center [444, 200] width 89 height 12
type input "******"
click at [437, 201] on icon "Choose date" at bounding box center [433, 201] width 9 height 9
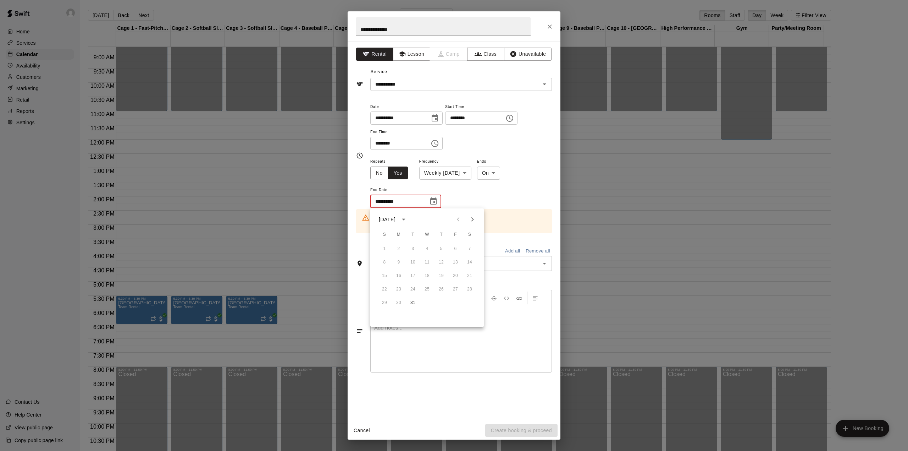
click at [469, 216] on icon "Next month" at bounding box center [472, 219] width 9 height 9
click at [417, 302] on button "28" at bounding box center [413, 302] width 13 height 13
type input "**********"
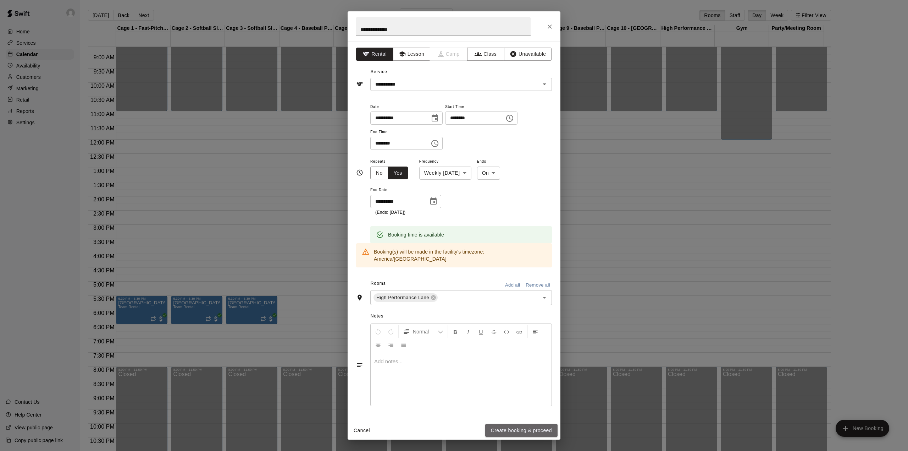
click at [527, 428] on button "Create booking & proceed" at bounding box center [521, 430] width 72 height 13
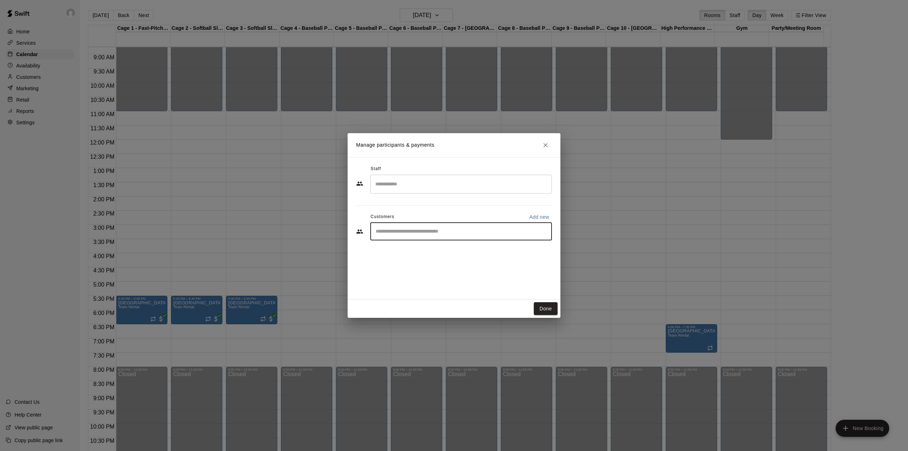
click at [399, 234] on input "Start typing to search customers..." at bounding box center [461, 231] width 175 height 7
paste input "**********"
type input "**********"
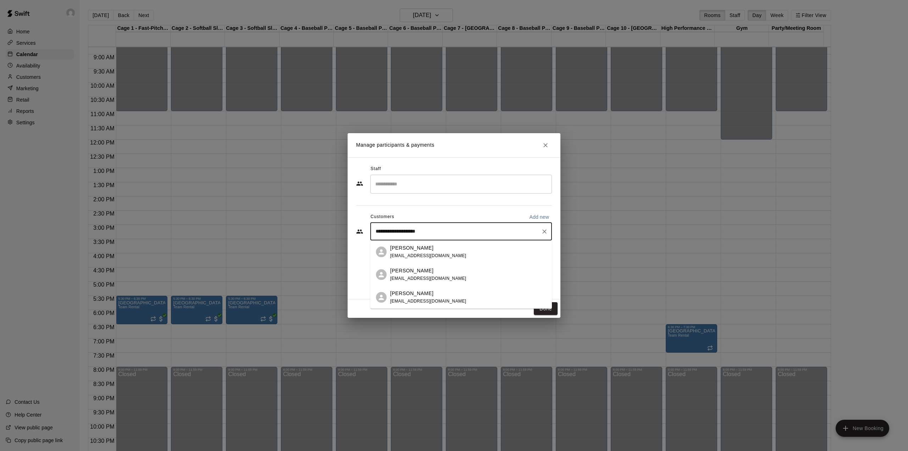
click at [417, 253] on span "[EMAIL_ADDRESS][DOMAIN_NAME]" at bounding box center [428, 255] width 76 height 5
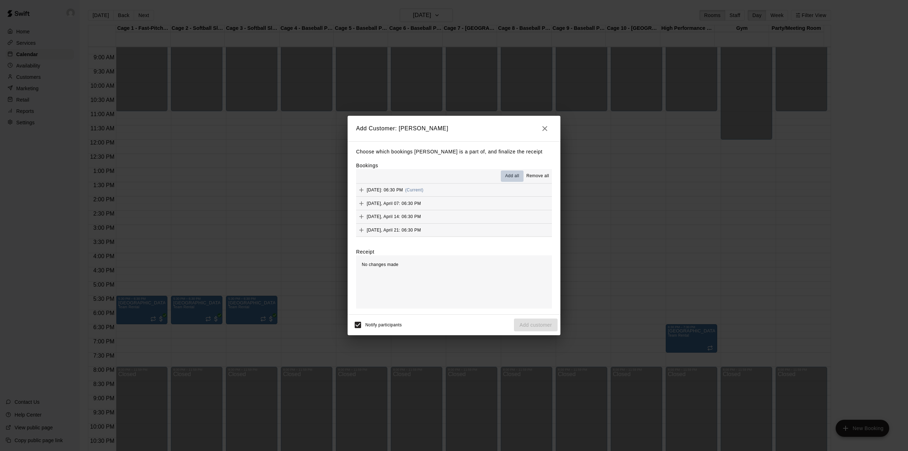
click at [507, 174] on span "Add all" at bounding box center [512, 175] width 14 height 7
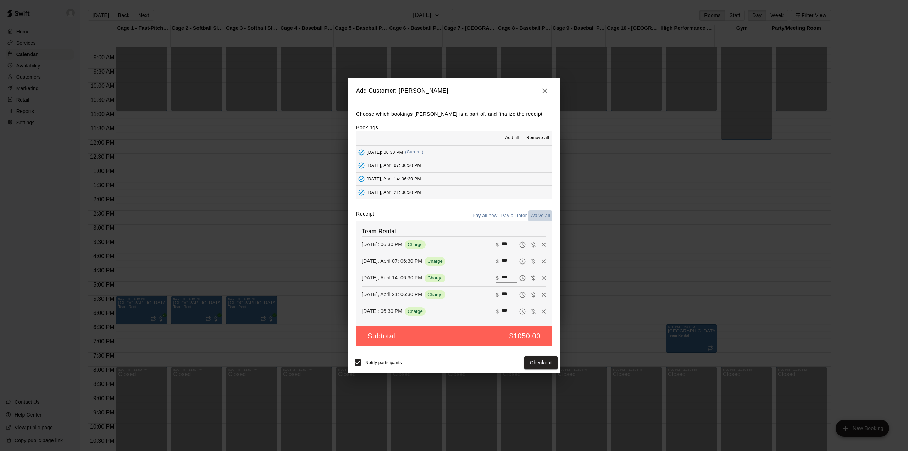
click at [541, 216] on button "Waive all" at bounding box center [540, 215] width 23 height 11
type input "*"
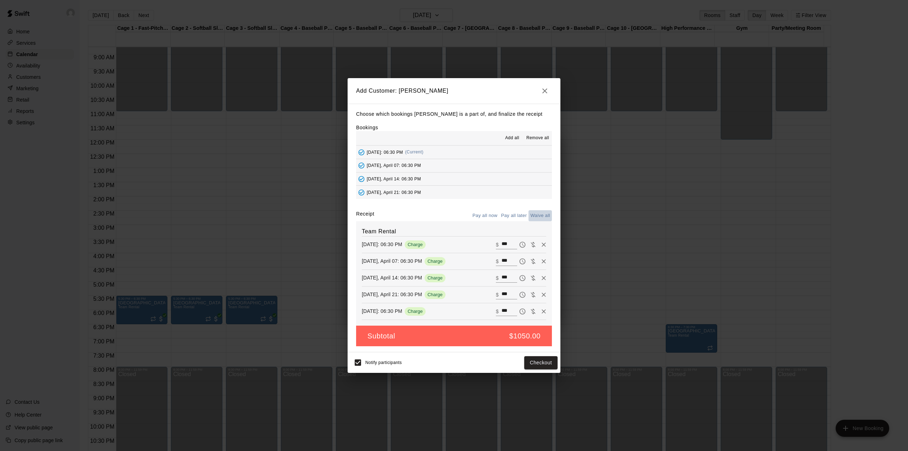
type input "*"
click at [540, 362] on button "Add customer" at bounding box center [536, 362] width 44 height 13
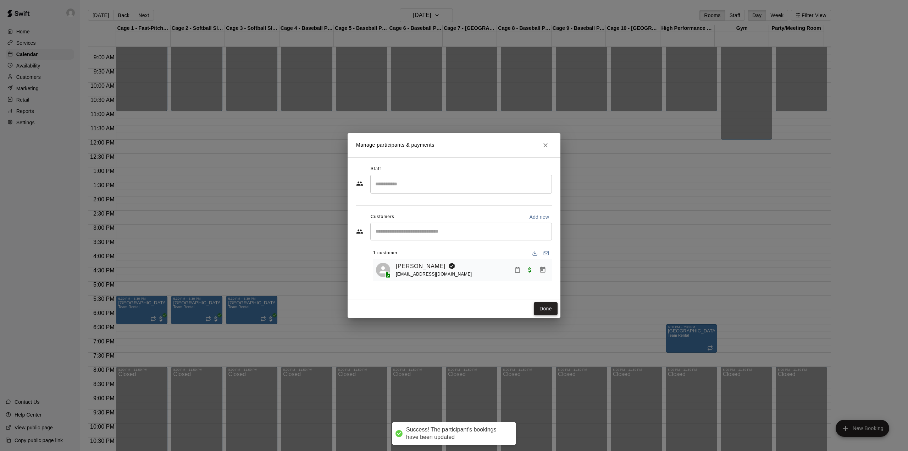
click at [550, 308] on button "Done" at bounding box center [546, 308] width 24 height 13
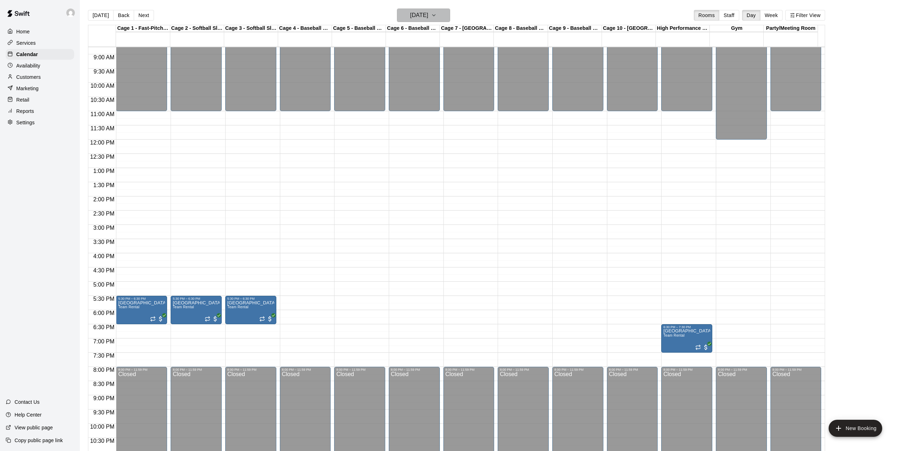
click at [443, 16] on button "[DATE]" at bounding box center [423, 15] width 53 height 13
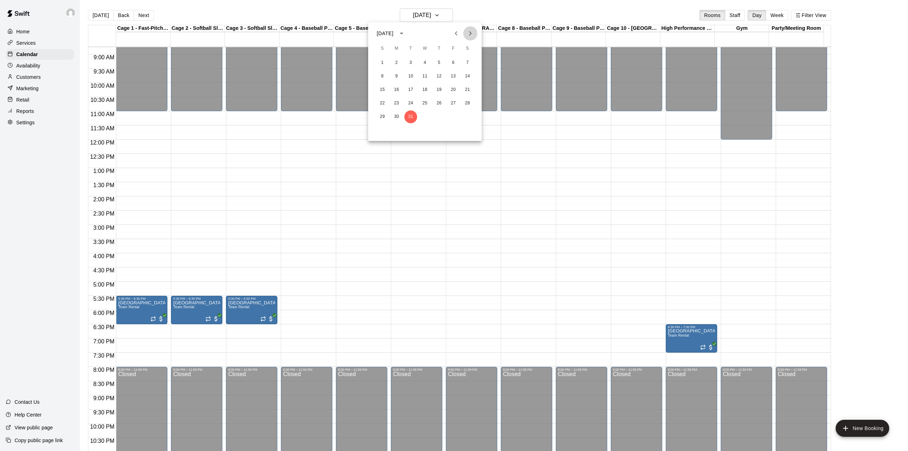
click at [468, 28] on button "Next month" at bounding box center [470, 33] width 14 height 14
click at [412, 119] on button "28" at bounding box center [410, 116] width 13 height 13
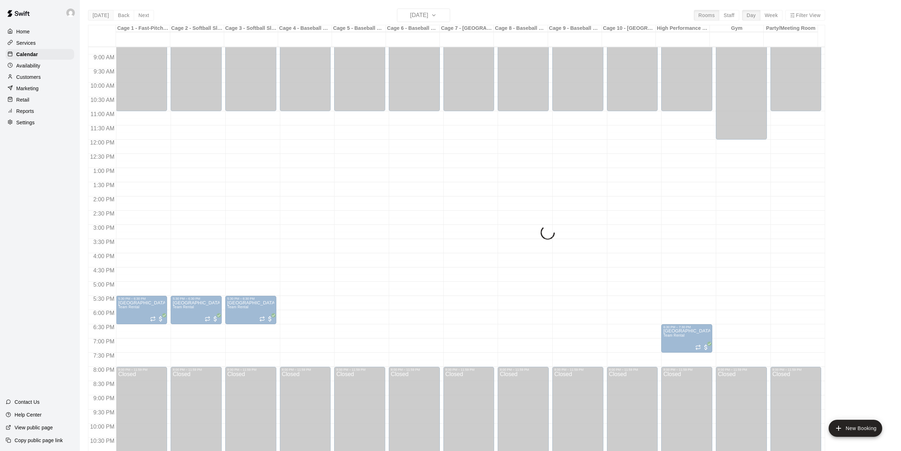
click at [97, 15] on div "[DATE] Back [DATE][DATE] Rooms Staff Day Week Filter View Cage 1 - Fast-Pitch M…" at bounding box center [456, 234] width 737 height 451
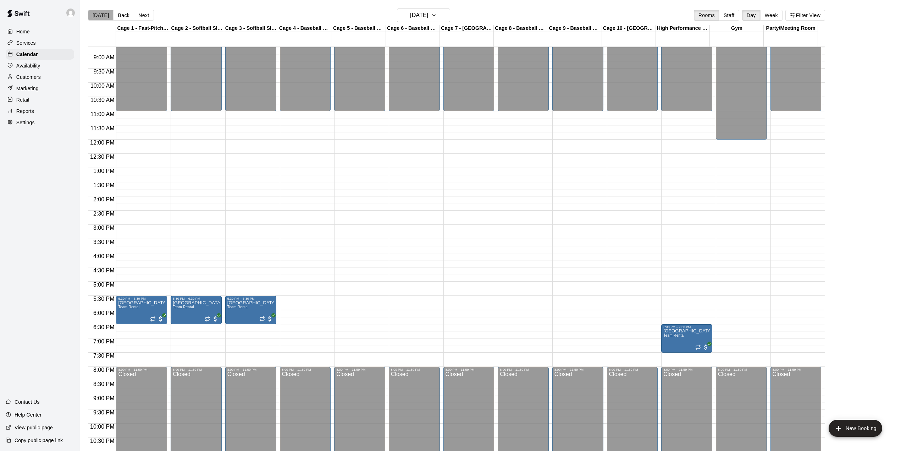
click at [100, 15] on button "[DATE]" at bounding box center [101, 15] width 26 height 11
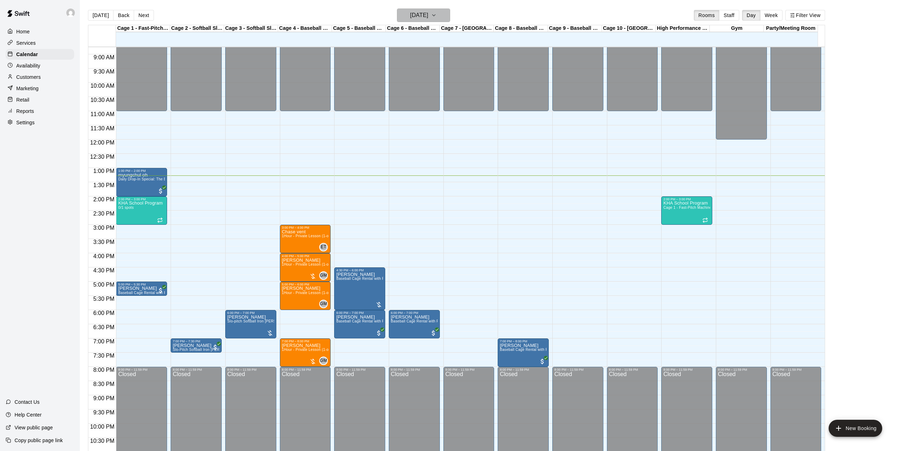
click at [447, 14] on button "[DATE]" at bounding box center [423, 15] width 53 height 13
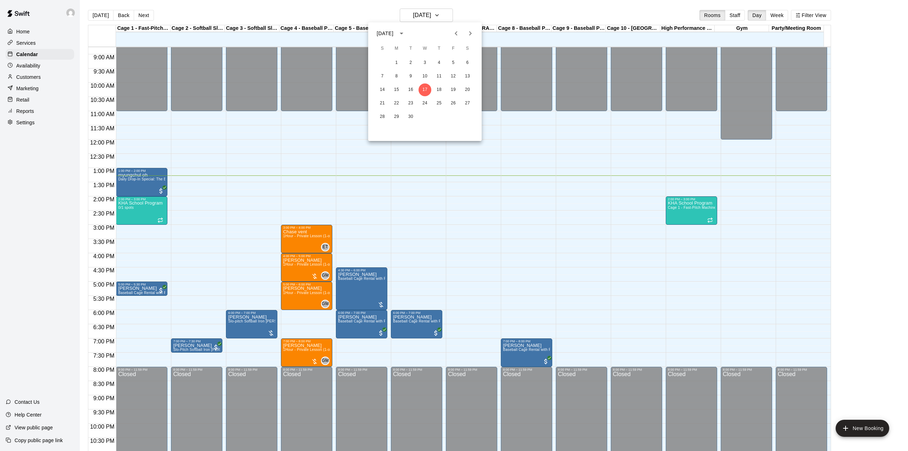
click at [469, 34] on icon "Next month" at bounding box center [470, 33] width 9 height 9
click at [469, 32] on icon "Next month" at bounding box center [470, 33] width 2 height 4
click at [412, 77] on button "4" at bounding box center [410, 76] width 13 height 13
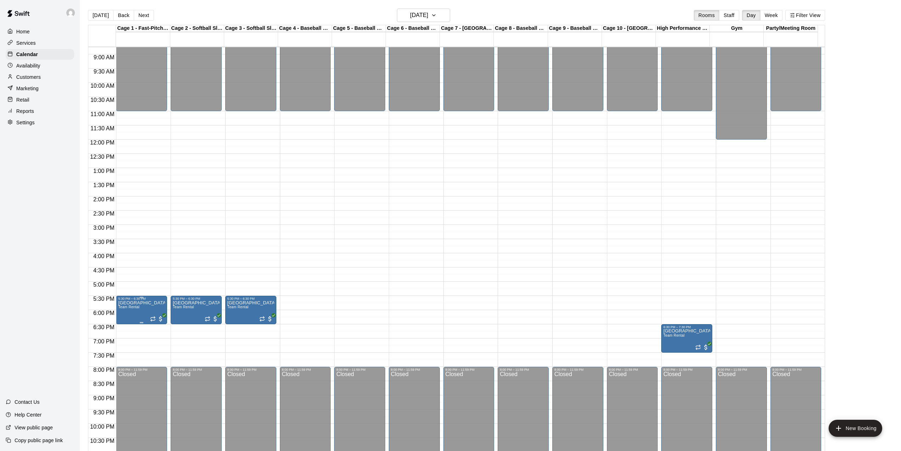
click at [125, 310] on icon "edit" at bounding box center [125, 309] width 6 height 6
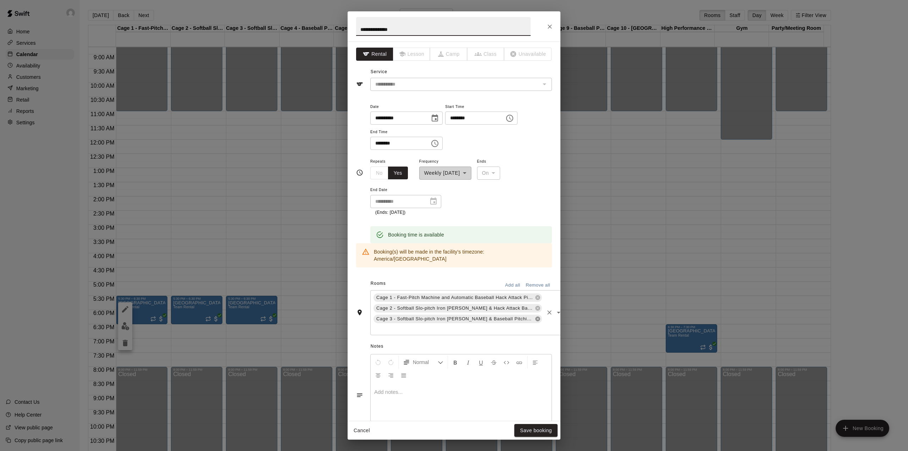
click at [535, 316] on icon at bounding box center [538, 319] width 6 height 6
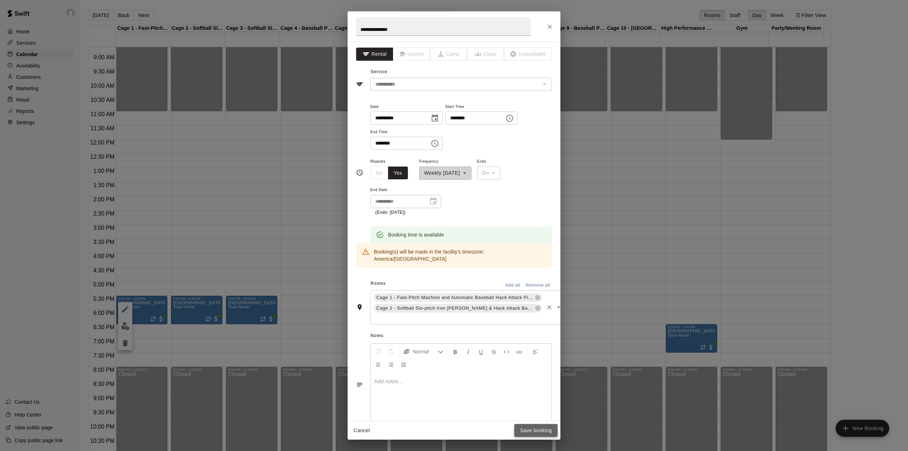
click at [543, 428] on button "Save booking" at bounding box center [535, 430] width 43 height 13
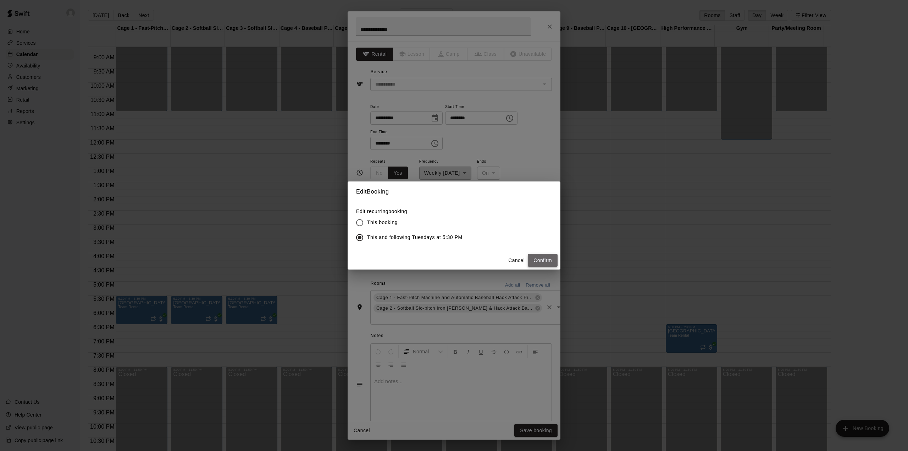
click at [544, 262] on button "Confirm" at bounding box center [543, 260] width 30 height 13
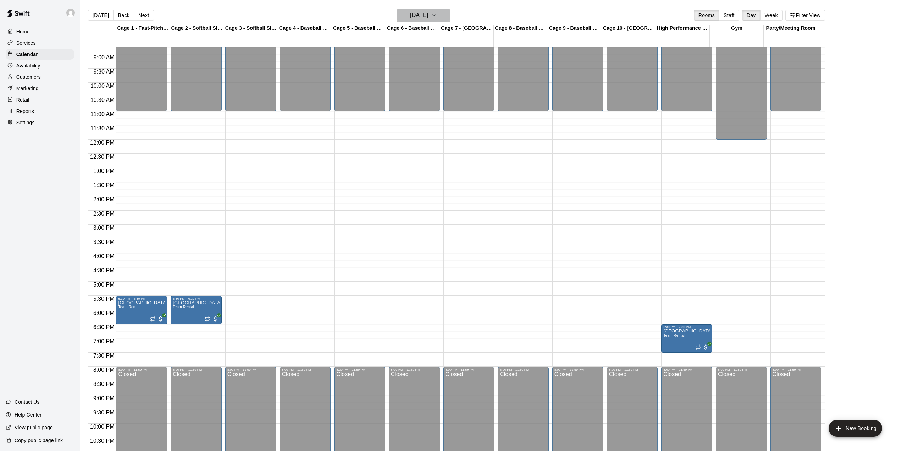
click at [428, 12] on h6 "[DATE]" at bounding box center [419, 15] width 18 height 10
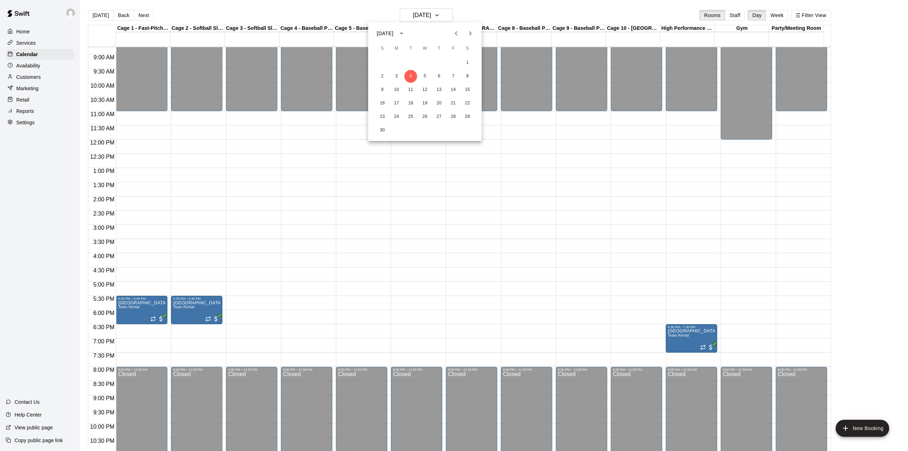
click at [472, 33] on icon "Next month" at bounding box center [470, 33] width 9 height 9
click at [412, 88] on button "13" at bounding box center [410, 89] width 13 height 13
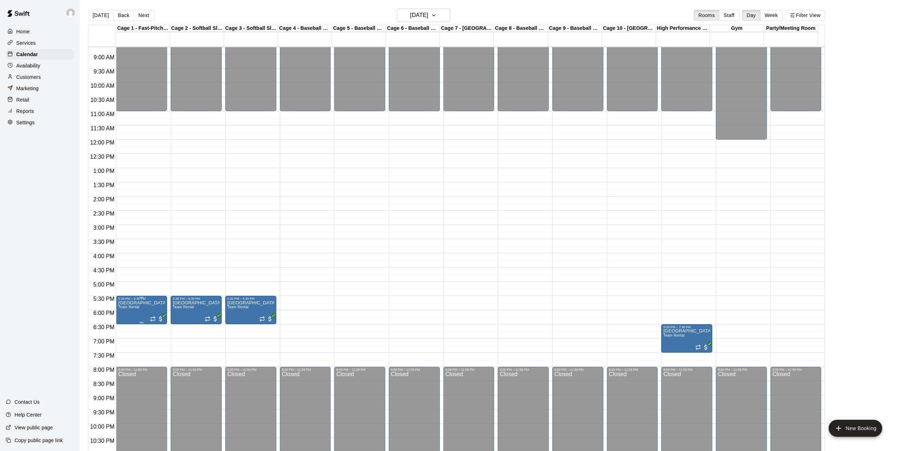
click at [127, 309] on icon "edit" at bounding box center [125, 309] width 9 height 9
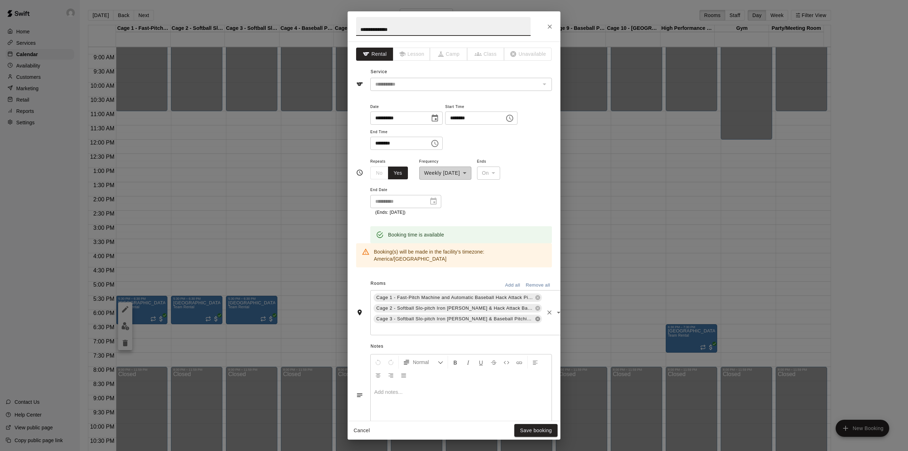
click at [535, 316] on icon at bounding box center [538, 319] width 6 height 6
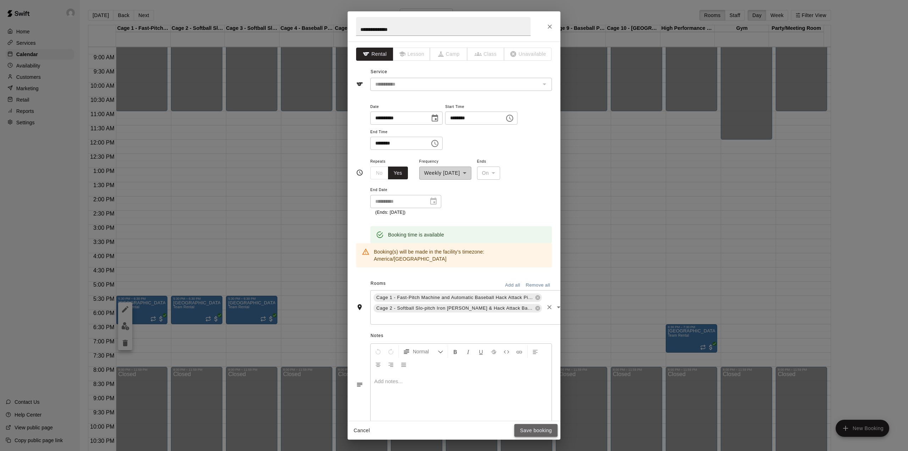
click at [537, 429] on button "Save booking" at bounding box center [535, 430] width 43 height 13
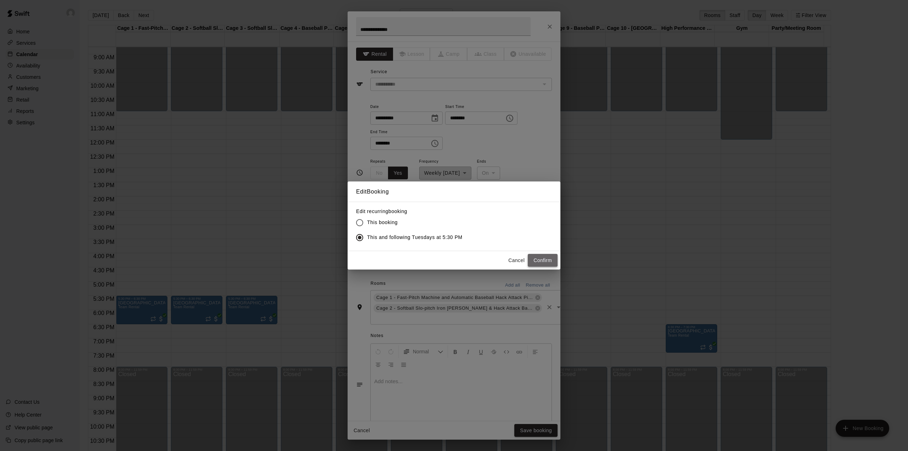
click at [545, 259] on button "Confirm" at bounding box center [543, 260] width 30 height 13
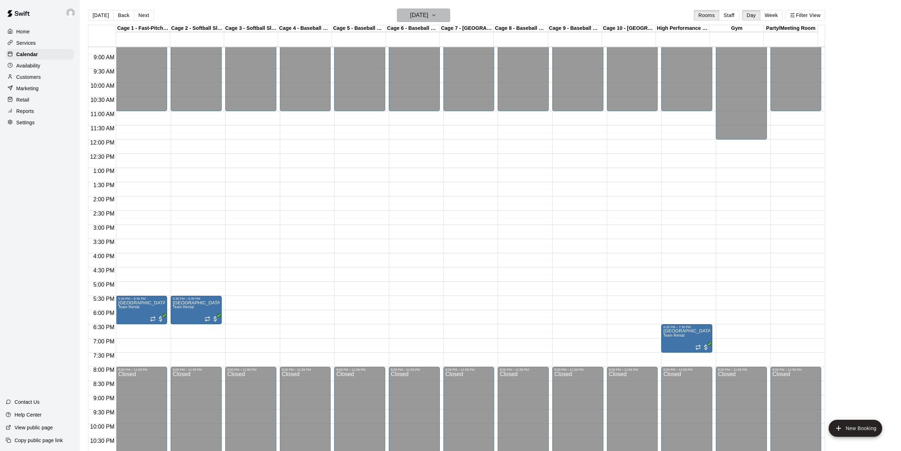
click at [428, 13] on h6 "[DATE]" at bounding box center [419, 15] width 18 height 10
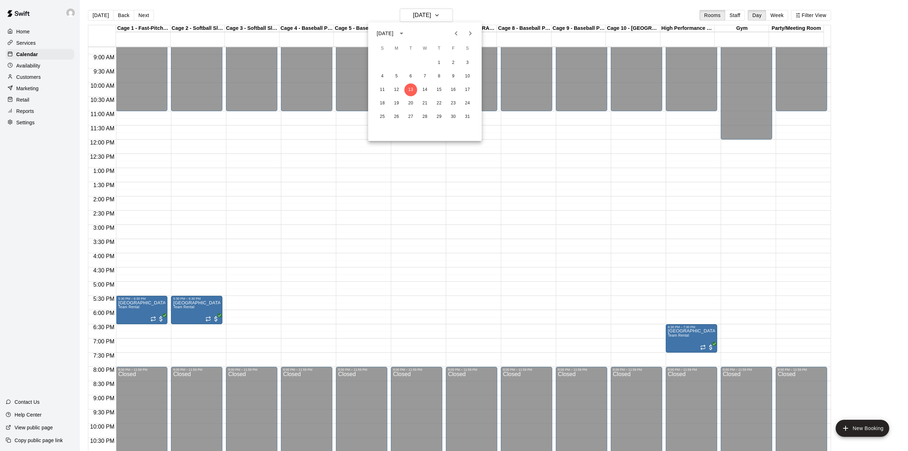
click at [472, 33] on icon "Next month" at bounding box center [470, 33] width 9 height 9
click at [410, 114] on button "31" at bounding box center [410, 116] width 13 height 13
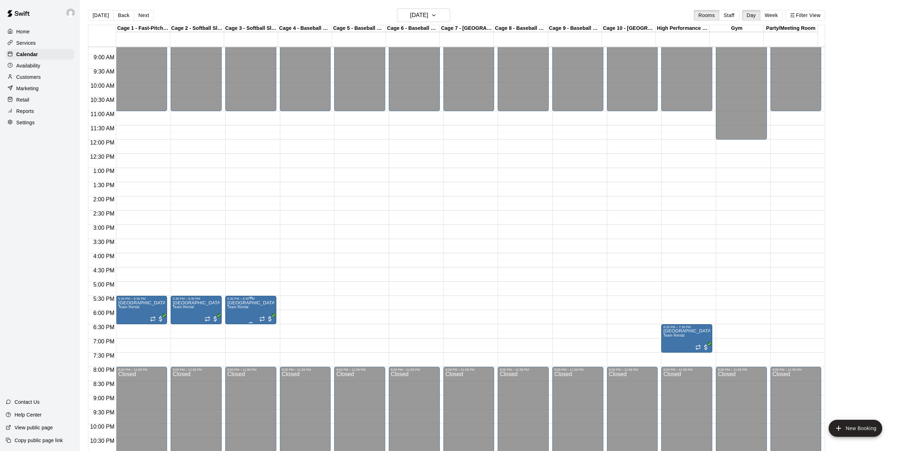
click at [246, 307] on span "Team Rental" at bounding box center [237, 307] width 21 height 4
click at [229, 309] on button "edit" at bounding box center [234, 314] width 14 height 14
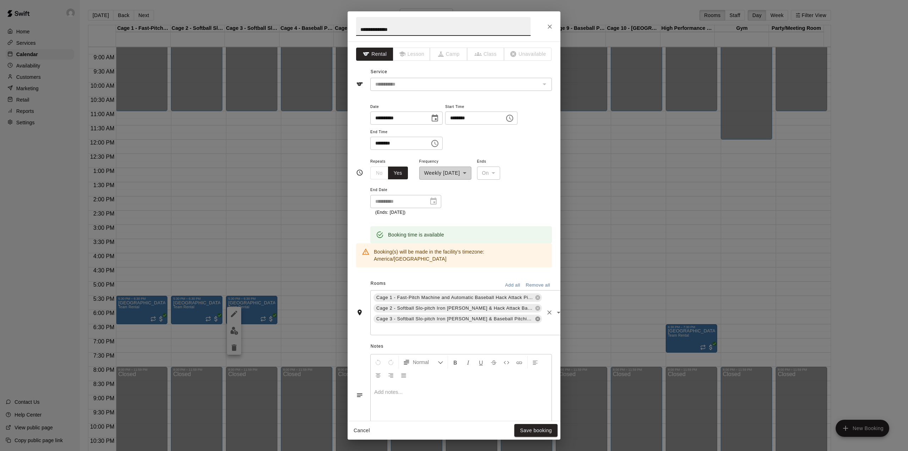
click at [535, 316] on icon at bounding box center [538, 319] width 6 height 6
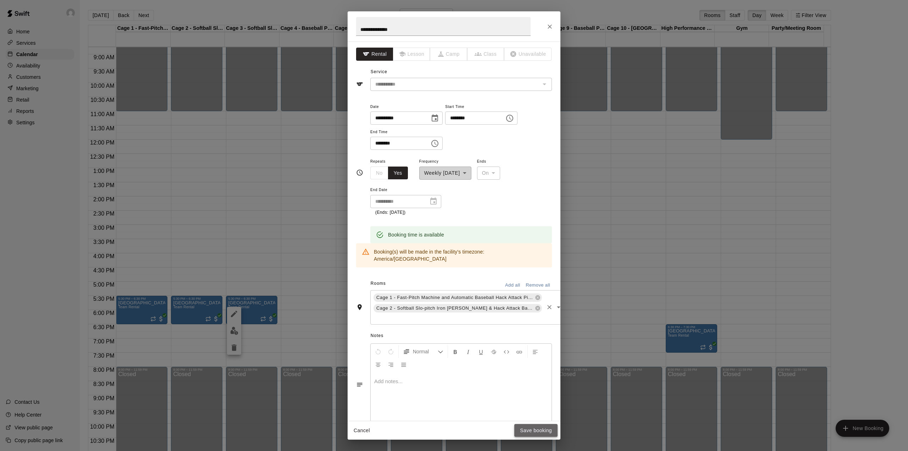
click at [537, 429] on button "Save booking" at bounding box center [535, 430] width 43 height 13
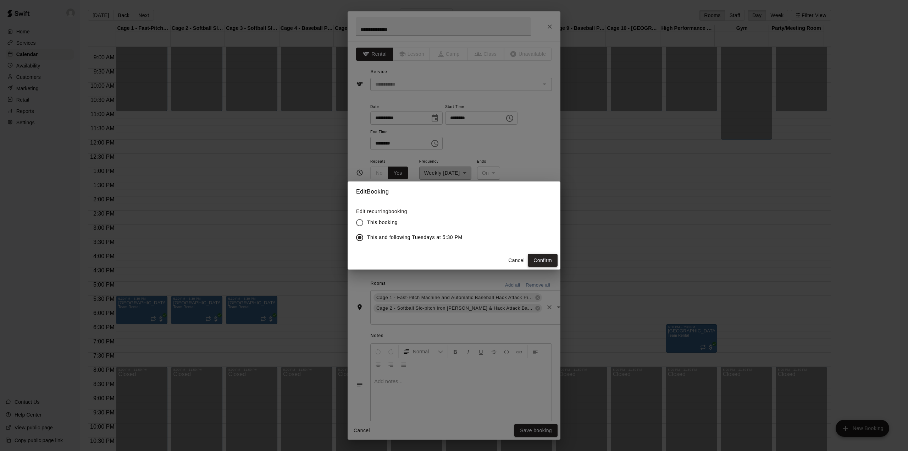
click at [539, 259] on button "Confirm" at bounding box center [543, 260] width 30 height 13
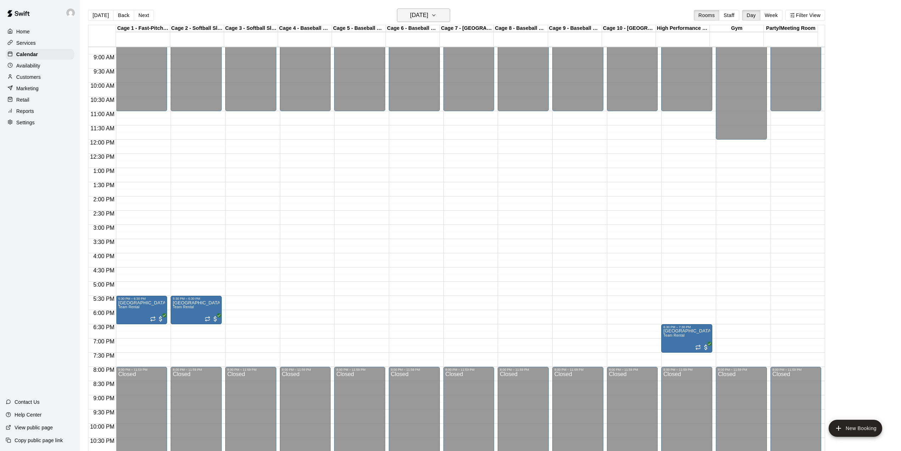
click at [428, 16] on h6 "[DATE]" at bounding box center [419, 15] width 18 height 10
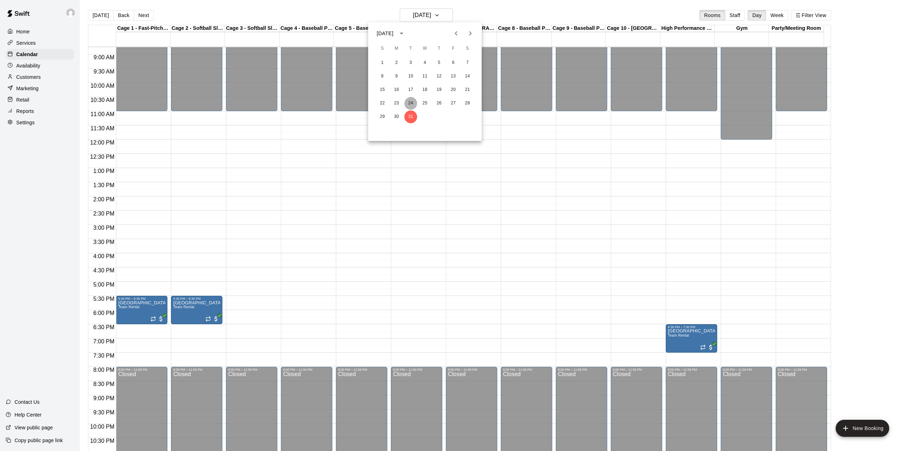
click at [413, 101] on button "24" at bounding box center [410, 103] width 13 height 13
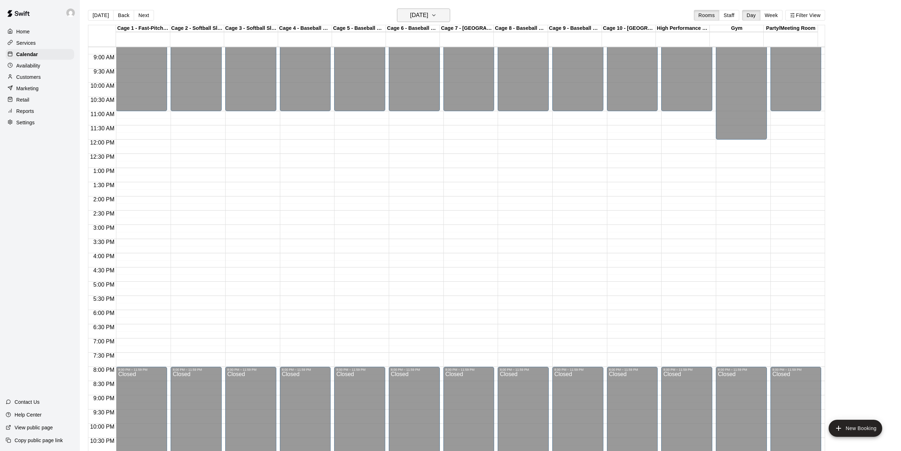
click at [428, 16] on h6 "[DATE]" at bounding box center [419, 15] width 18 height 10
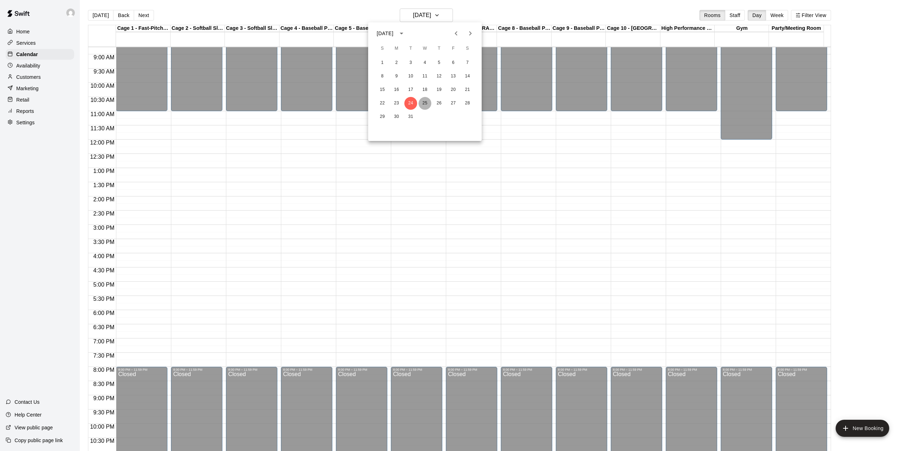
click at [425, 103] on button "25" at bounding box center [425, 103] width 13 height 13
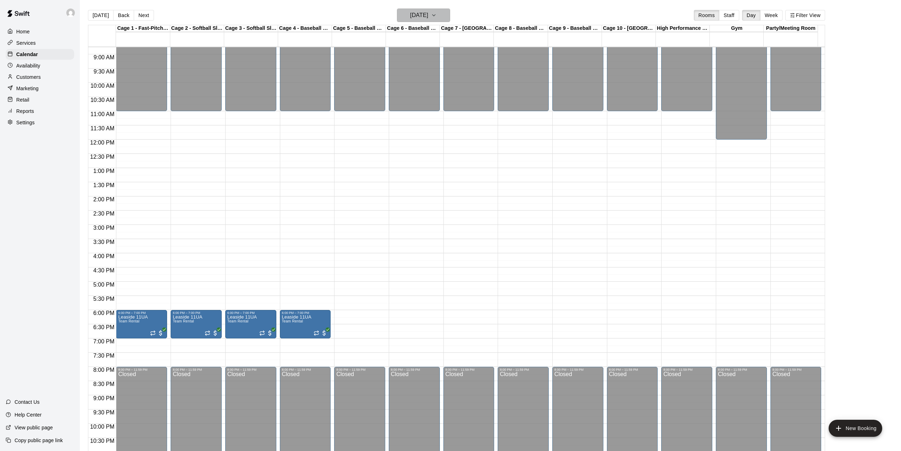
click at [437, 13] on icon "button" at bounding box center [434, 15] width 6 height 9
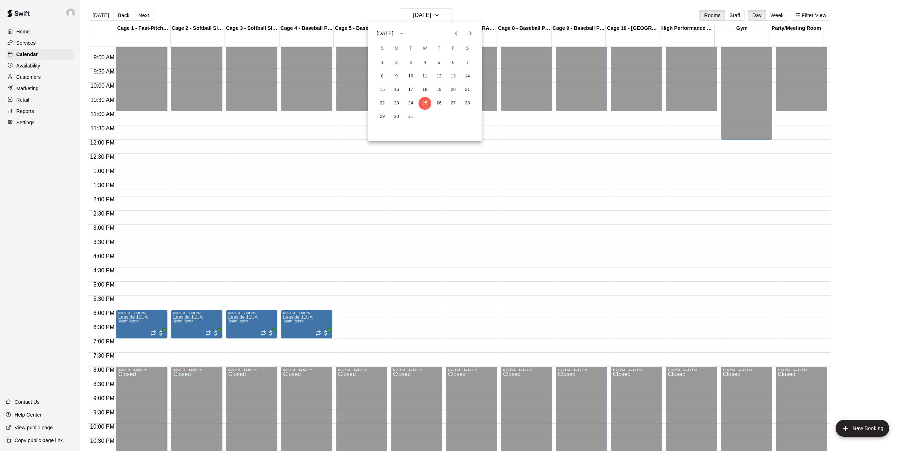
click at [472, 32] on icon "Next month" at bounding box center [470, 33] width 9 height 9
click at [425, 116] on button "29" at bounding box center [425, 116] width 13 height 13
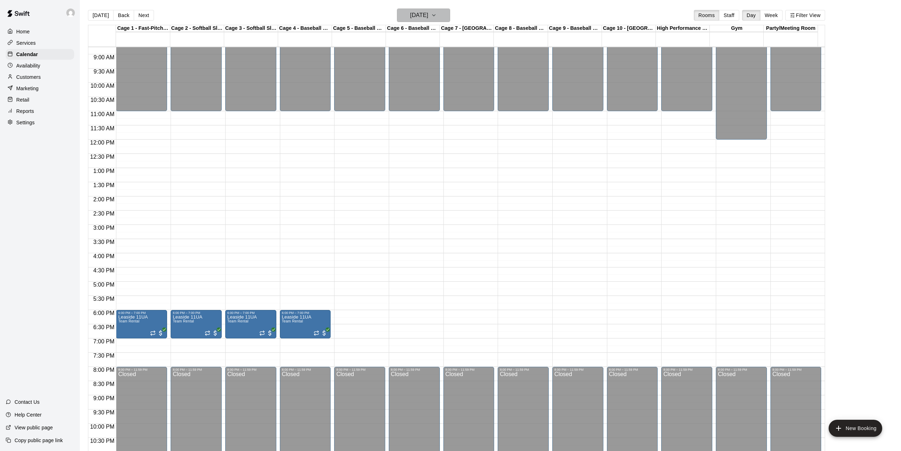
click at [428, 13] on h6 "[DATE]" at bounding box center [419, 15] width 18 height 10
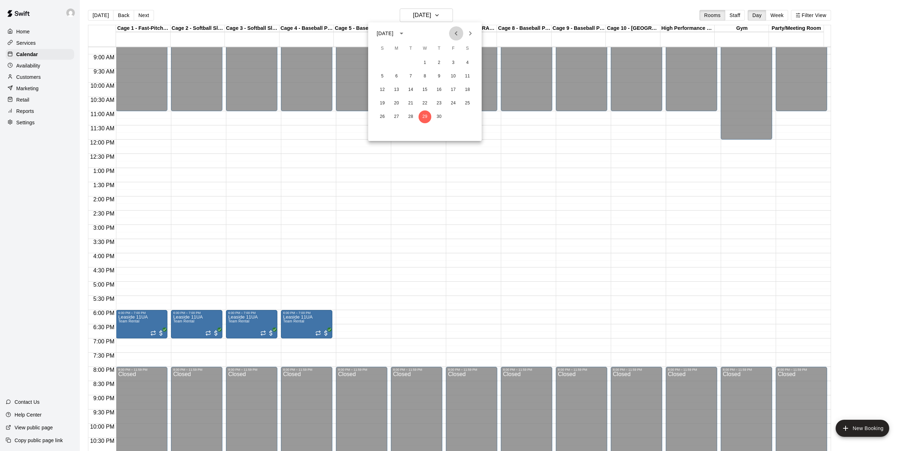
click at [455, 33] on icon "Previous month" at bounding box center [456, 33] width 9 height 9
click at [423, 75] on button "7" at bounding box center [425, 76] width 13 height 13
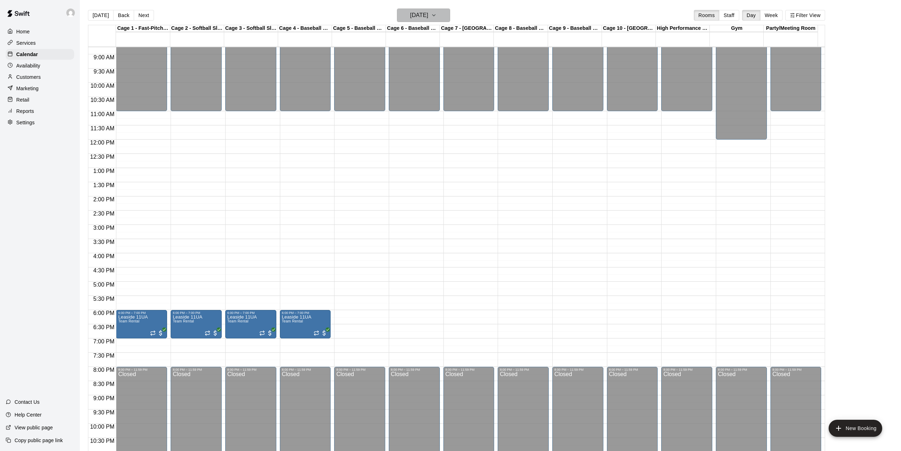
click at [446, 16] on button "[DATE]" at bounding box center [423, 15] width 53 height 13
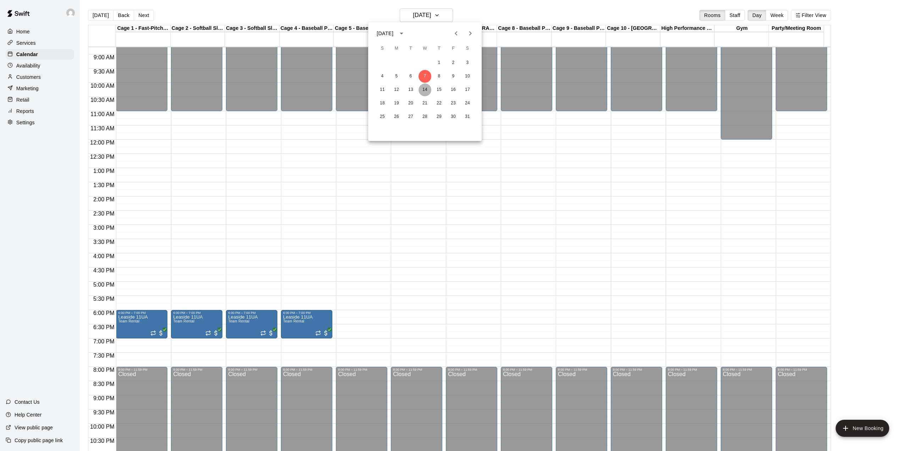
click at [422, 87] on button "14" at bounding box center [425, 89] width 13 height 13
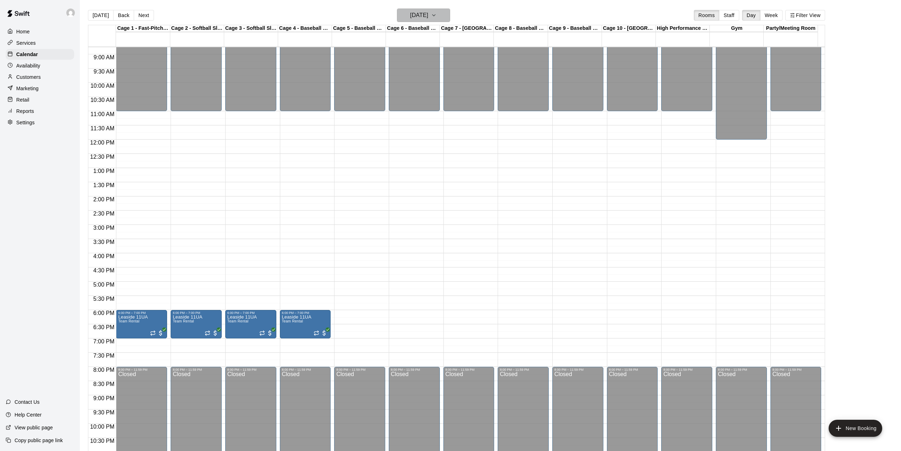
click at [428, 15] on h6 "[DATE]" at bounding box center [419, 15] width 18 height 10
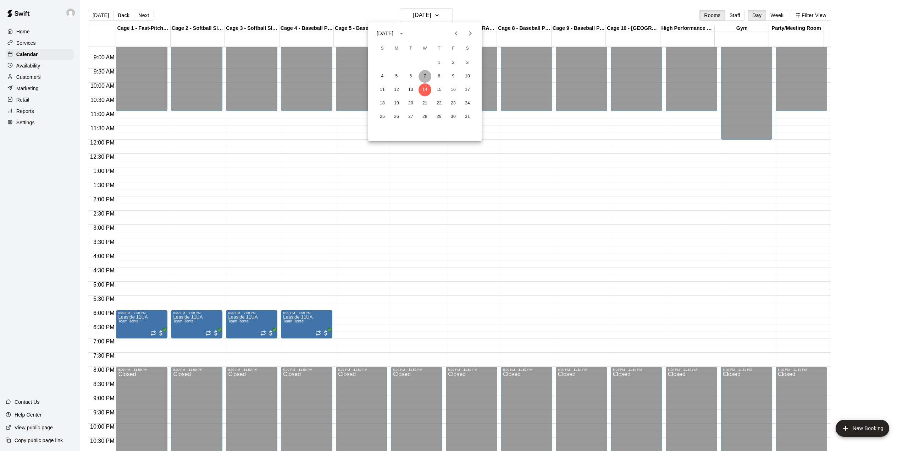
click at [426, 73] on button "7" at bounding box center [425, 76] width 13 height 13
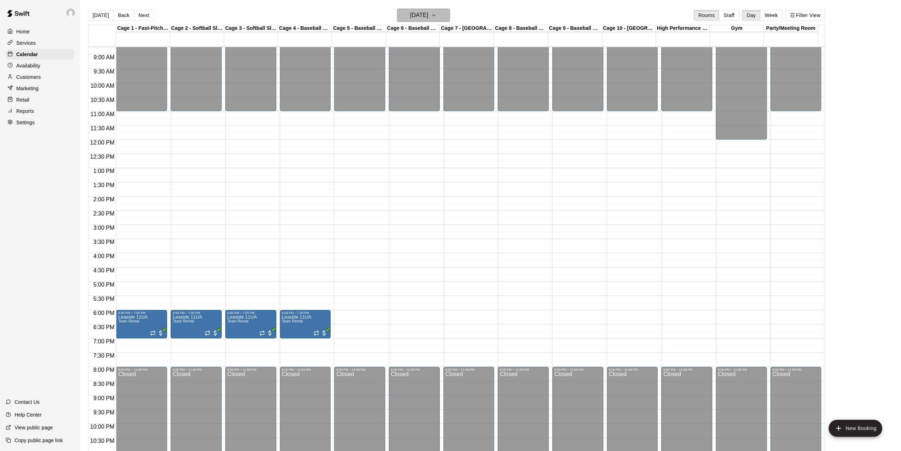
click at [428, 15] on h6 "[DATE]" at bounding box center [419, 15] width 18 height 10
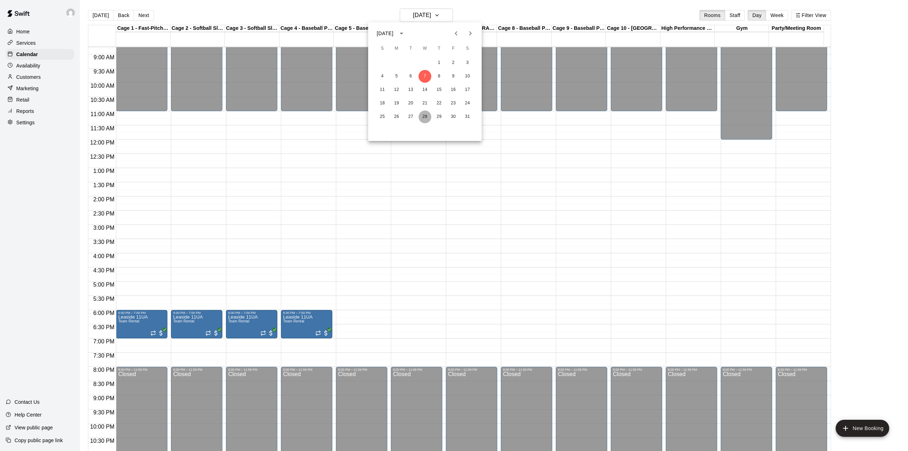
click at [422, 116] on button "28" at bounding box center [425, 116] width 13 height 13
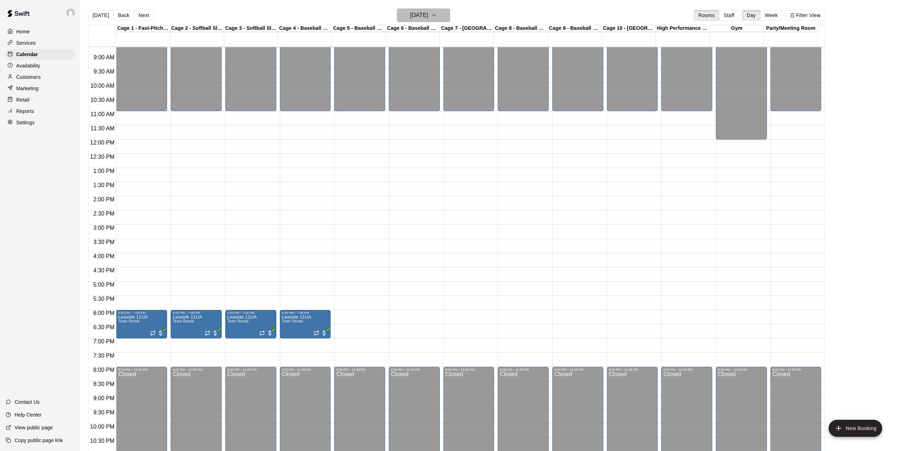
click at [435, 15] on icon "button" at bounding box center [434, 15] width 3 height 1
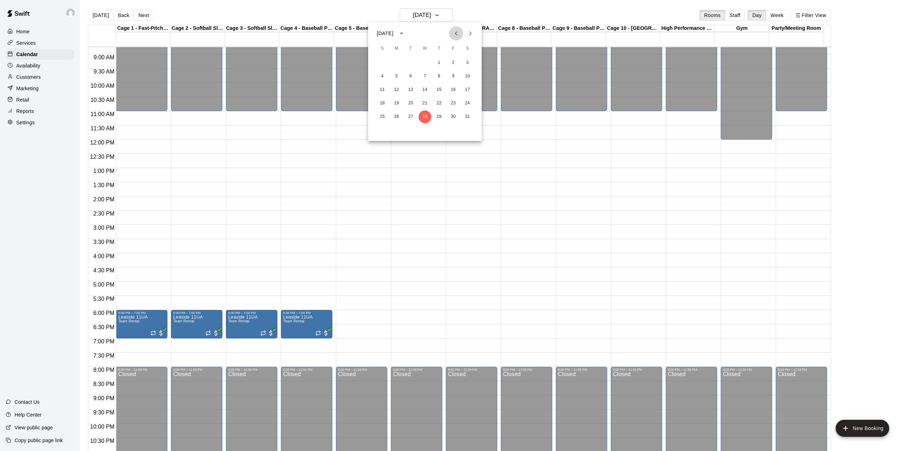
click at [457, 32] on icon "Previous month" at bounding box center [456, 33] width 2 height 4
click at [422, 115] on button "31" at bounding box center [425, 116] width 13 height 13
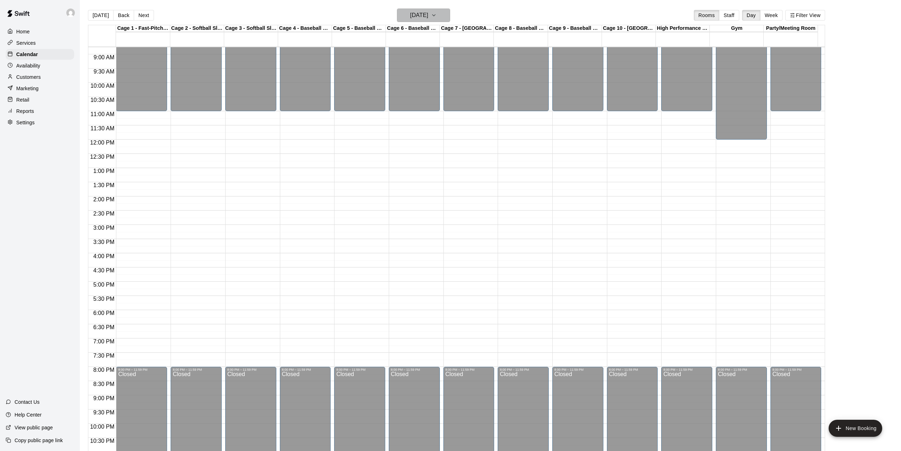
click at [428, 13] on h6 "[DATE]" at bounding box center [419, 15] width 18 height 10
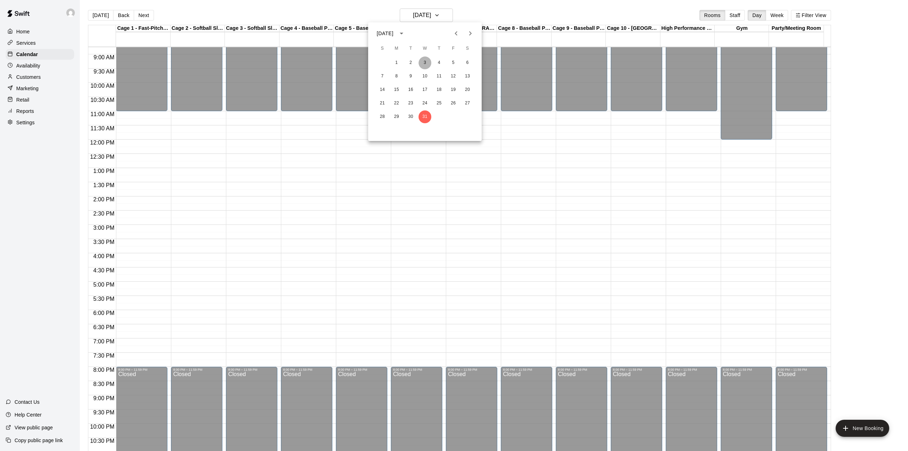
click at [423, 62] on button "3" at bounding box center [425, 62] width 13 height 13
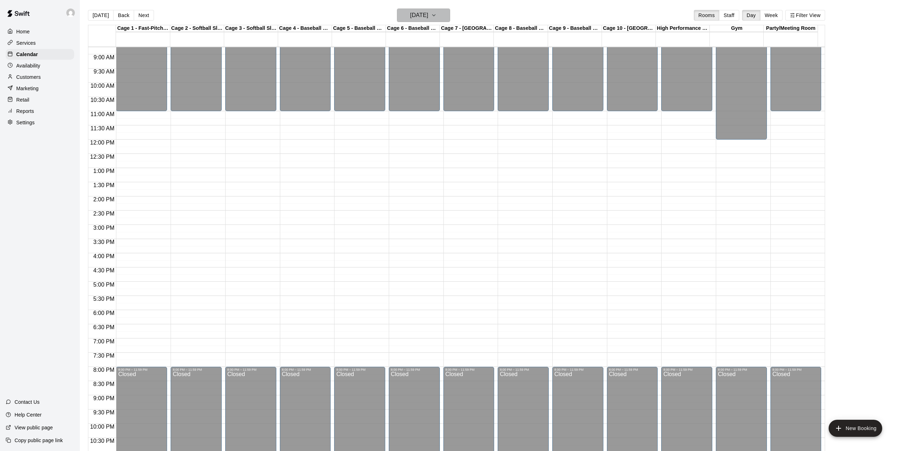
click at [447, 14] on button "[DATE]" at bounding box center [423, 15] width 53 height 13
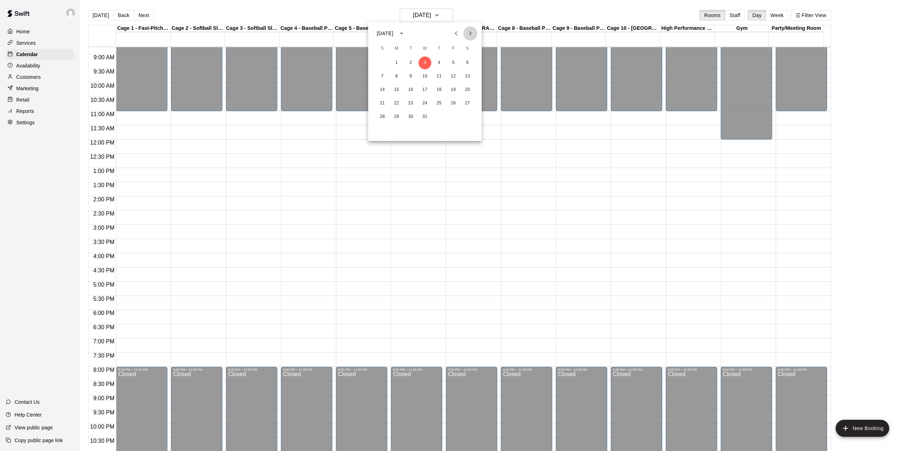
click at [470, 33] on icon "Next month" at bounding box center [470, 33] width 9 height 9
click at [426, 72] on button "7" at bounding box center [425, 76] width 13 height 13
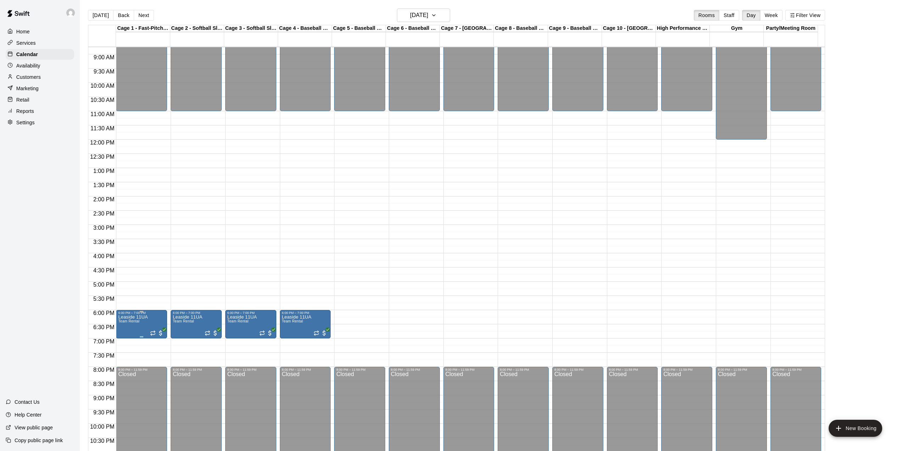
click at [126, 339] on img "edit" at bounding box center [125, 340] width 8 height 8
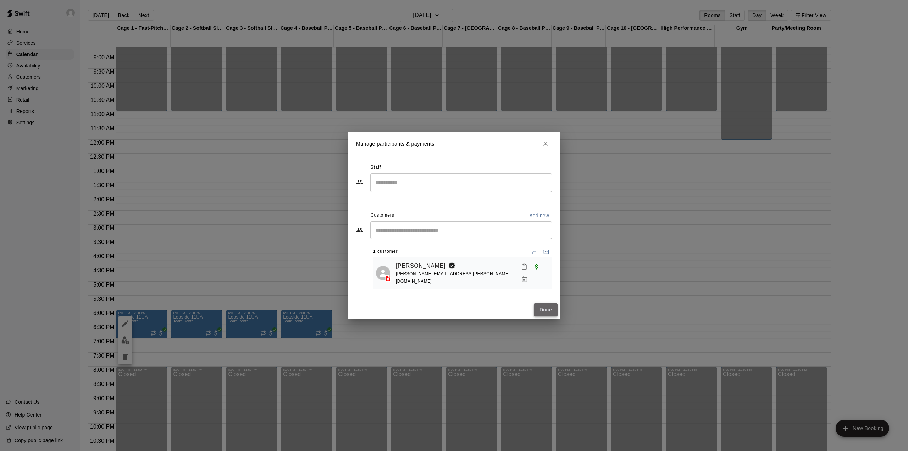
click at [544, 305] on button "Done" at bounding box center [546, 309] width 24 height 13
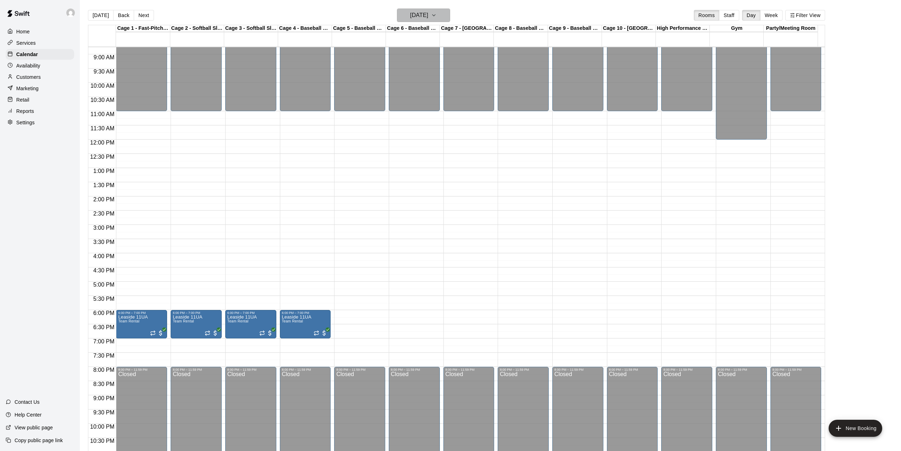
click at [428, 16] on h6 "[DATE]" at bounding box center [419, 15] width 18 height 10
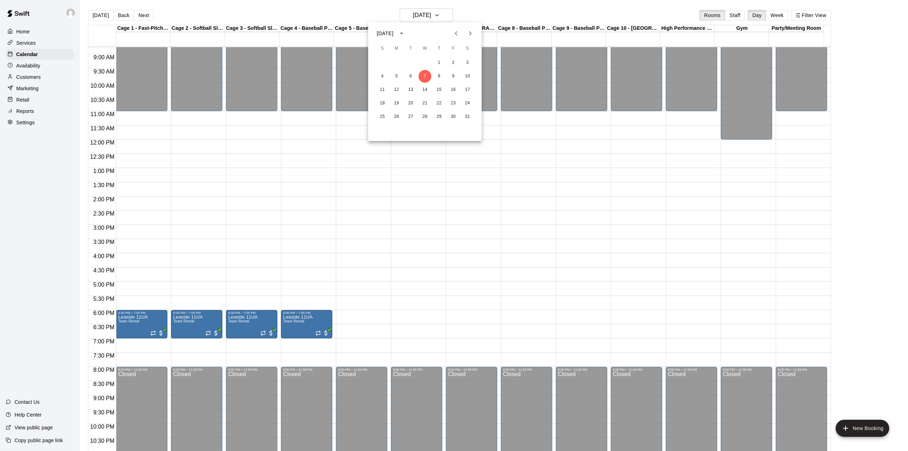
click at [468, 33] on icon "Next month" at bounding box center [470, 33] width 9 height 9
click at [425, 64] on button "4" at bounding box center [425, 62] width 13 height 13
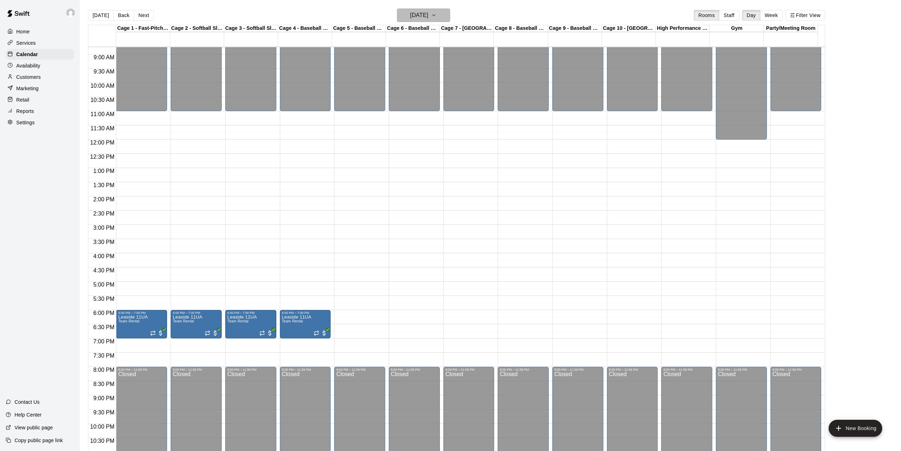
click at [428, 13] on h6 "[DATE]" at bounding box center [419, 15] width 18 height 10
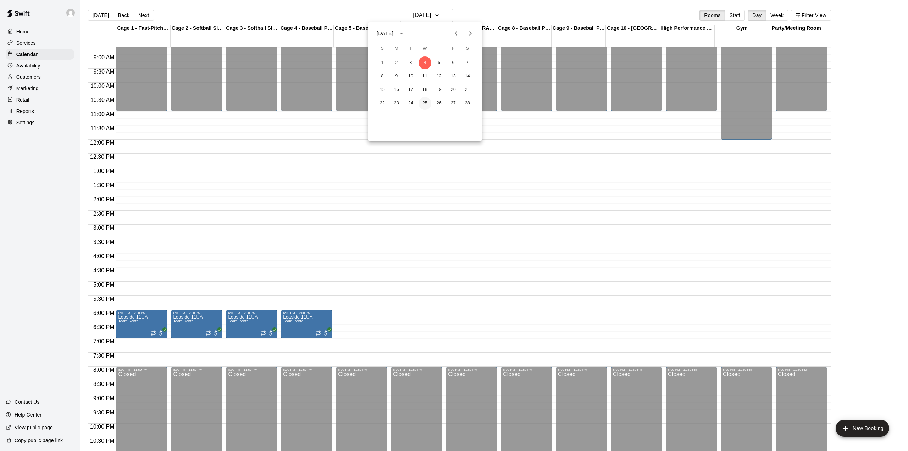
click at [423, 102] on button "25" at bounding box center [425, 103] width 13 height 13
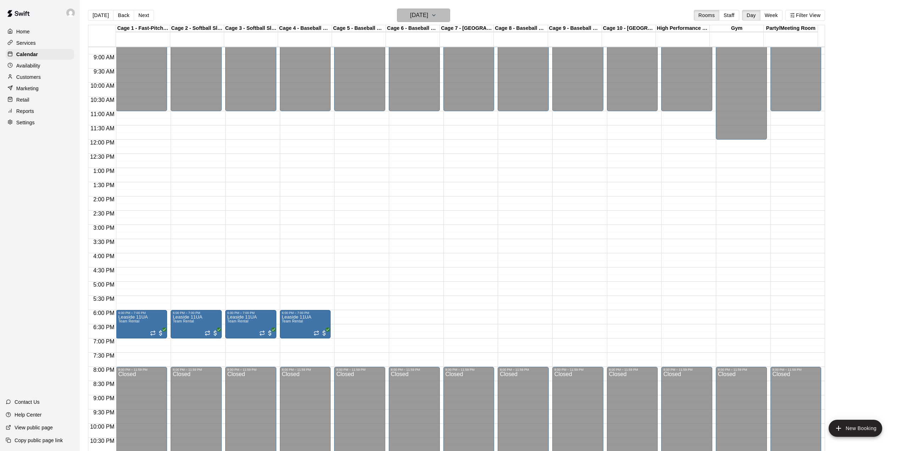
click at [428, 15] on h6 "[DATE]" at bounding box center [419, 15] width 18 height 10
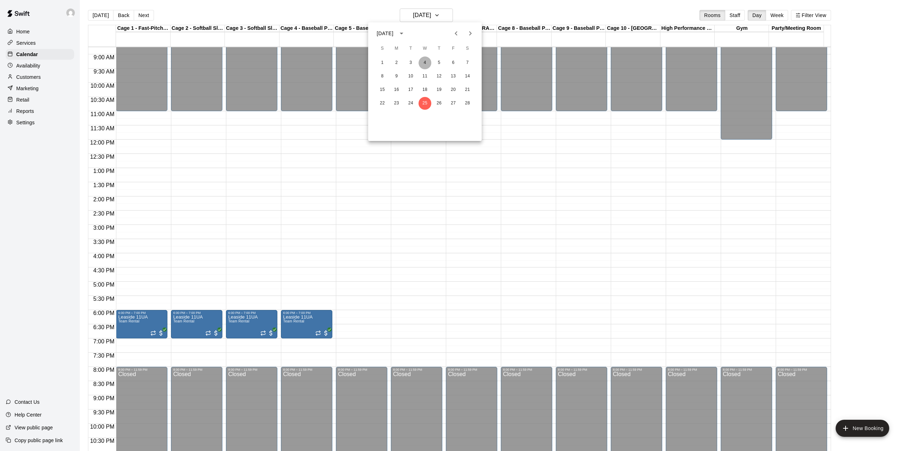
click at [422, 61] on button "4" at bounding box center [425, 62] width 13 height 13
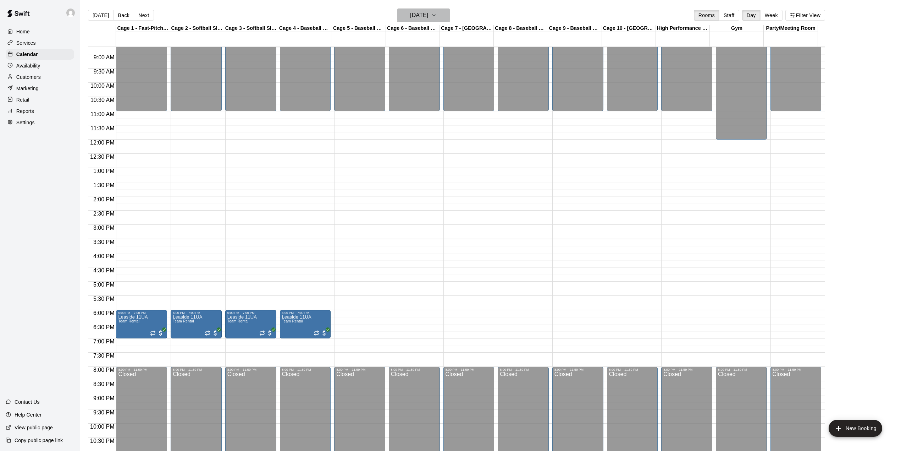
click at [437, 13] on icon "button" at bounding box center [434, 15] width 6 height 9
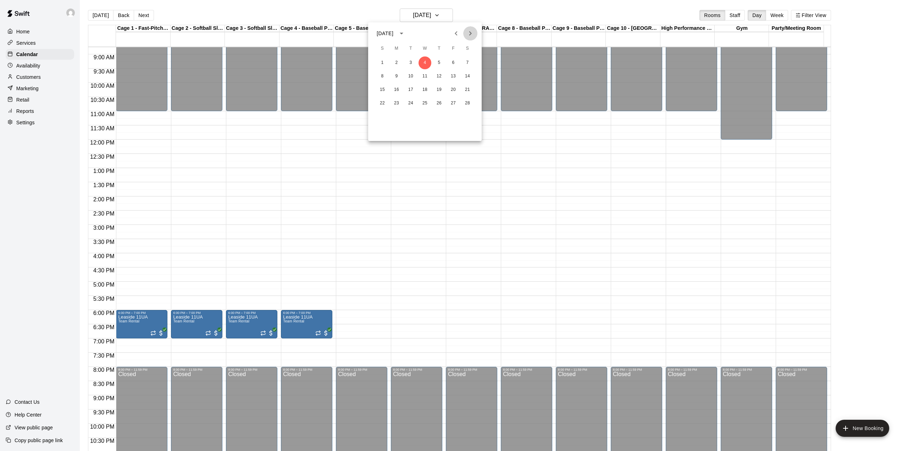
click at [473, 32] on icon "Next month" at bounding box center [470, 33] width 9 height 9
click at [423, 61] on button "4" at bounding box center [425, 62] width 13 height 13
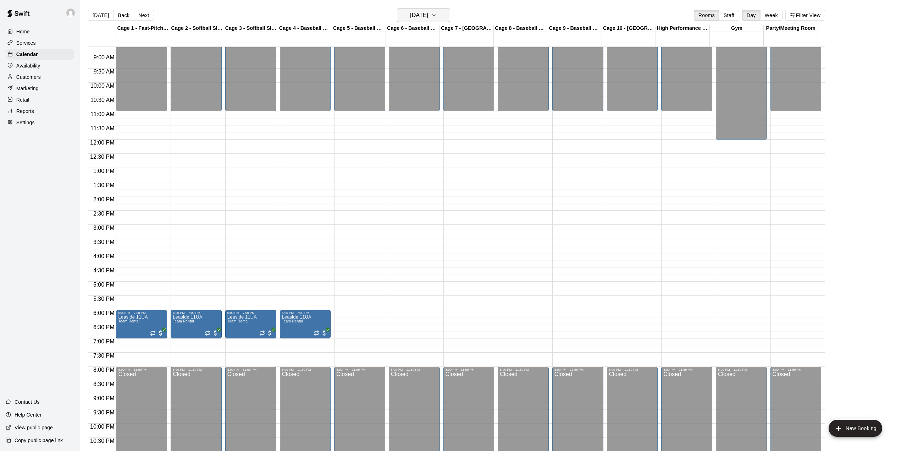
click at [428, 11] on h6 "[DATE]" at bounding box center [419, 15] width 18 height 10
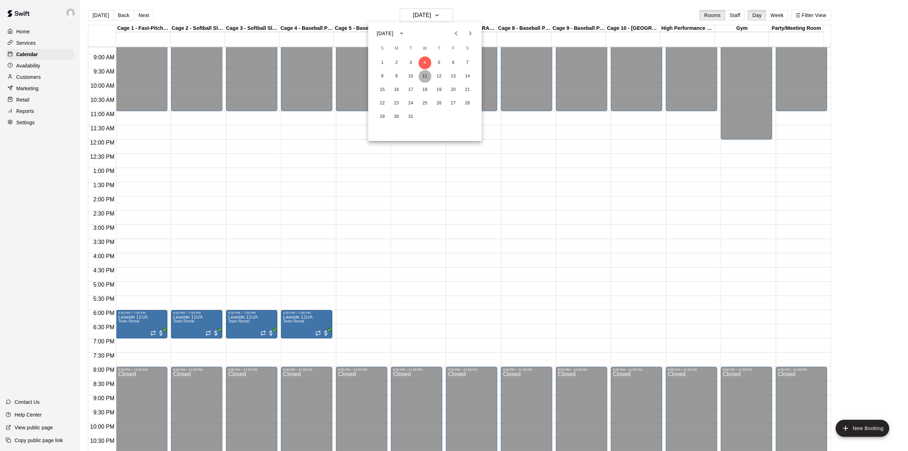
click at [425, 77] on button "11" at bounding box center [425, 76] width 13 height 13
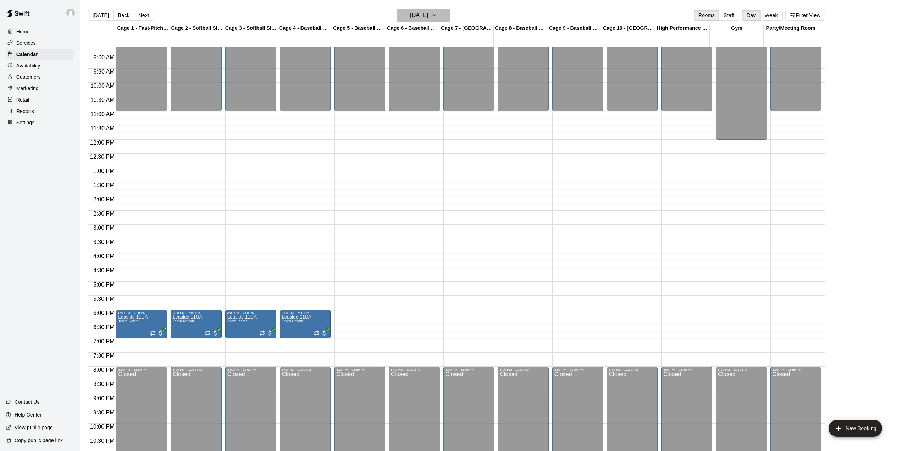
click at [446, 10] on button "[DATE]" at bounding box center [423, 15] width 53 height 13
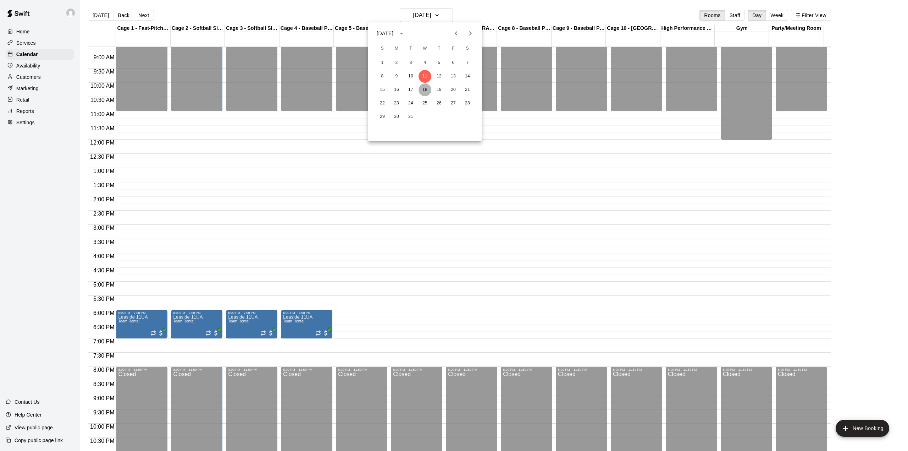
click at [425, 89] on button "18" at bounding box center [425, 89] width 13 height 13
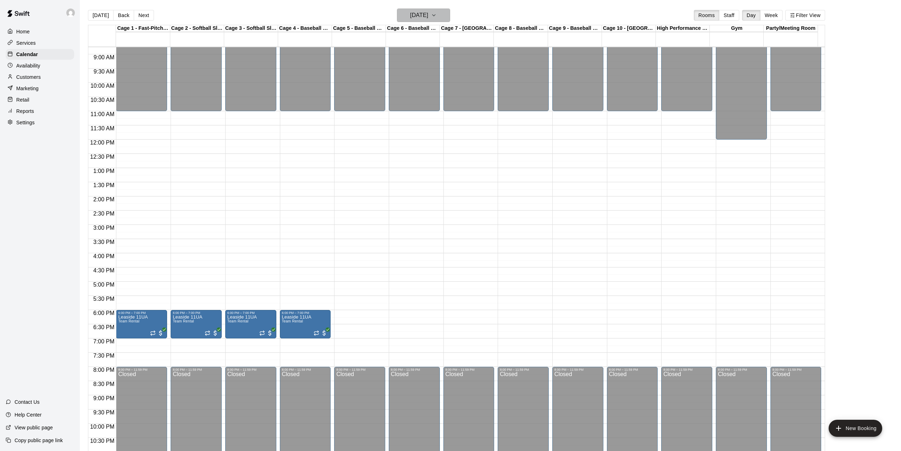
click at [437, 13] on icon "button" at bounding box center [434, 15] width 6 height 9
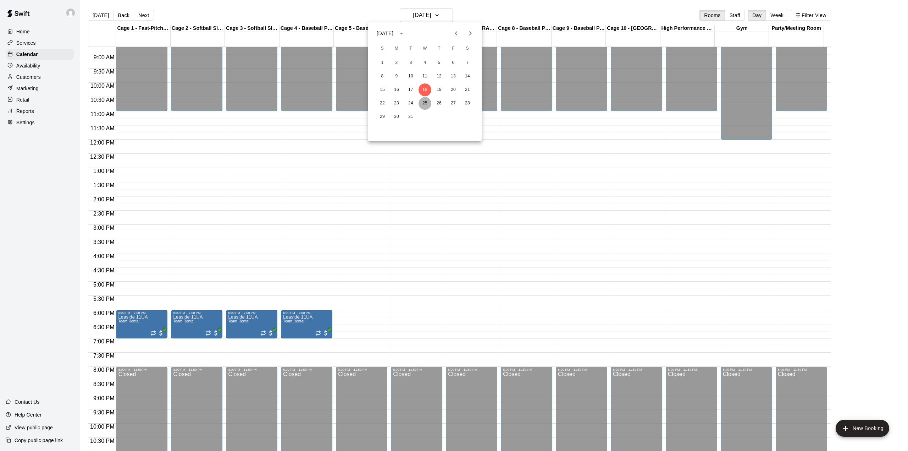
click at [426, 104] on button "25" at bounding box center [425, 103] width 13 height 13
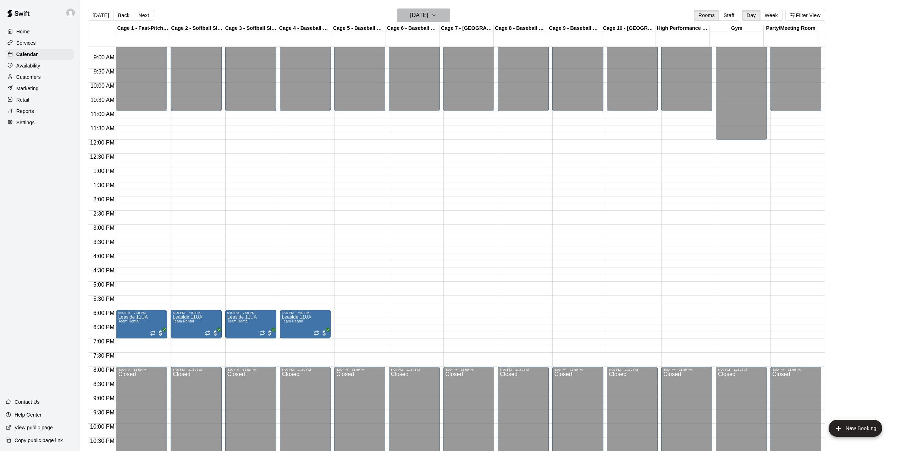
click at [428, 15] on h6 "[DATE]" at bounding box center [419, 15] width 18 height 10
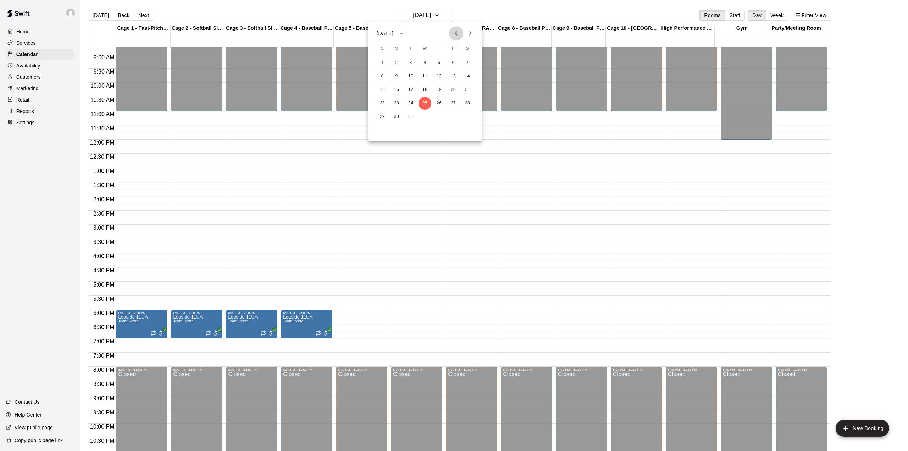
click at [453, 34] on icon "Previous month" at bounding box center [456, 33] width 9 height 9
click at [103, 16] on div at bounding box center [454, 225] width 908 height 451
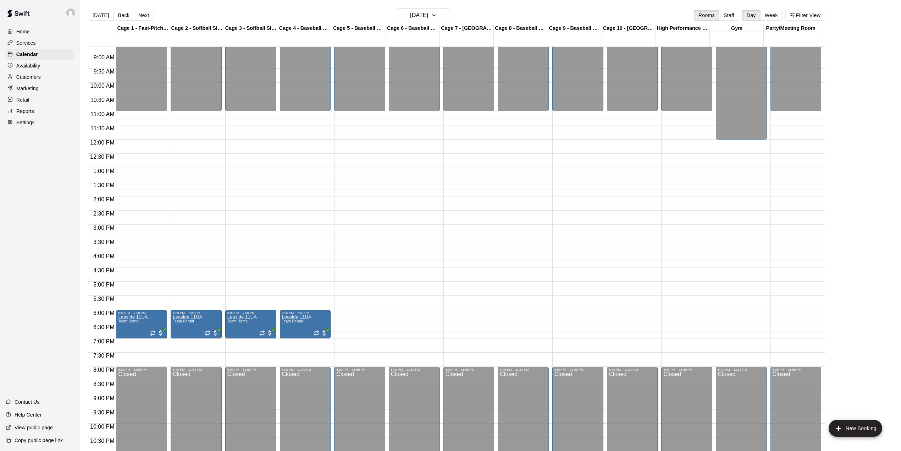
click at [103, 16] on button "[DATE]" at bounding box center [101, 15] width 26 height 11
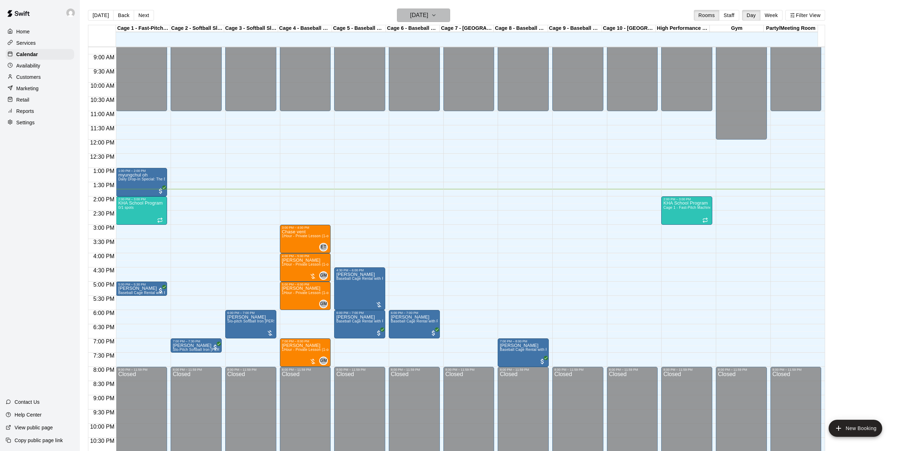
click at [428, 16] on h6 "[DATE]" at bounding box center [419, 15] width 18 height 10
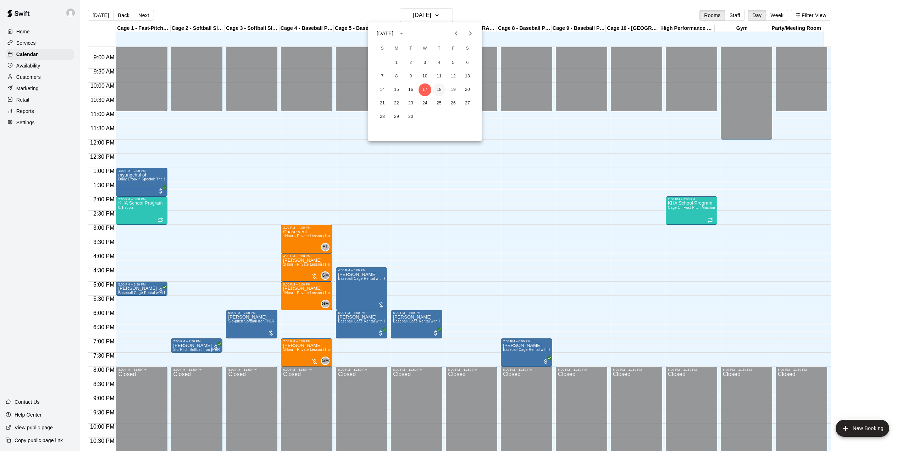
click at [439, 87] on button "18" at bounding box center [439, 89] width 13 height 13
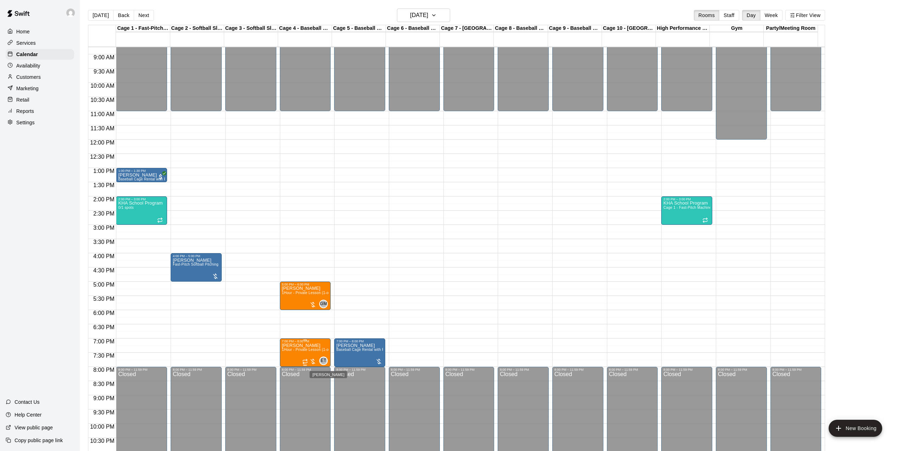
click at [323, 359] on span "ET" at bounding box center [324, 360] width 6 height 7
click at [323, 364] on icon "edit" at bounding box center [327, 365] width 9 height 9
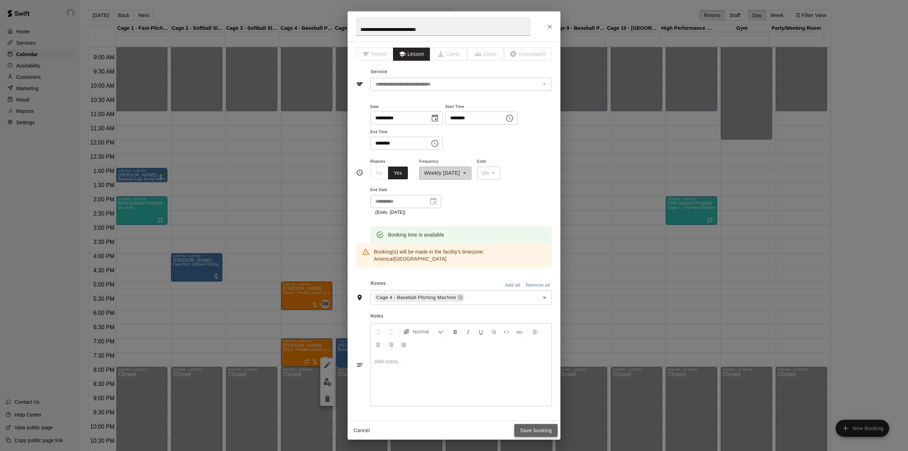
click at [539, 428] on button "Save booking" at bounding box center [535, 430] width 43 height 13
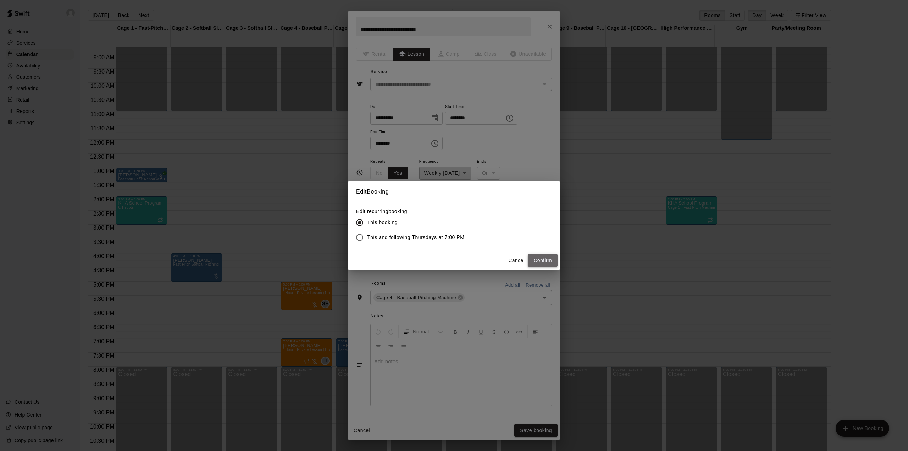
click at [541, 263] on button "Confirm" at bounding box center [543, 260] width 30 height 13
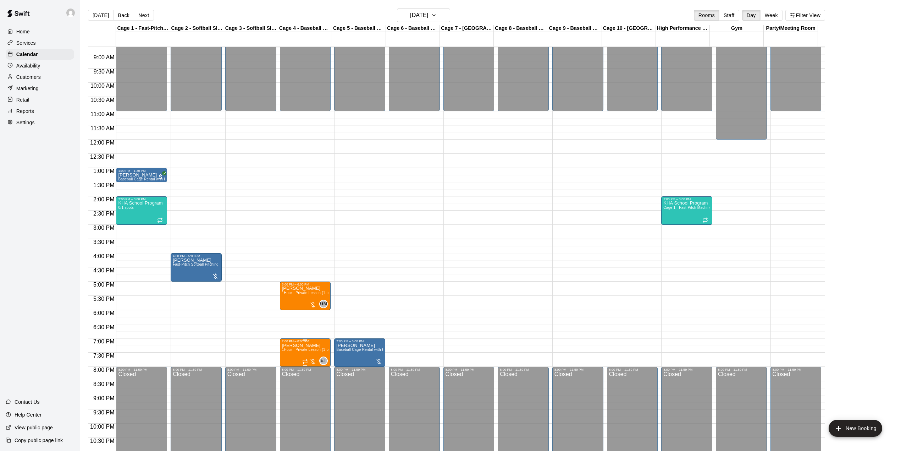
click at [313, 343] on div "7:00 PM – 8:00 PM" at bounding box center [305, 341] width 47 height 4
click at [286, 367] on img "edit" at bounding box center [289, 364] width 8 height 8
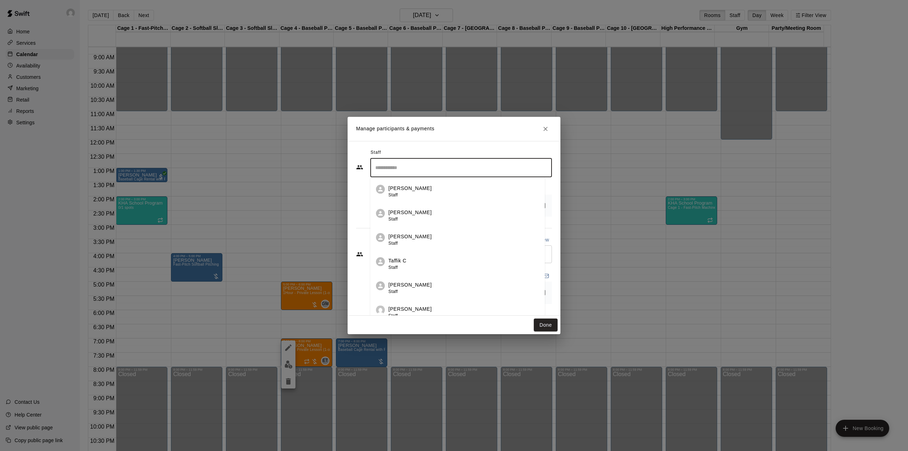
click at [412, 169] on input "Search staff" at bounding box center [461, 167] width 175 height 12
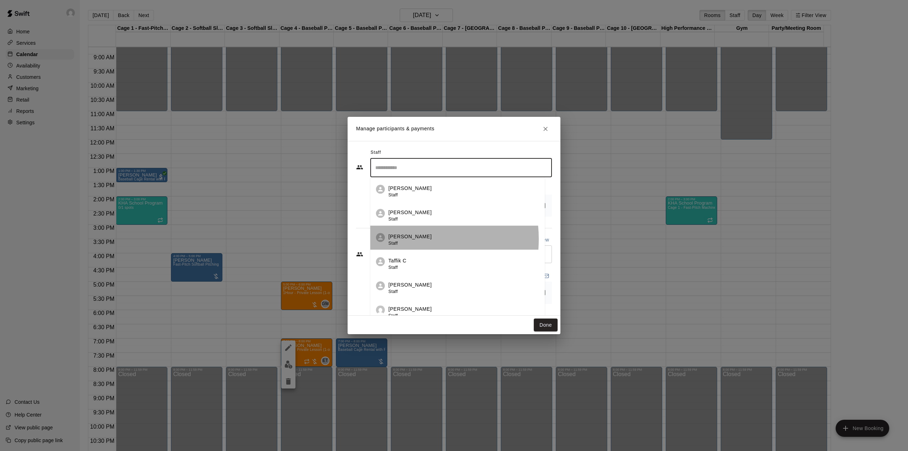
click at [398, 238] on p "[PERSON_NAME]" at bounding box center [410, 236] width 43 height 7
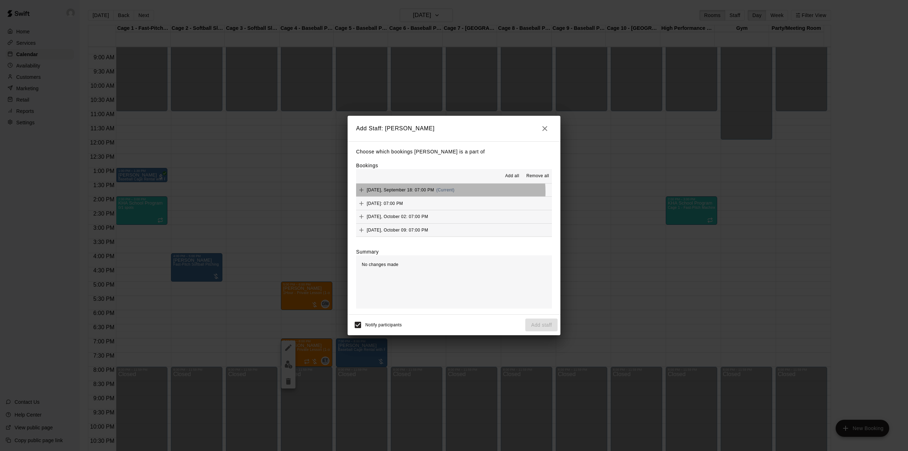
click at [447, 192] on div "[DATE], September 18: 07:00 PM (Current)" at bounding box center [405, 190] width 98 height 11
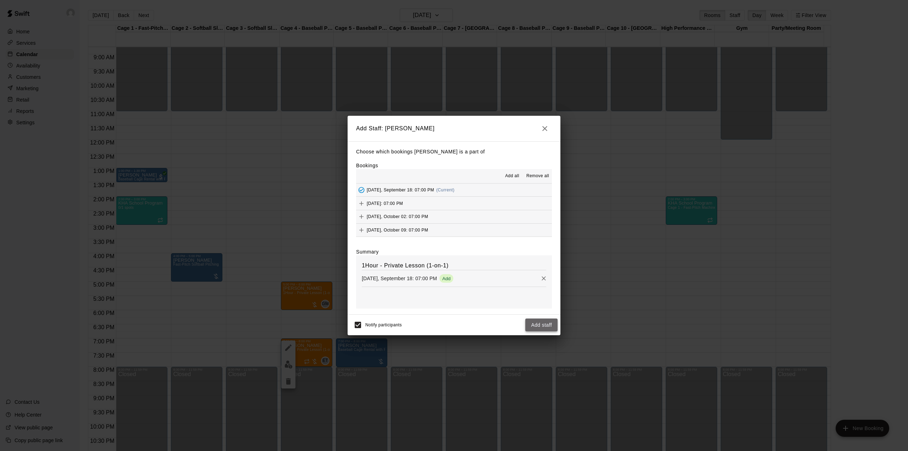
click at [544, 328] on button "Add staff" at bounding box center [541, 324] width 32 height 13
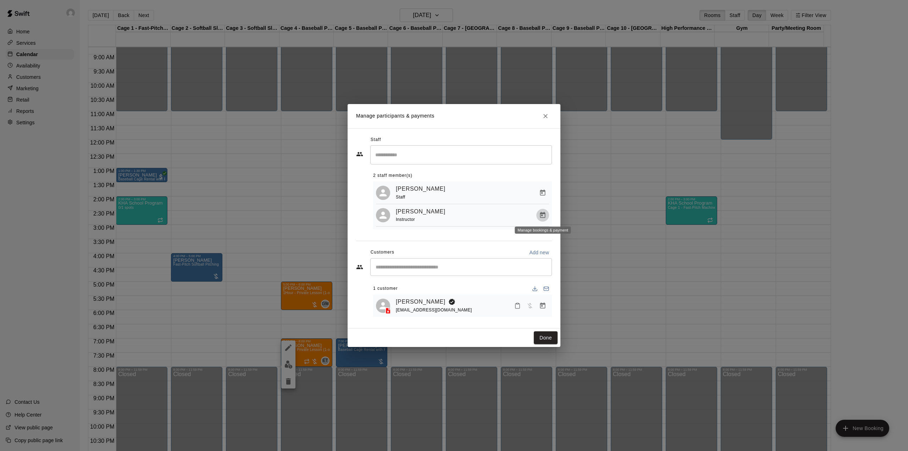
click at [543, 213] on icon "Manage bookings & payment" at bounding box center [542, 215] width 5 height 6
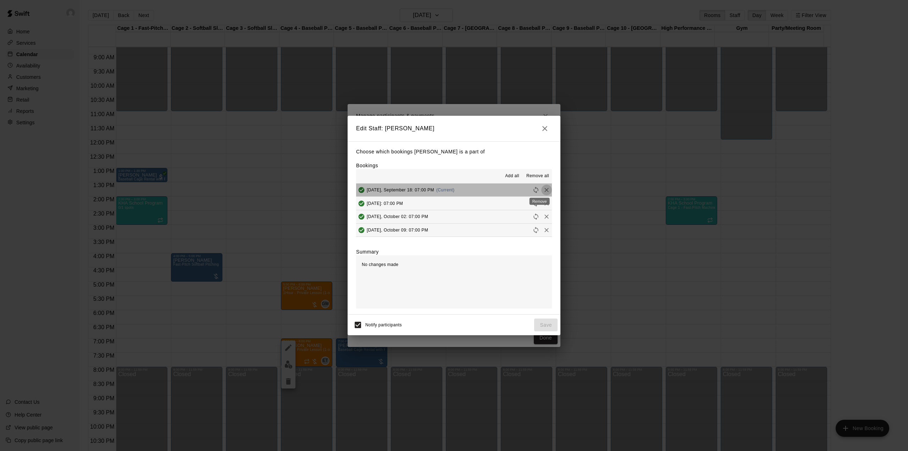
click at [541, 187] on button "Remove" at bounding box center [546, 190] width 11 height 11
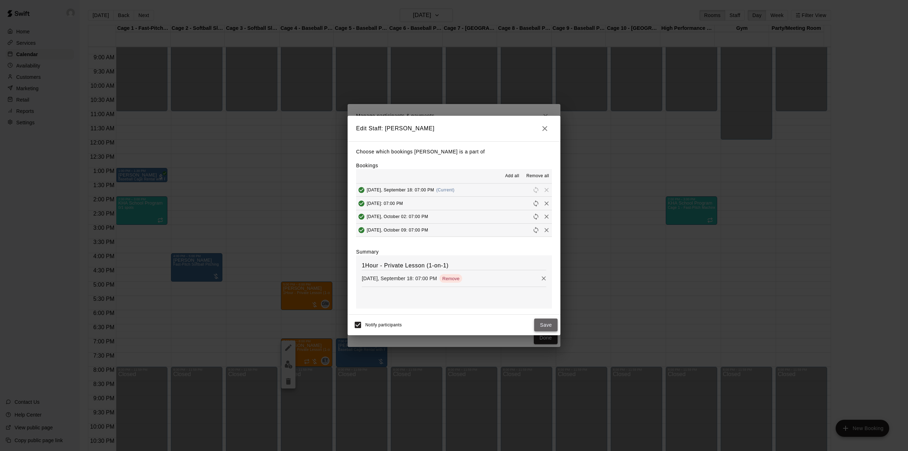
click at [550, 321] on button "Save" at bounding box center [545, 324] width 23 height 13
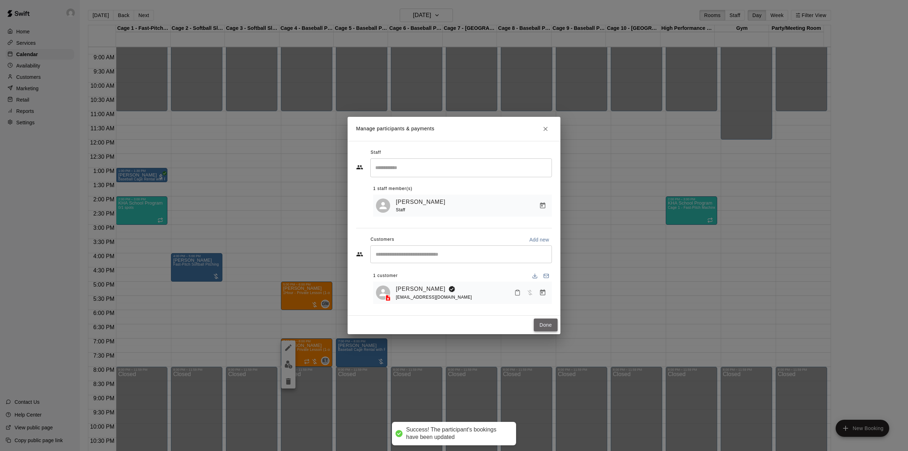
click at [549, 323] on button "Done" at bounding box center [546, 324] width 24 height 13
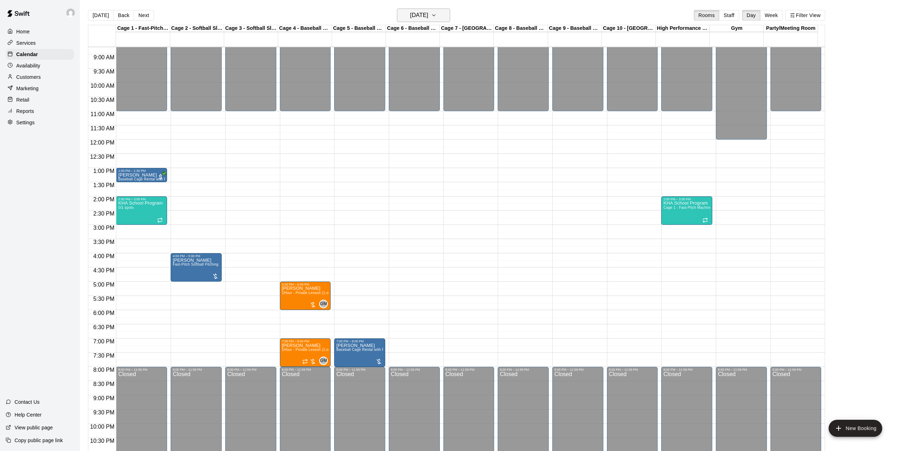
click at [437, 15] on icon "button" at bounding box center [434, 15] width 6 height 9
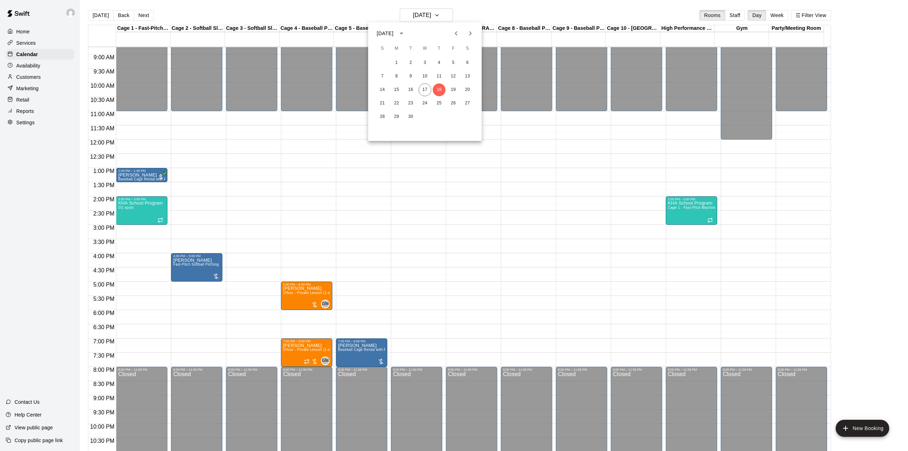
click at [472, 34] on icon "Next month" at bounding box center [470, 33] width 9 height 9
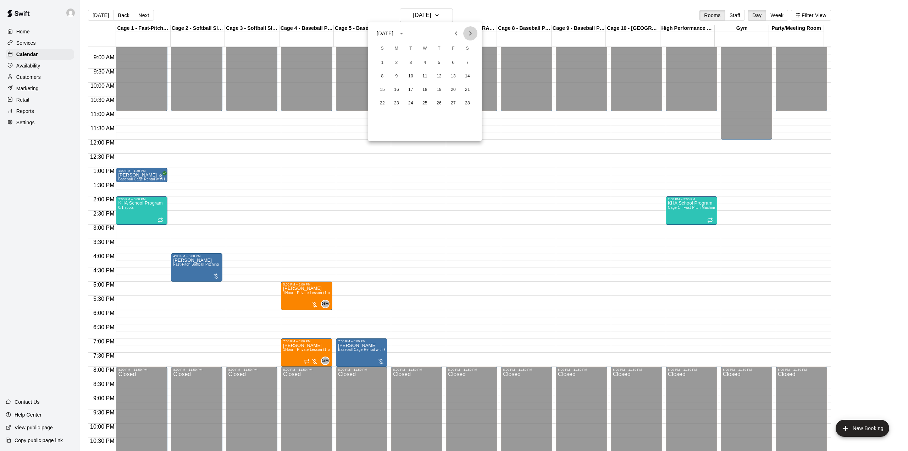
click at [472, 34] on icon "Next month" at bounding box center [470, 33] width 9 height 9
click at [437, 61] on button "2" at bounding box center [439, 62] width 13 height 13
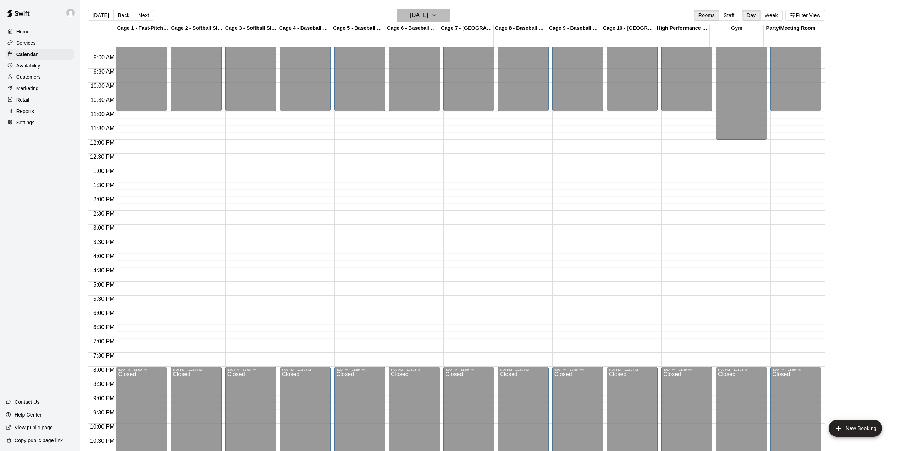
click at [437, 17] on icon "button" at bounding box center [434, 15] width 6 height 9
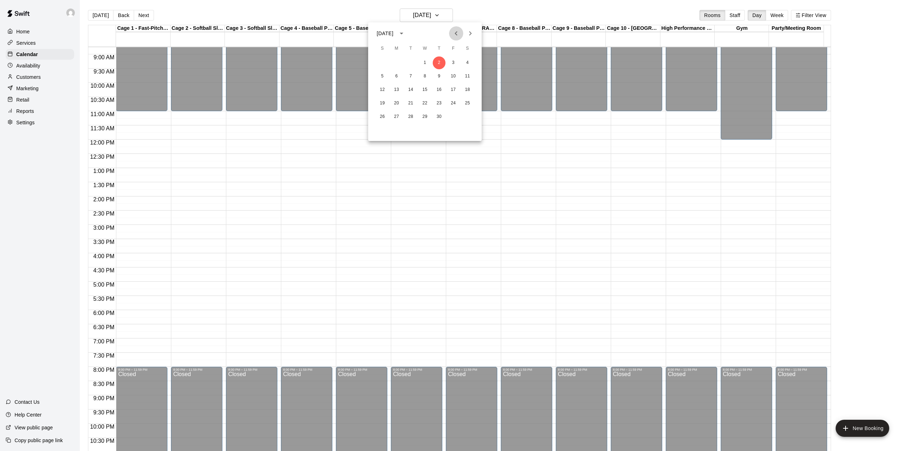
click at [457, 31] on icon "Previous month" at bounding box center [456, 33] width 2 height 4
click at [436, 62] on button "5" at bounding box center [439, 62] width 13 height 13
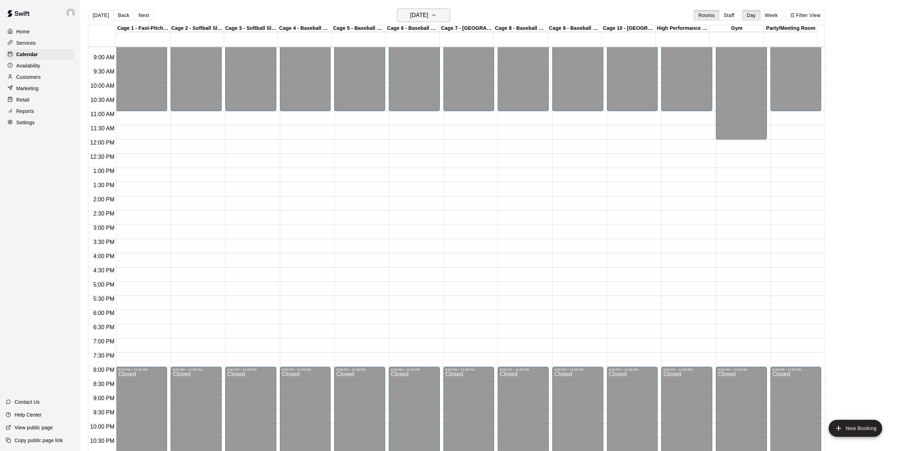
click at [443, 13] on button "[DATE]" at bounding box center [423, 15] width 53 height 13
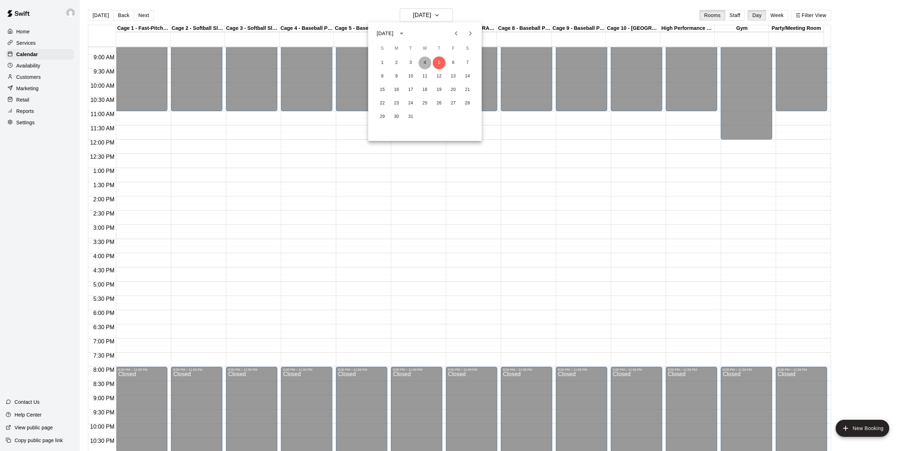
click at [424, 60] on button "4" at bounding box center [425, 62] width 13 height 13
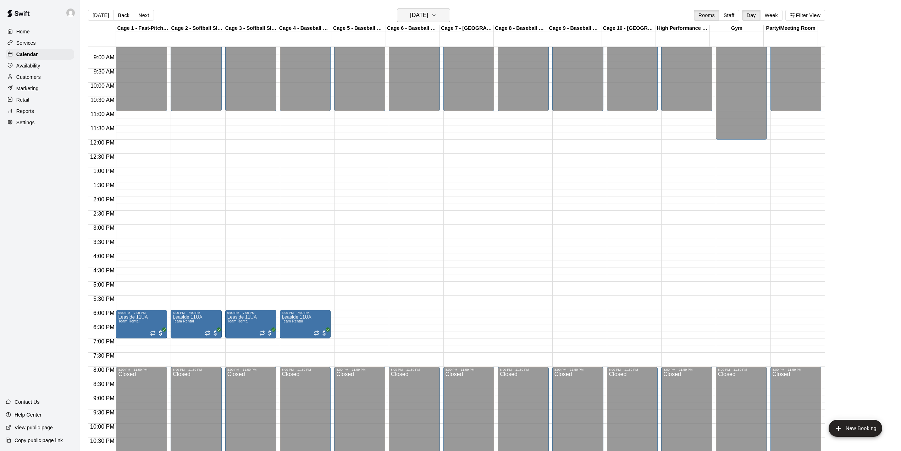
click at [437, 13] on icon "button" at bounding box center [434, 15] width 6 height 9
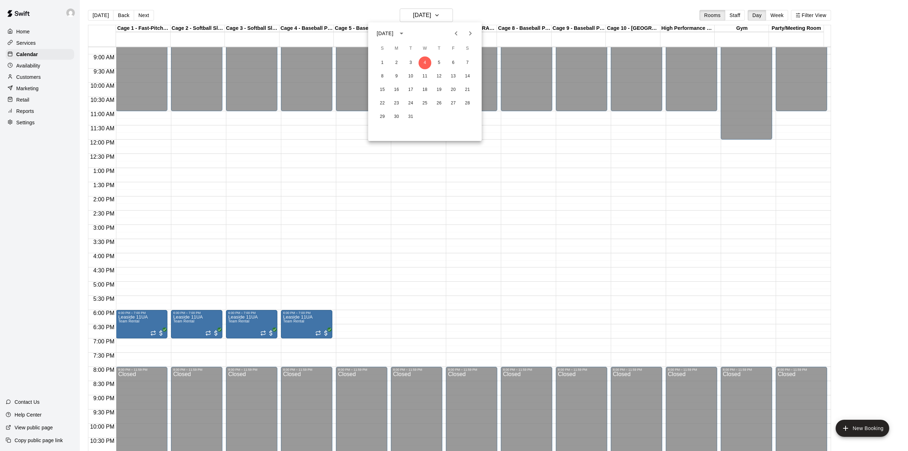
click at [470, 31] on icon "Next month" at bounding box center [470, 33] width 9 height 9
click at [428, 60] on button "1" at bounding box center [425, 62] width 13 height 13
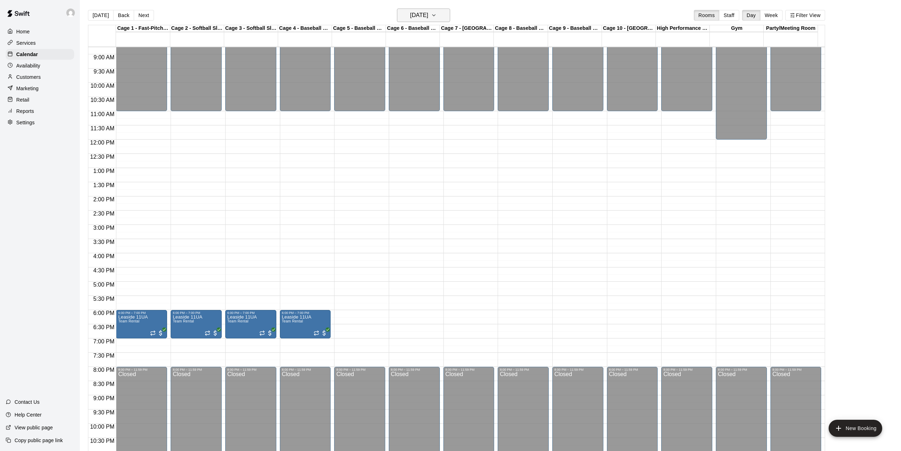
click at [428, 16] on h6 "[DATE]" at bounding box center [419, 15] width 18 height 10
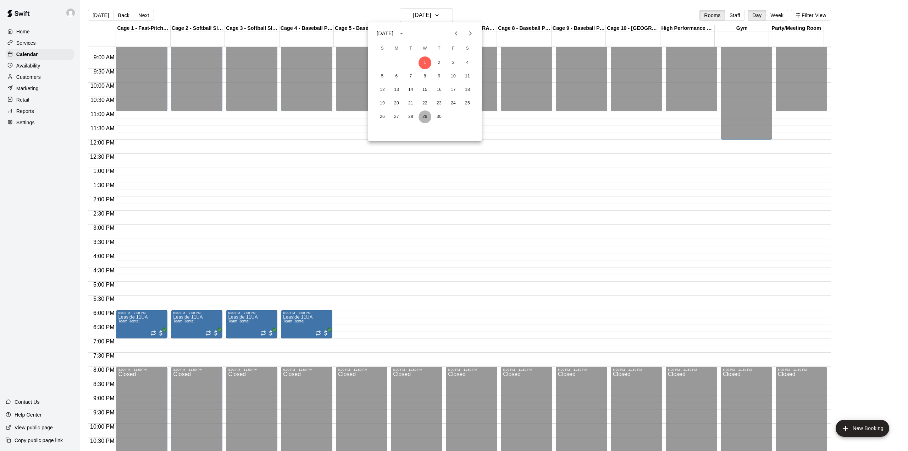
click at [426, 115] on button "29" at bounding box center [425, 116] width 13 height 13
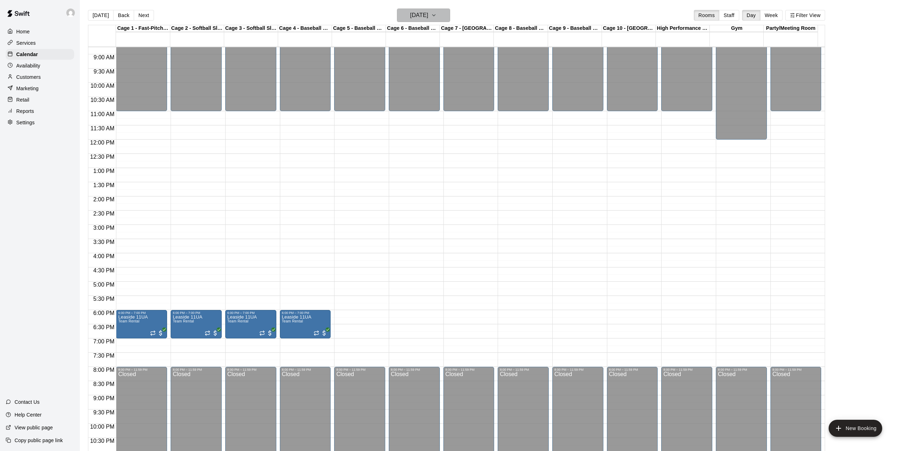
click at [447, 10] on button "[DATE]" at bounding box center [423, 15] width 53 height 13
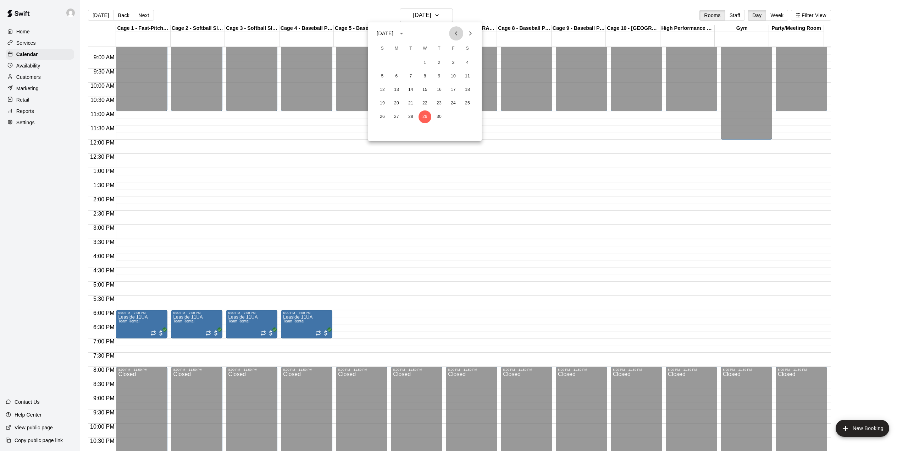
click at [455, 33] on icon "Previous month" at bounding box center [456, 33] width 9 height 9
click at [423, 73] on button "7" at bounding box center [425, 76] width 13 height 13
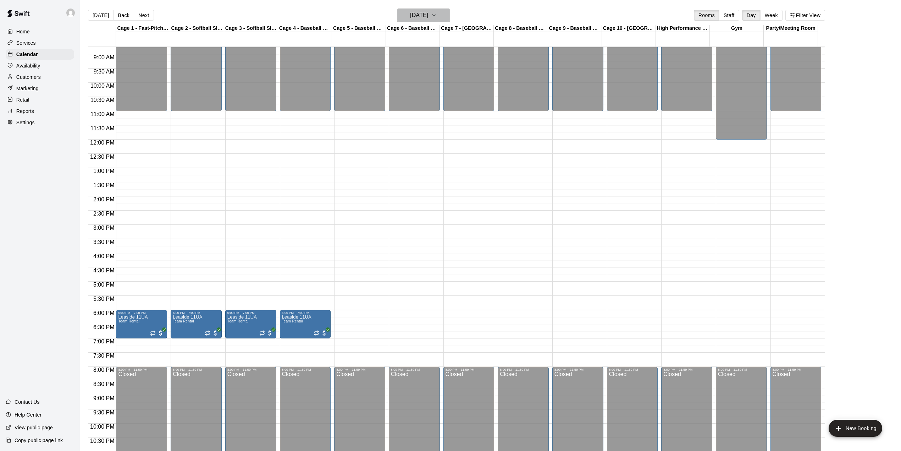
click at [437, 15] on icon "button" at bounding box center [434, 15] width 6 height 9
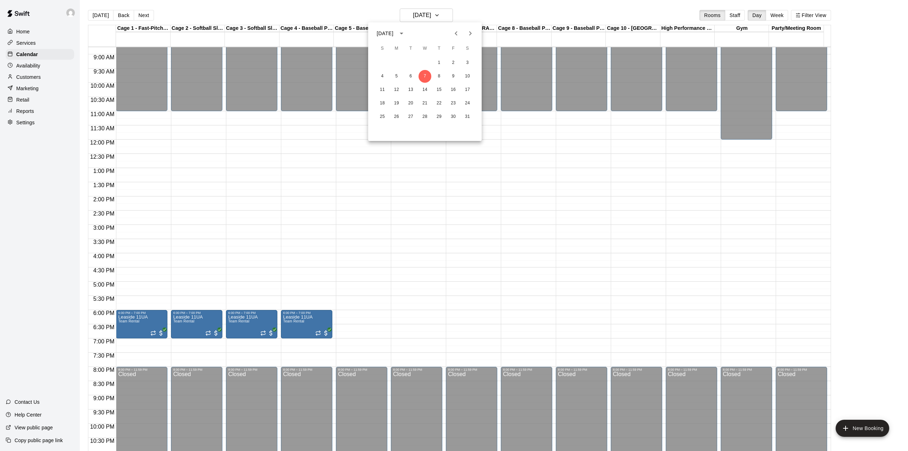
click at [469, 34] on icon "Next month" at bounding box center [470, 33] width 9 height 9
